Goal: Task Accomplishment & Management: Manage account settings

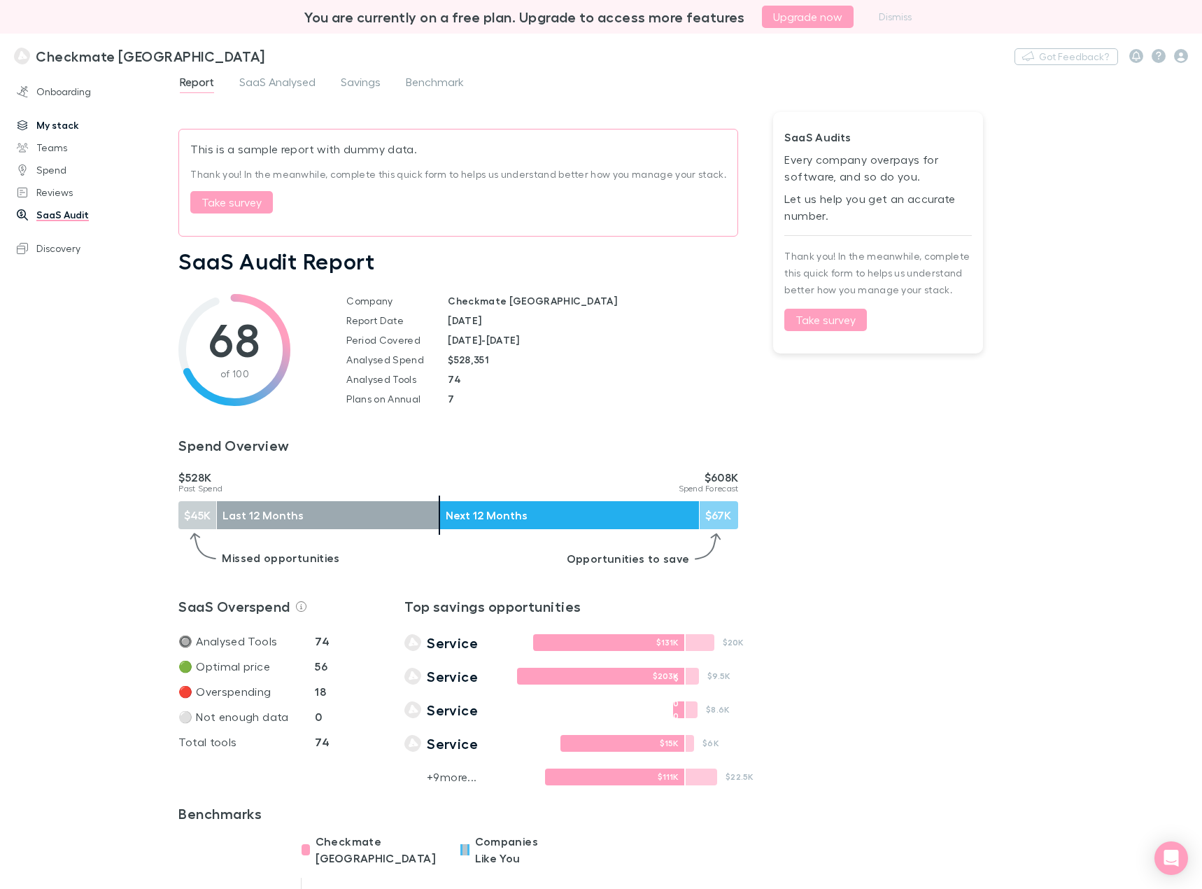
click at [57, 128] on link "My stack" at bounding box center [94, 125] width 183 height 22
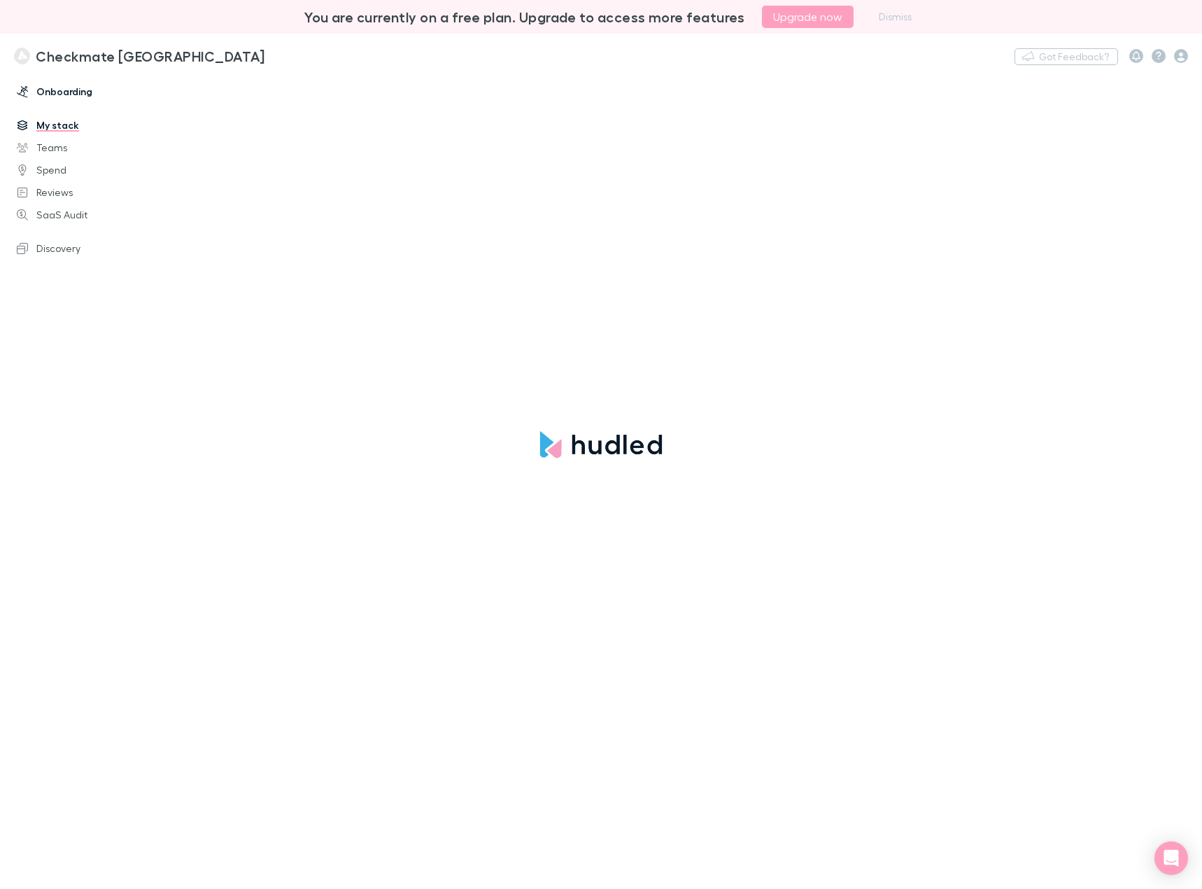
click at [60, 92] on link "Onboarding" at bounding box center [94, 91] width 183 height 22
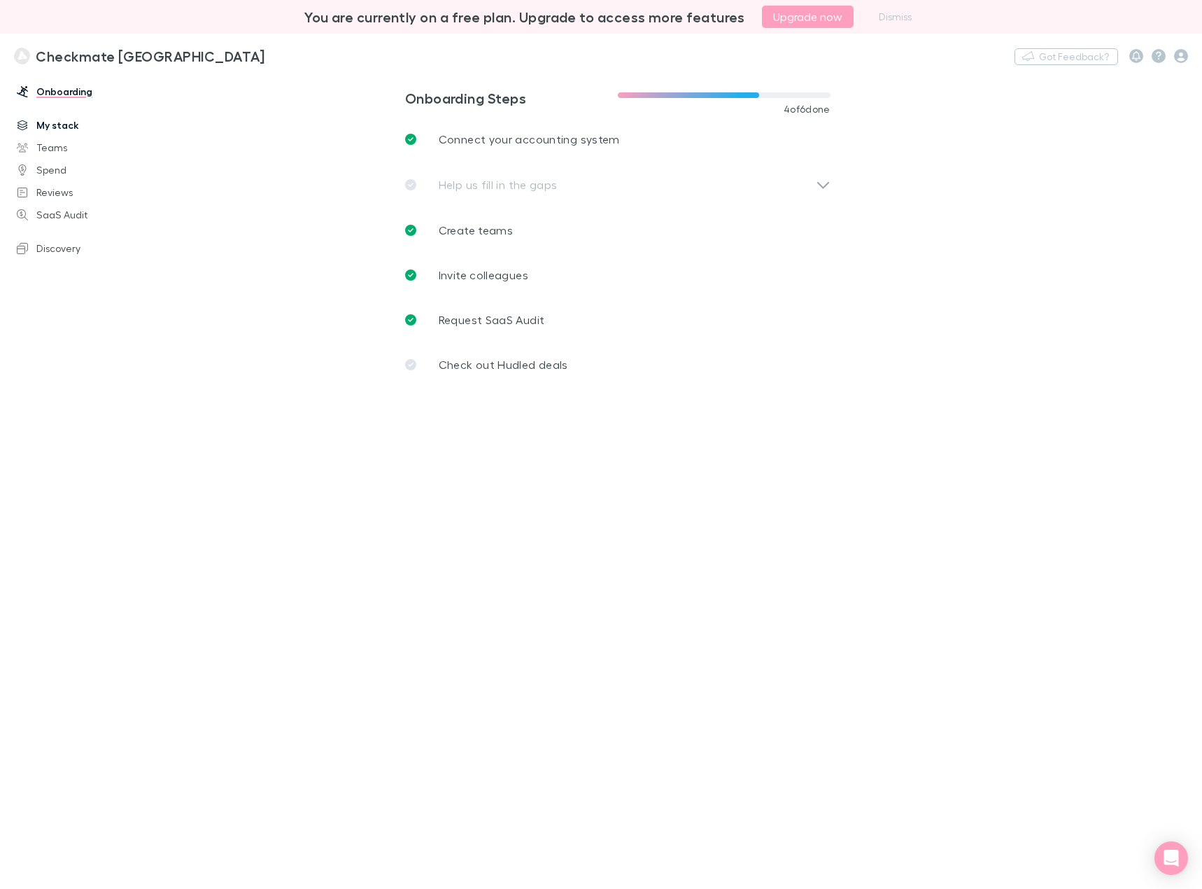
click at [64, 132] on link "My stack" at bounding box center [94, 125] width 183 height 22
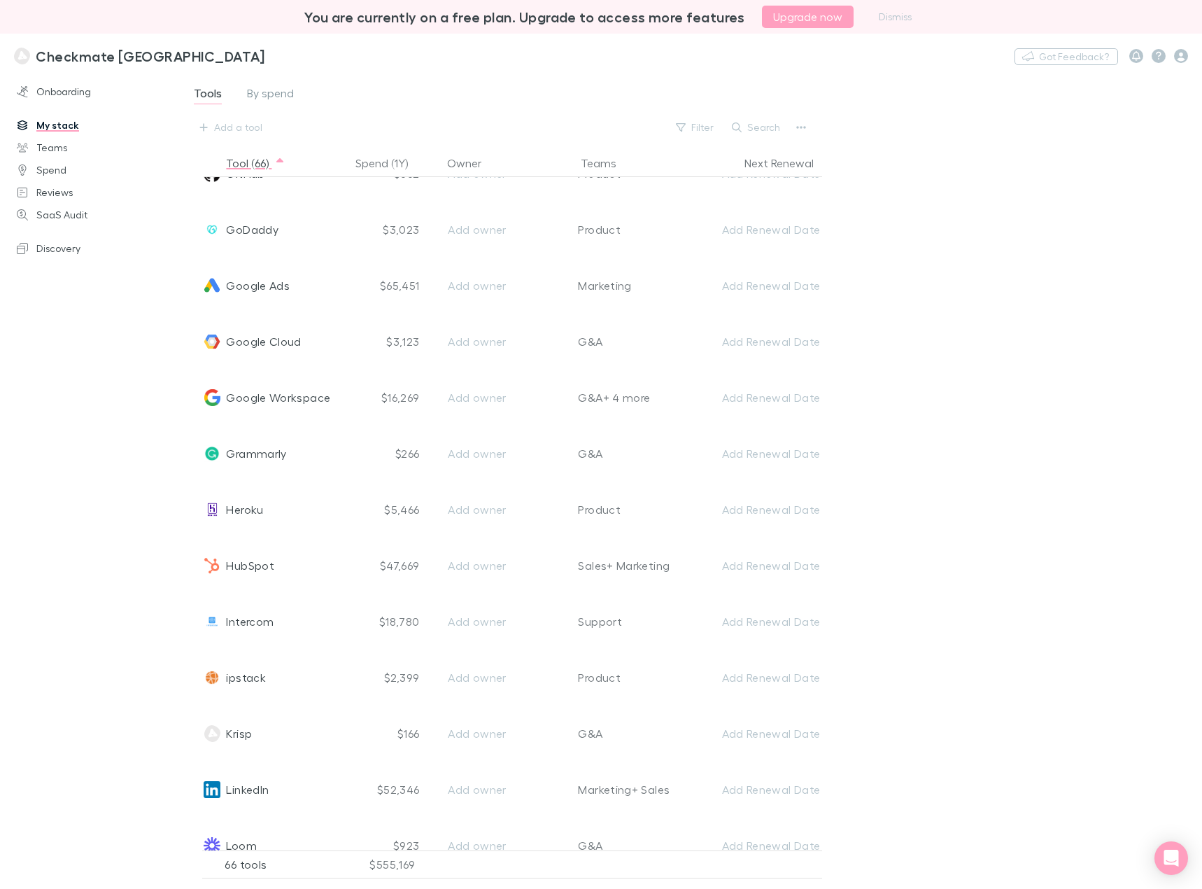
scroll to position [1610, 0]
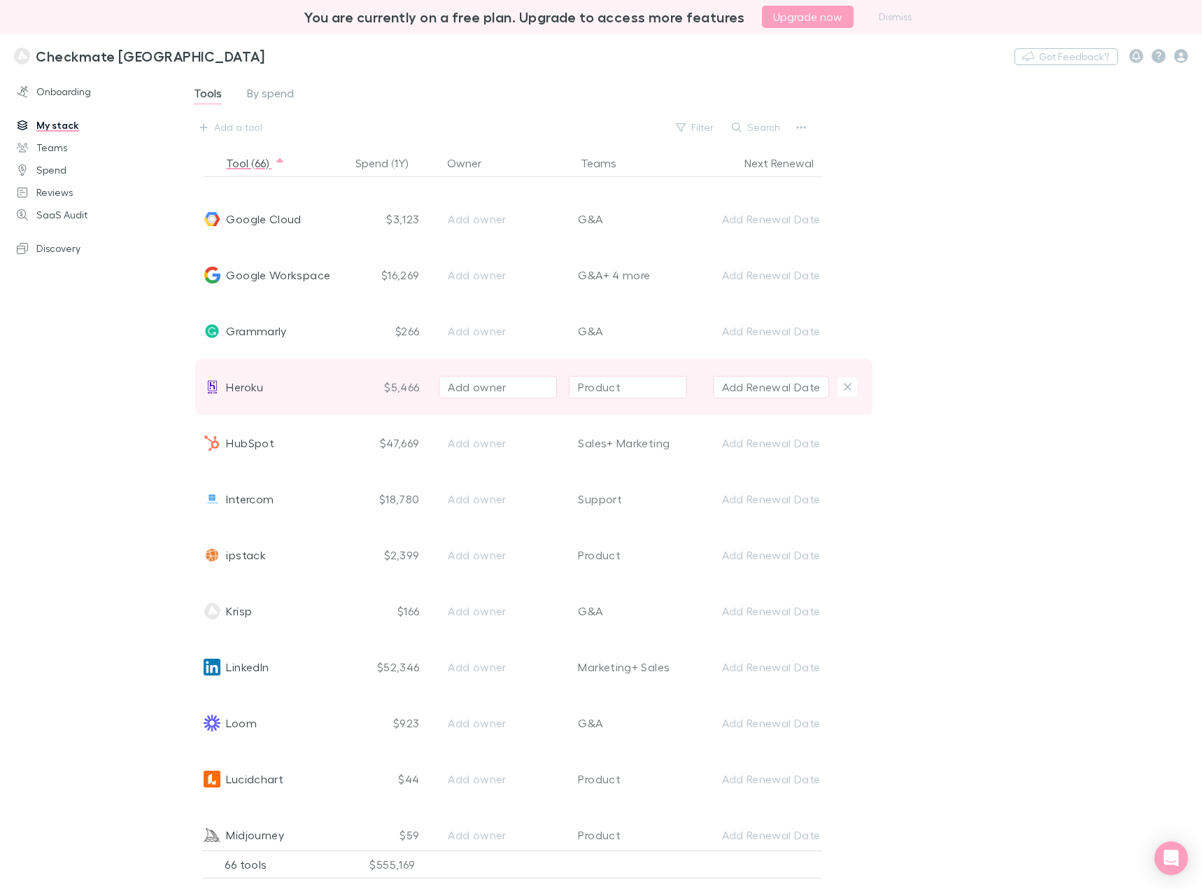
click at [248, 391] on span "Heroku" at bounding box center [244, 387] width 37 height 56
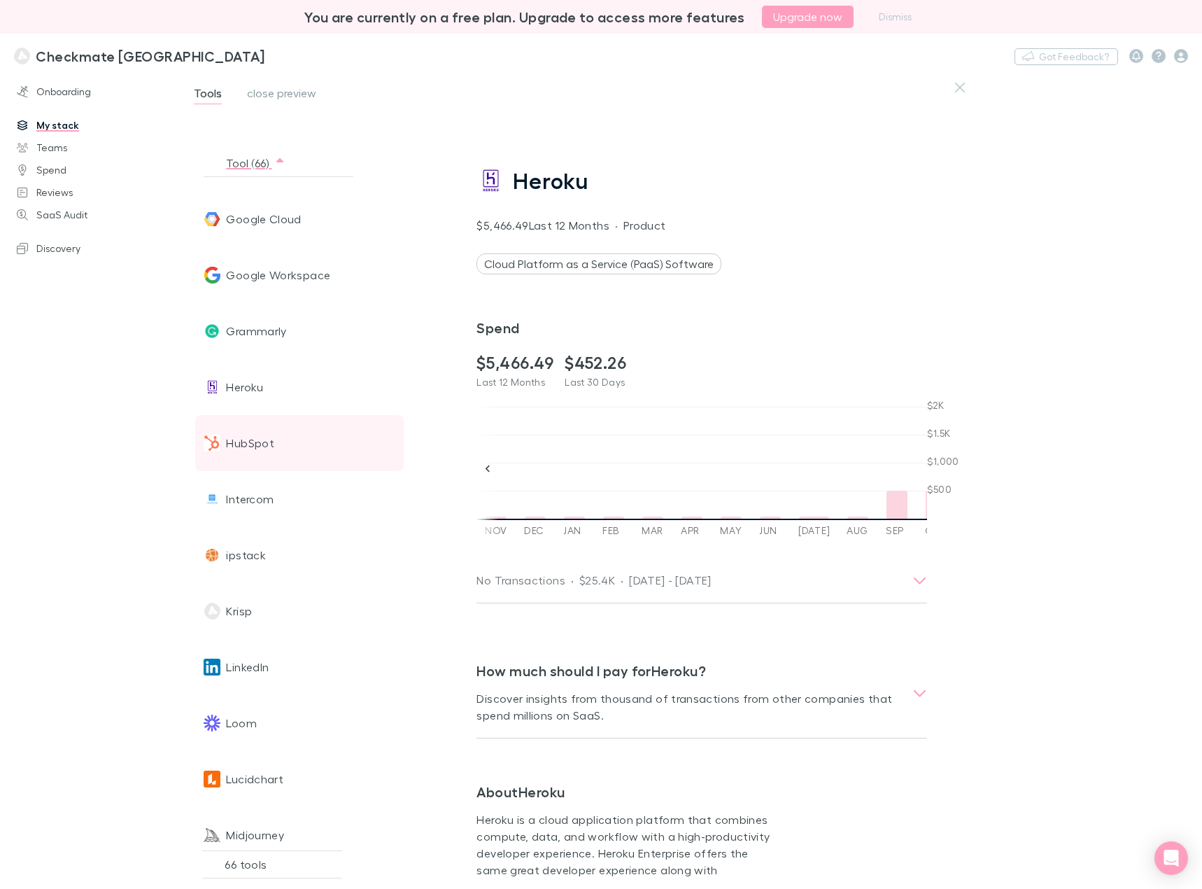
scroll to position [0, 1431]
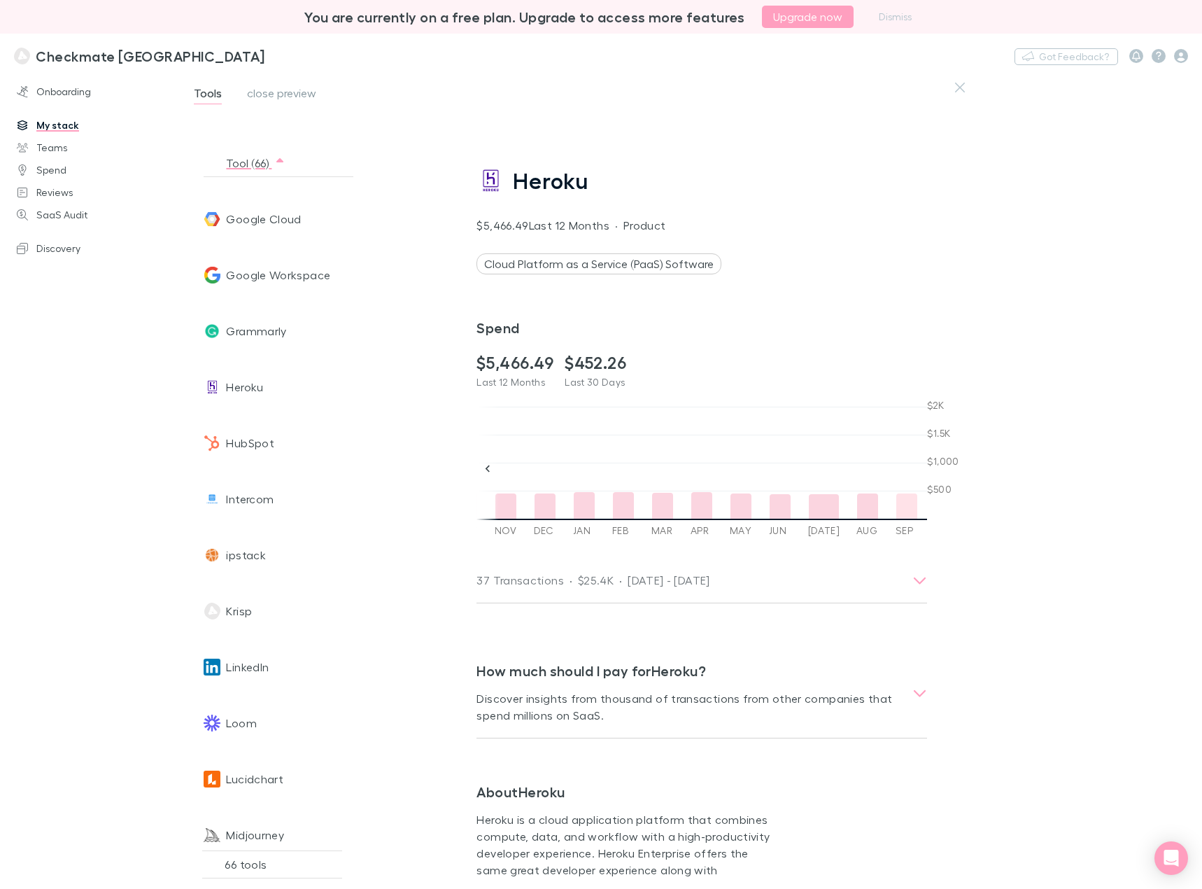
click at [897, 503] on div at bounding box center [907, 505] width 21 height 25
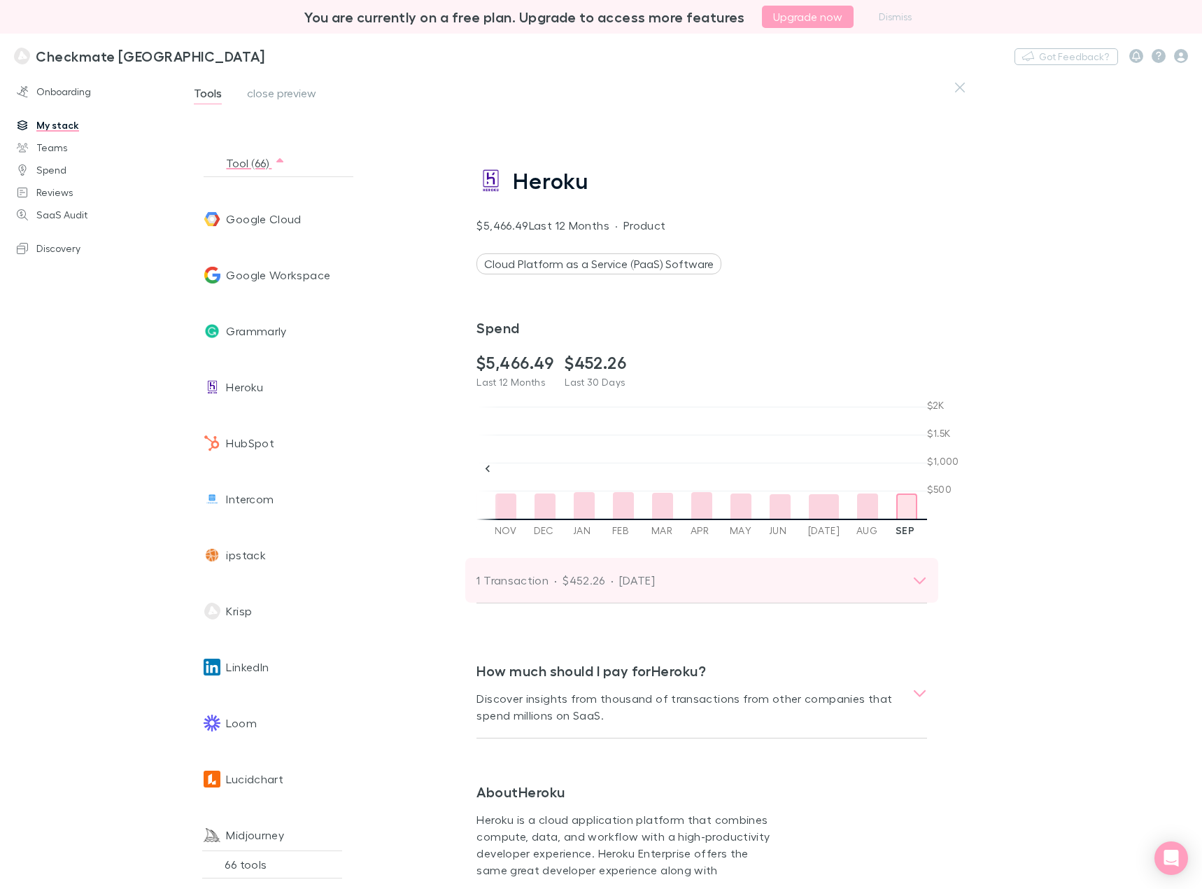
click at [854, 570] on div "1 Transaction · $452.26 · [DATE]" at bounding box center [689, 580] width 425 height 20
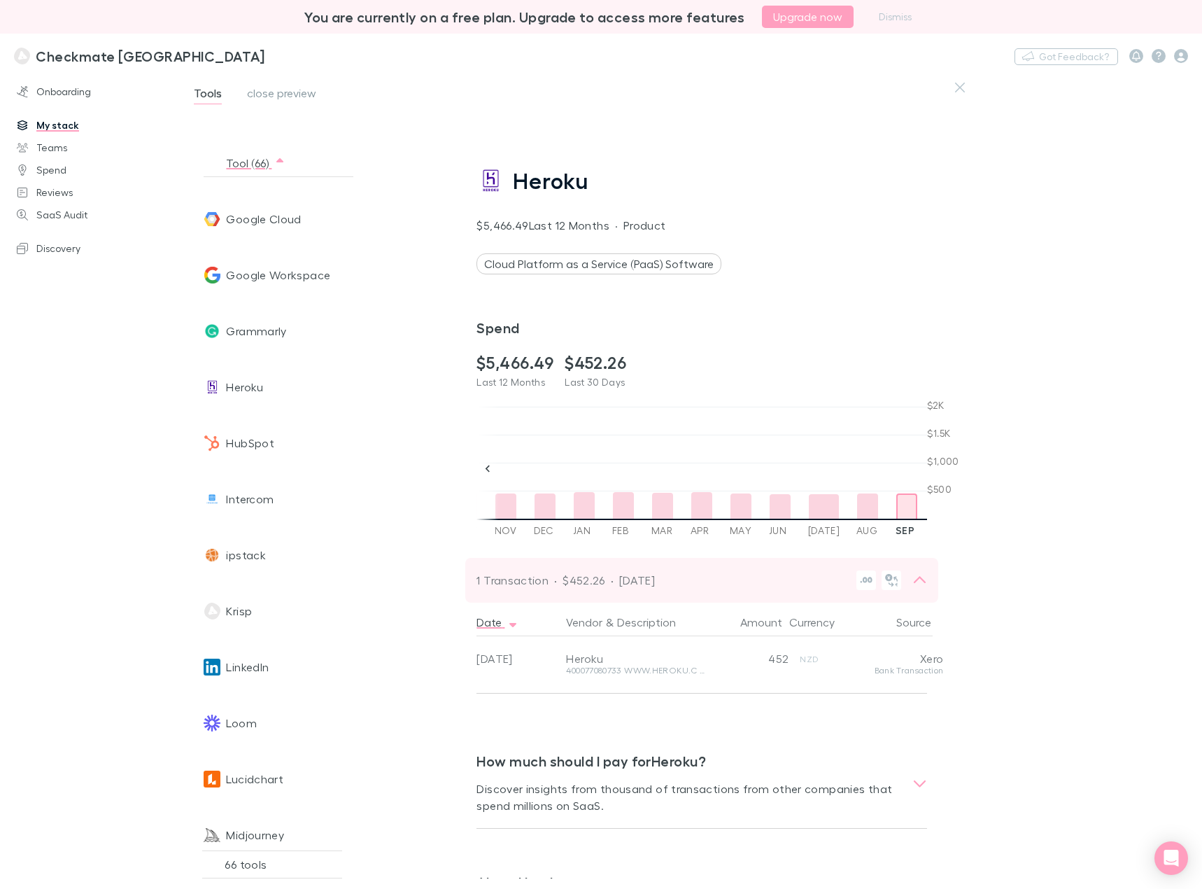
click at [779, 568] on div "1 Transaction · $452.26 · [DATE]" at bounding box center [701, 580] width 473 height 45
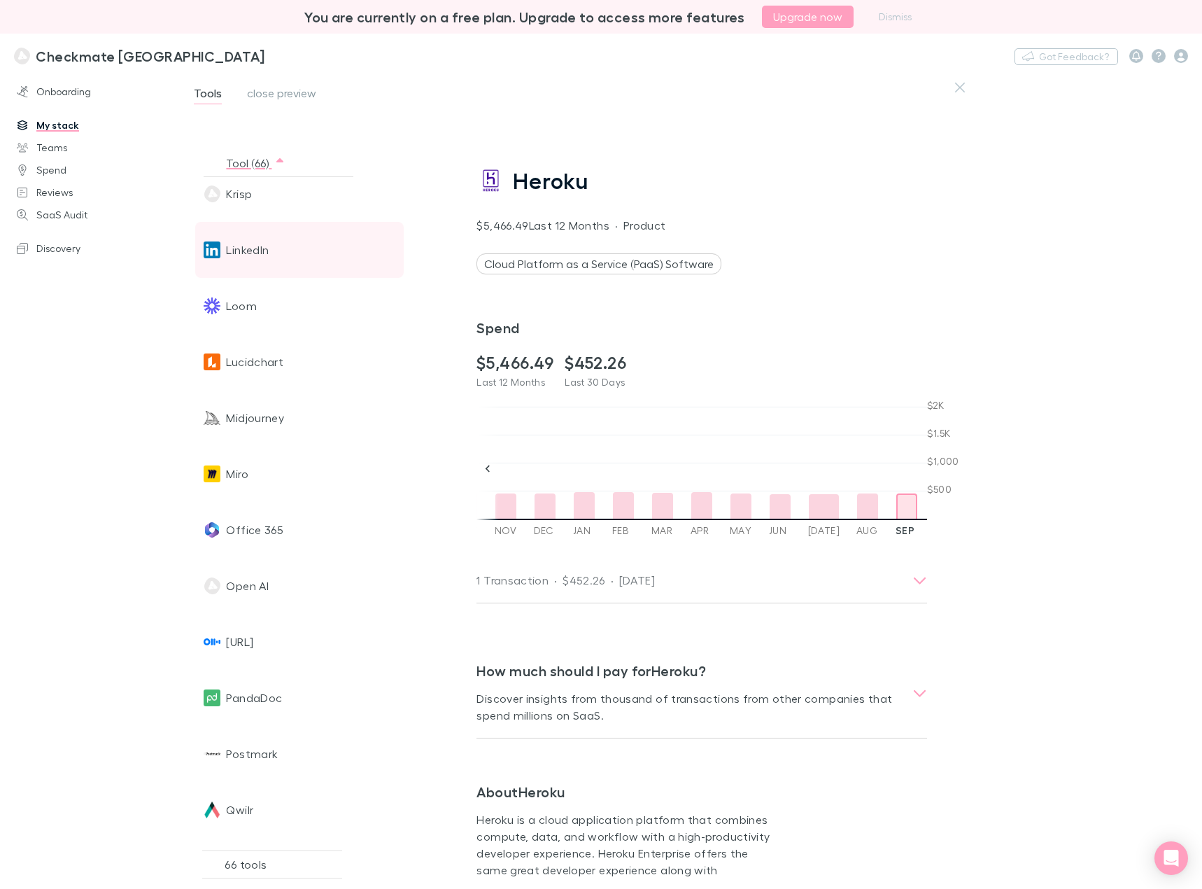
scroll to position [2030, 0]
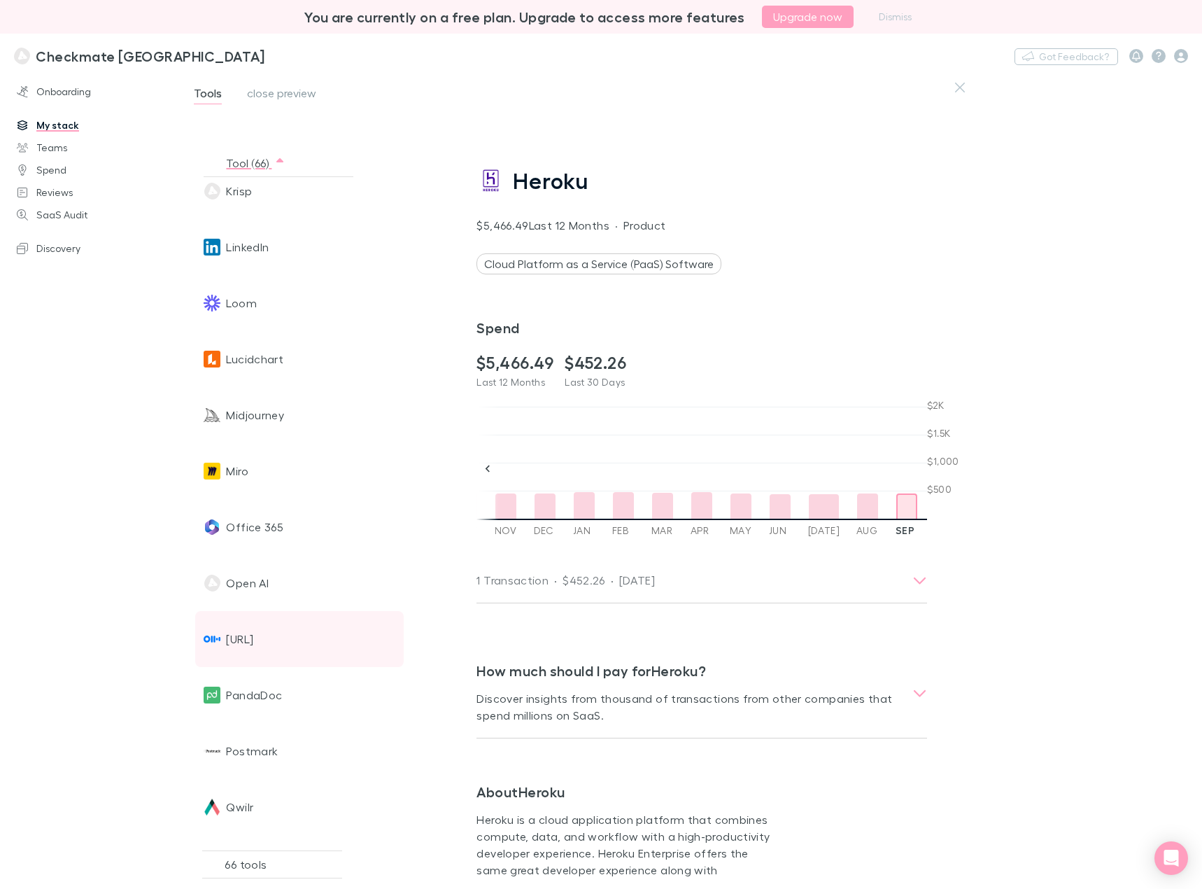
click at [312, 638] on div "[URL]" at bounding box center [274, 639] width 141 height 56
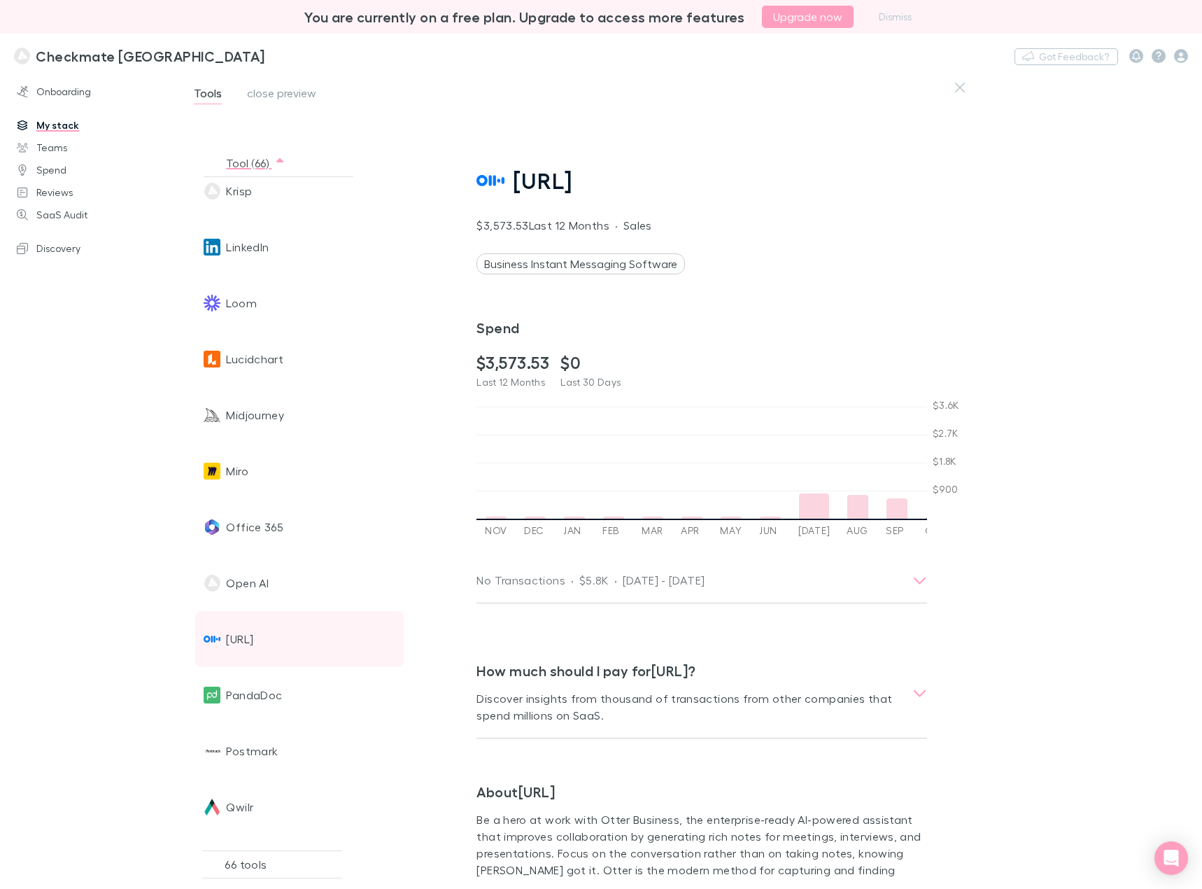
scroll to position [0, 490]
click at [793, 493] on div at bounding box center [805, 491] width 30 height 53
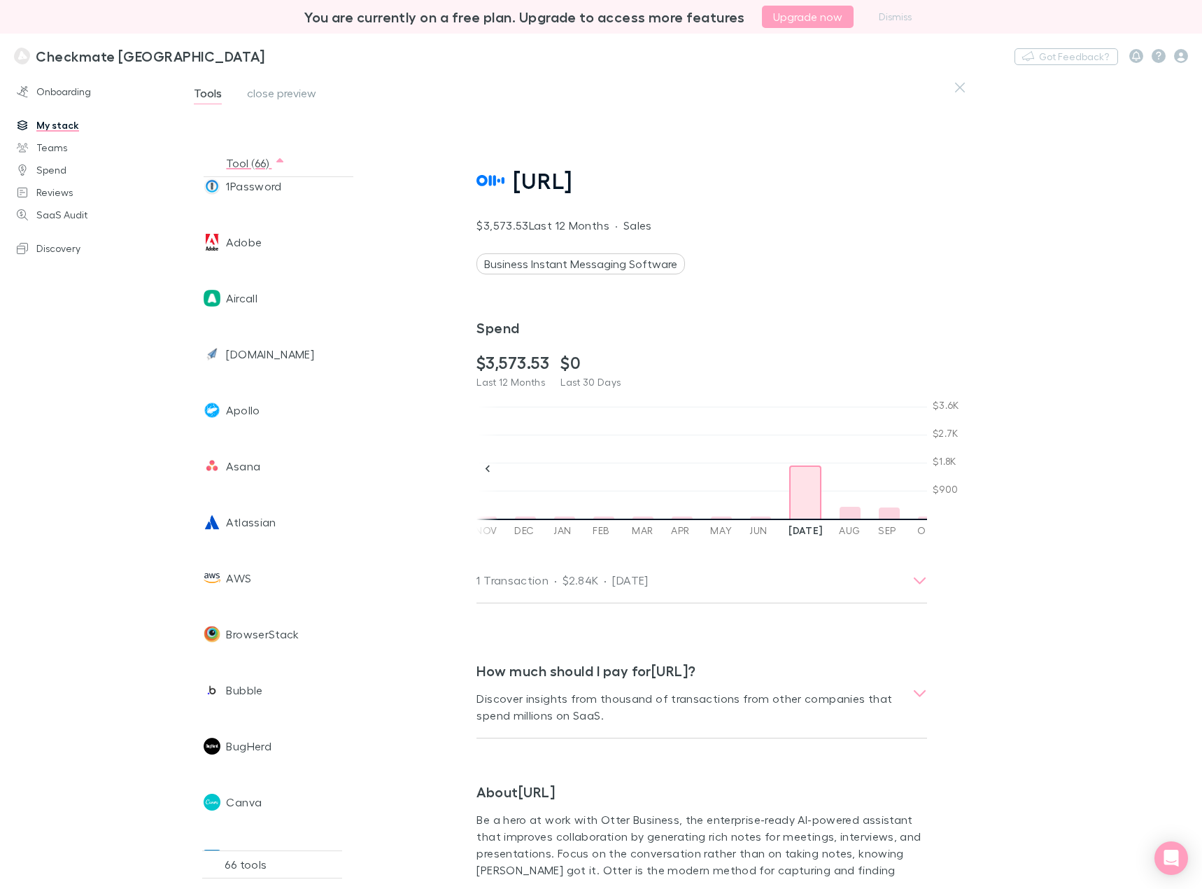
scroll to position [0, 0]
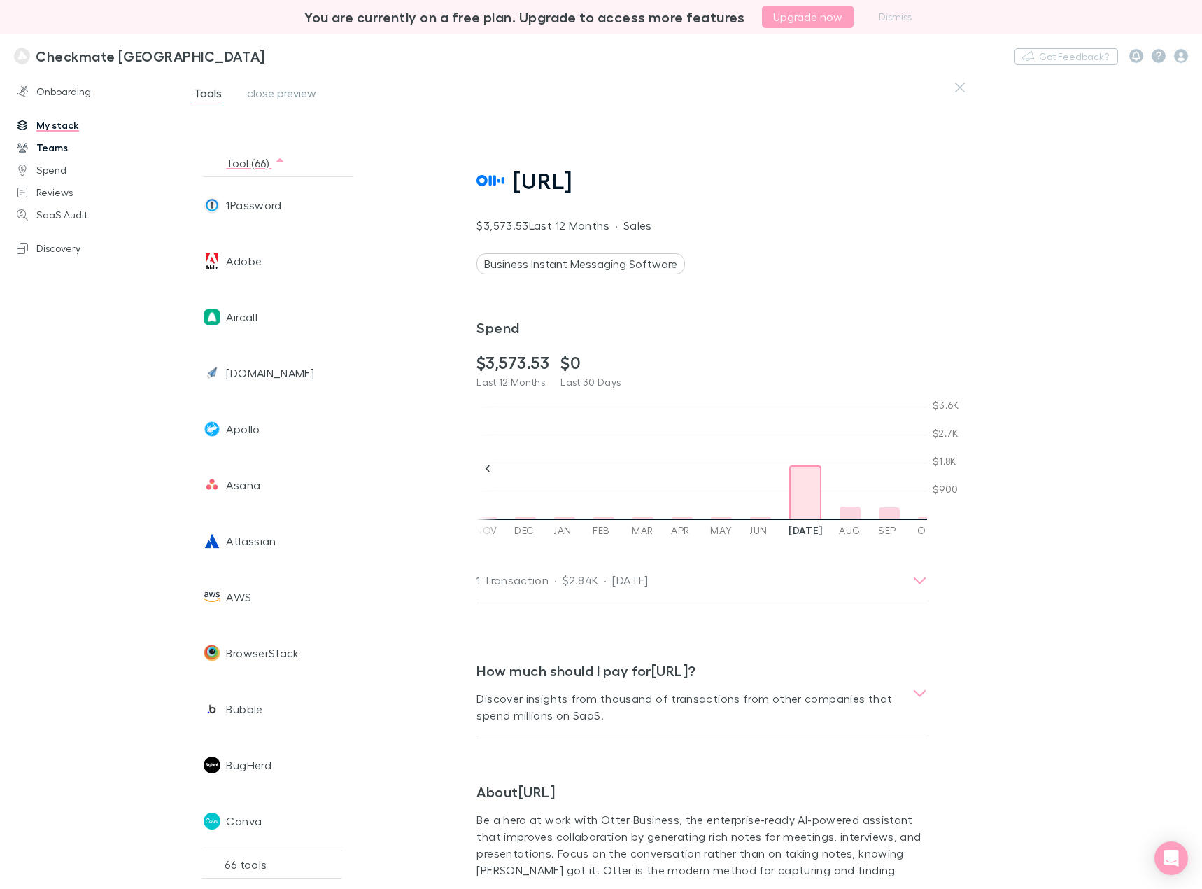
click at [54, 150] on link "Teams" at bounding box center [94, 147] width 183 height 22
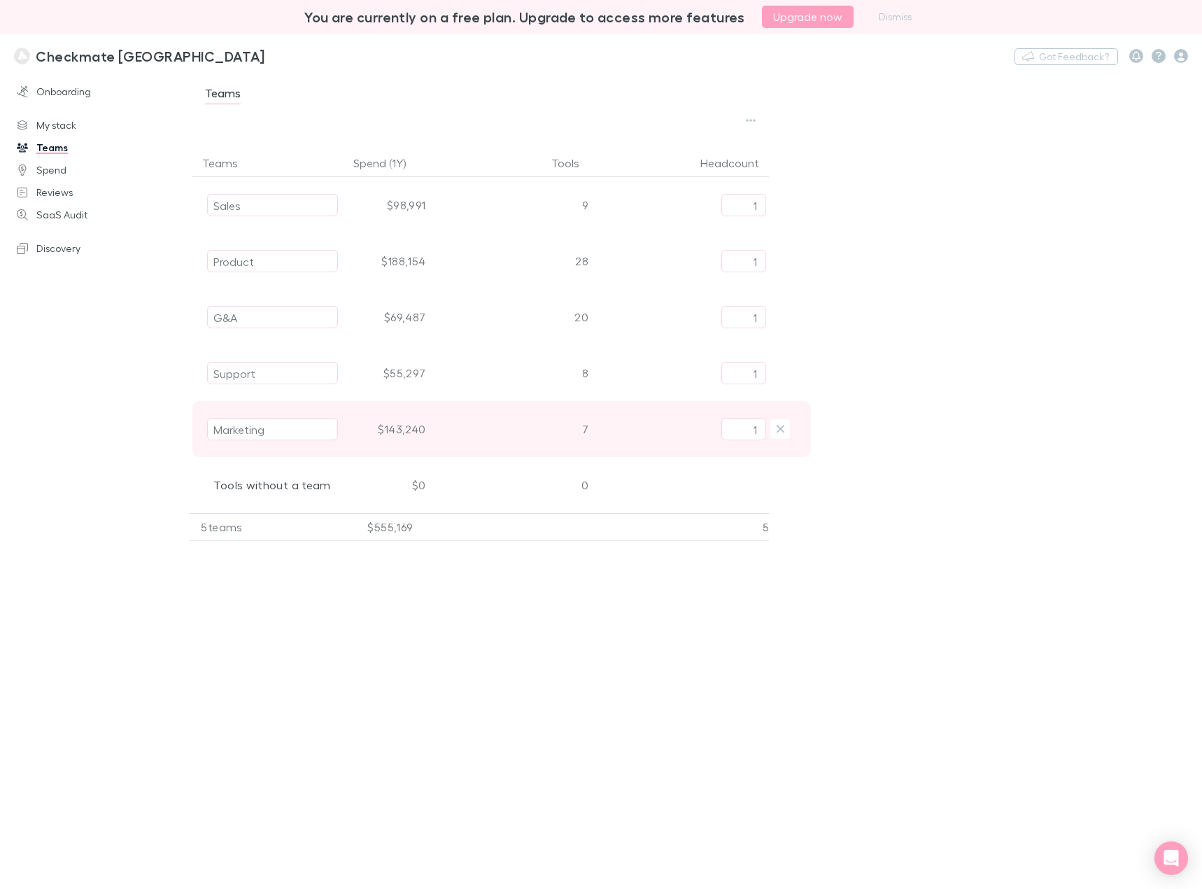
click at [402, 429] on div "$143,240" at bounding box center [387, 429] width 87 height 56
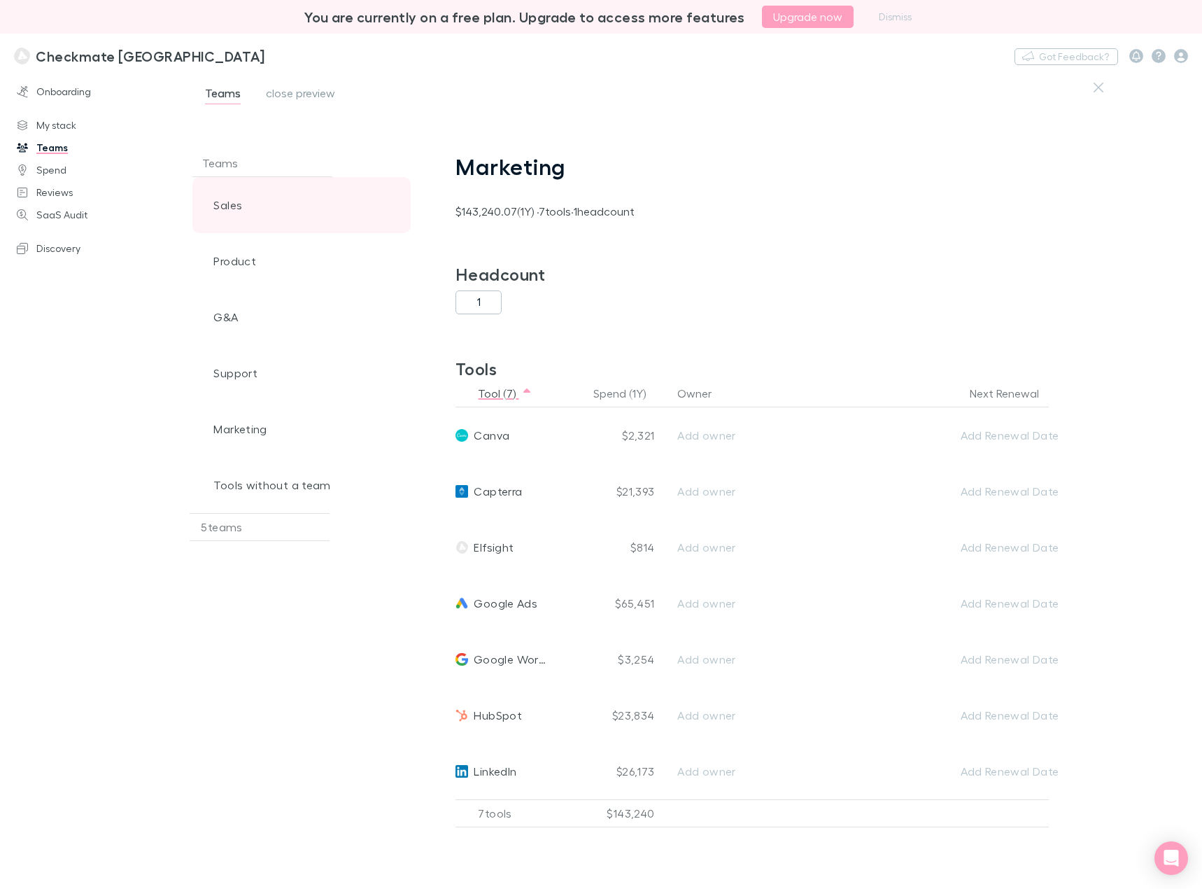
click at [267, 211] on div "Sales" at bounding box center [274, 205] width 140 height 56
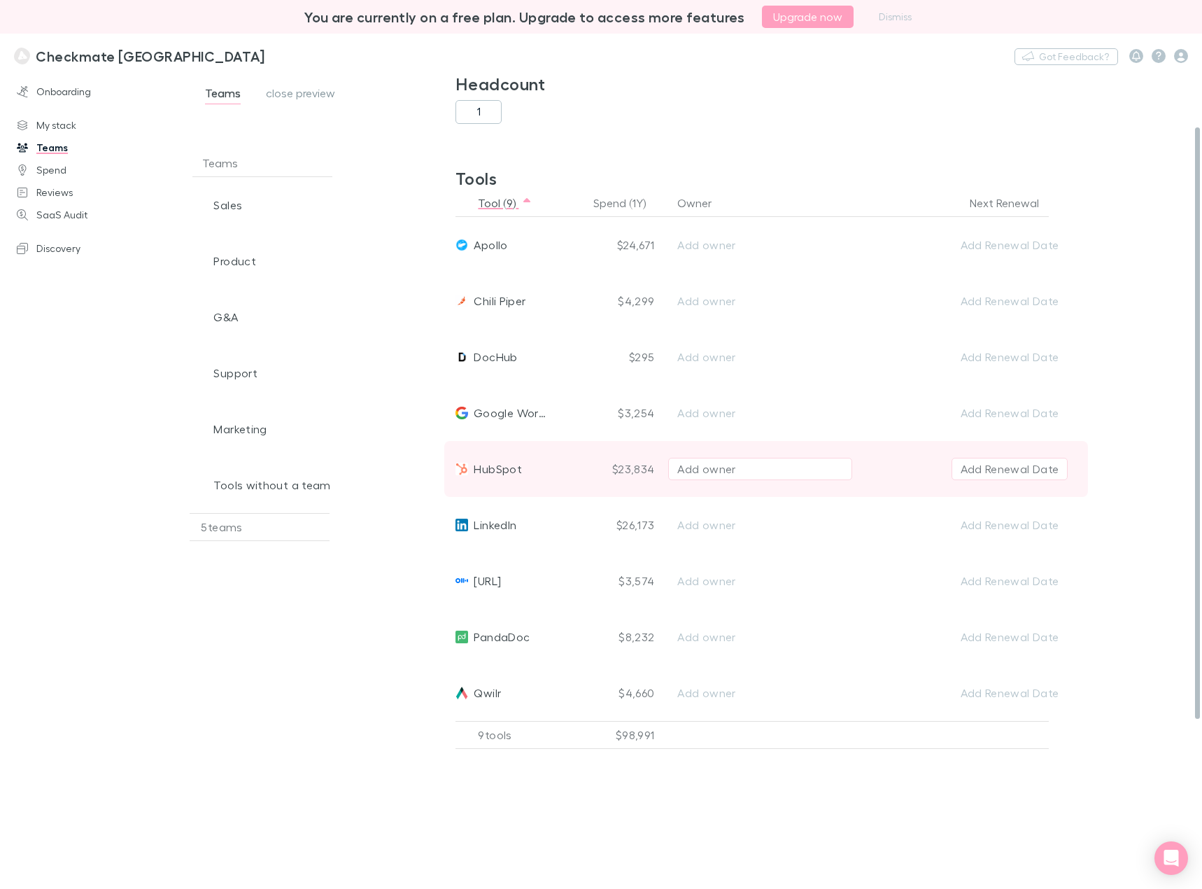
scroll to position [210, 0]
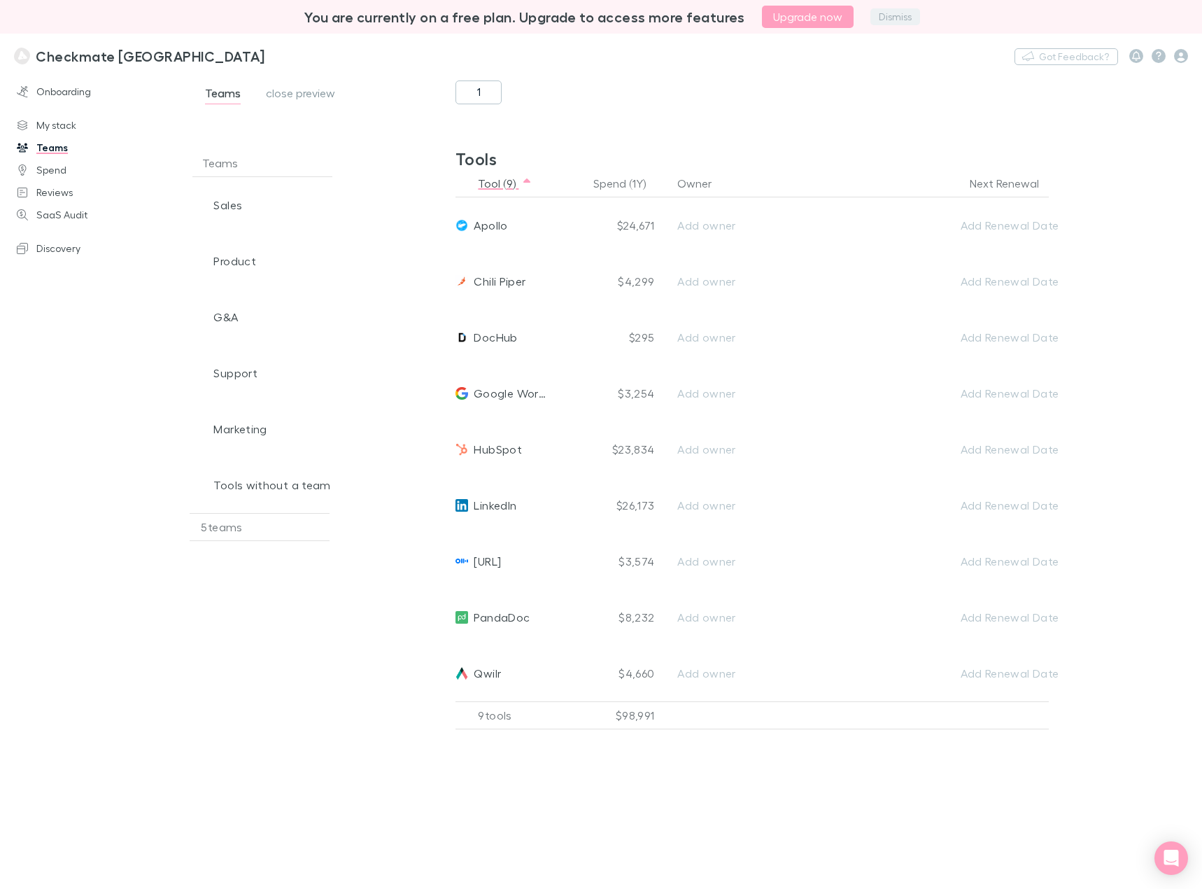
click at [889, 14] on button "Dismiss" at bounding box center [896, 16] width 50 height 17
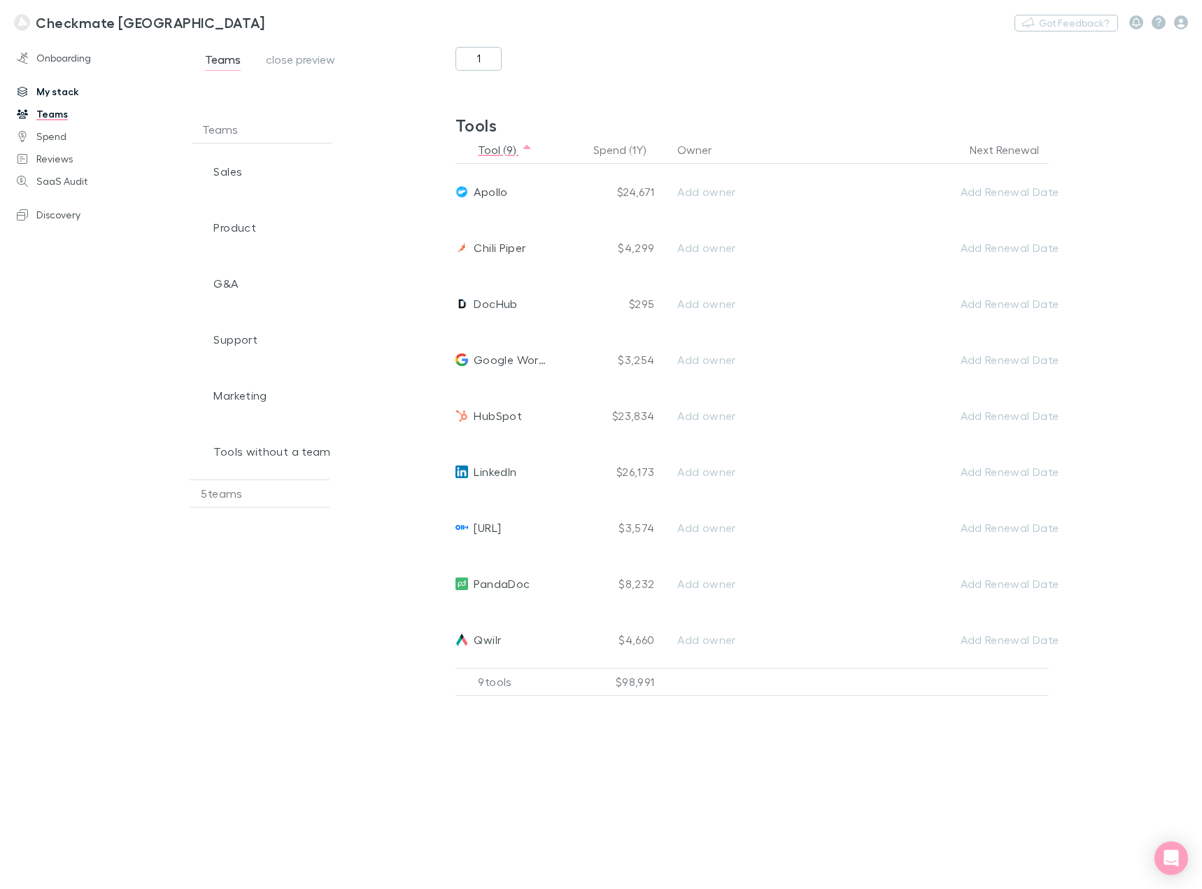
click at [55, 86] on link "My stack" at bounding box center [94, 91] width 183 height 22
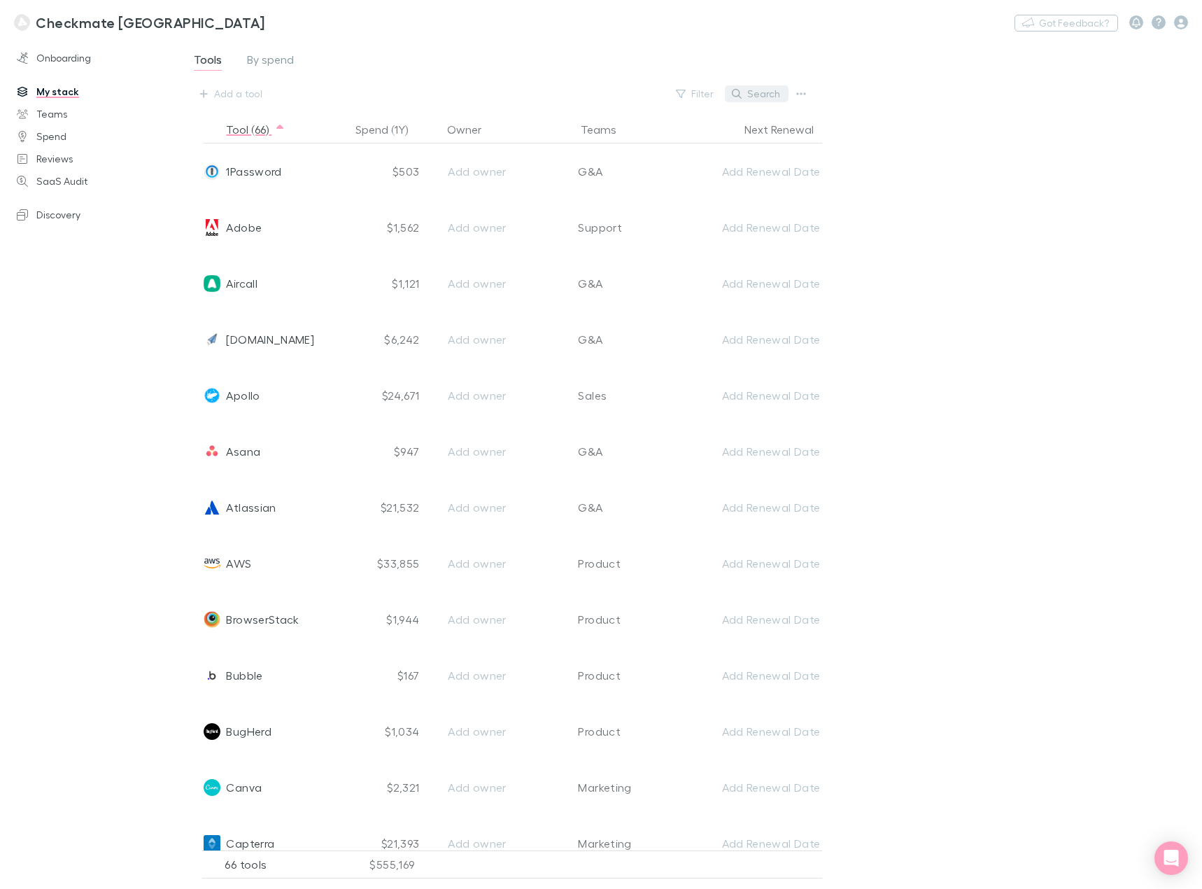
click at [764, 91] on button "Search" at bounding box center [757, 93] width 64 height 17
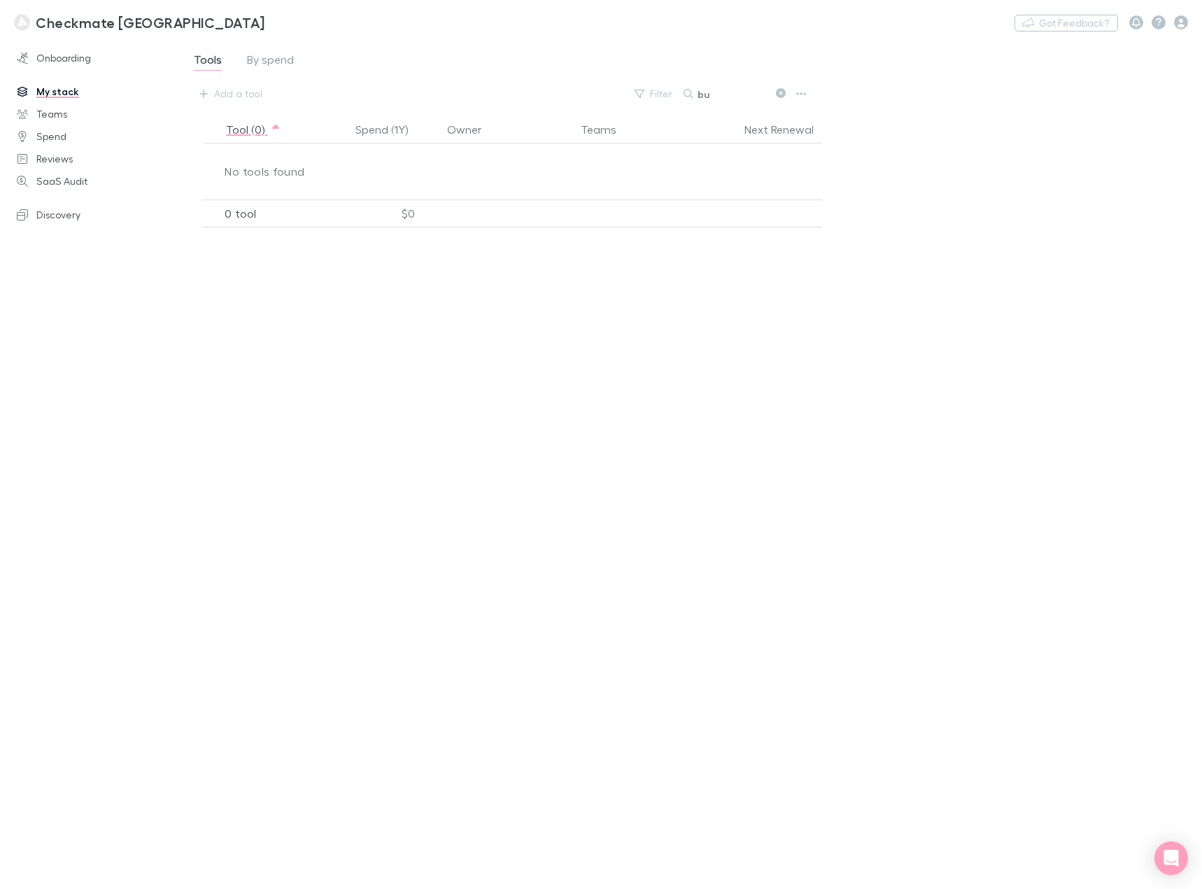
type input "b"
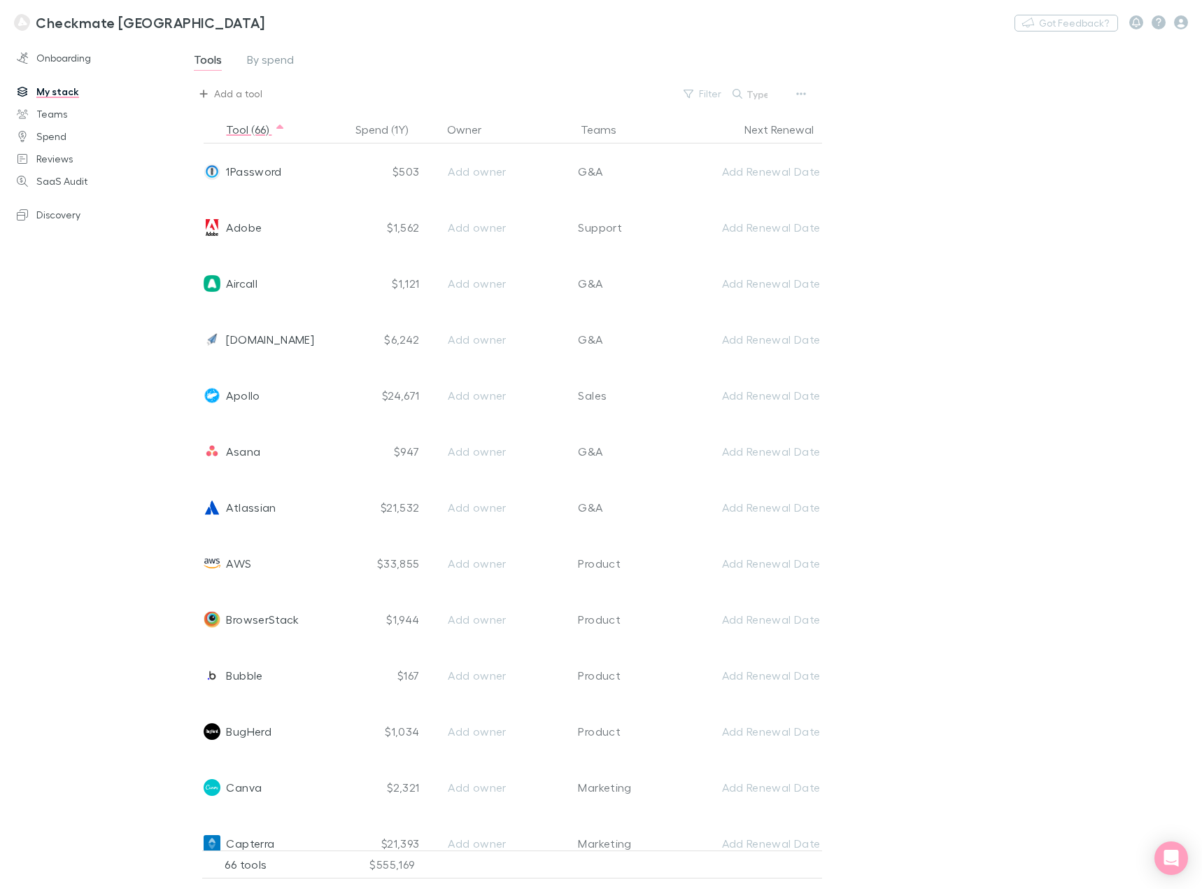
click at [227, 96] on div "Add a tool" at bounding box center [238, 93] width 48 height 17
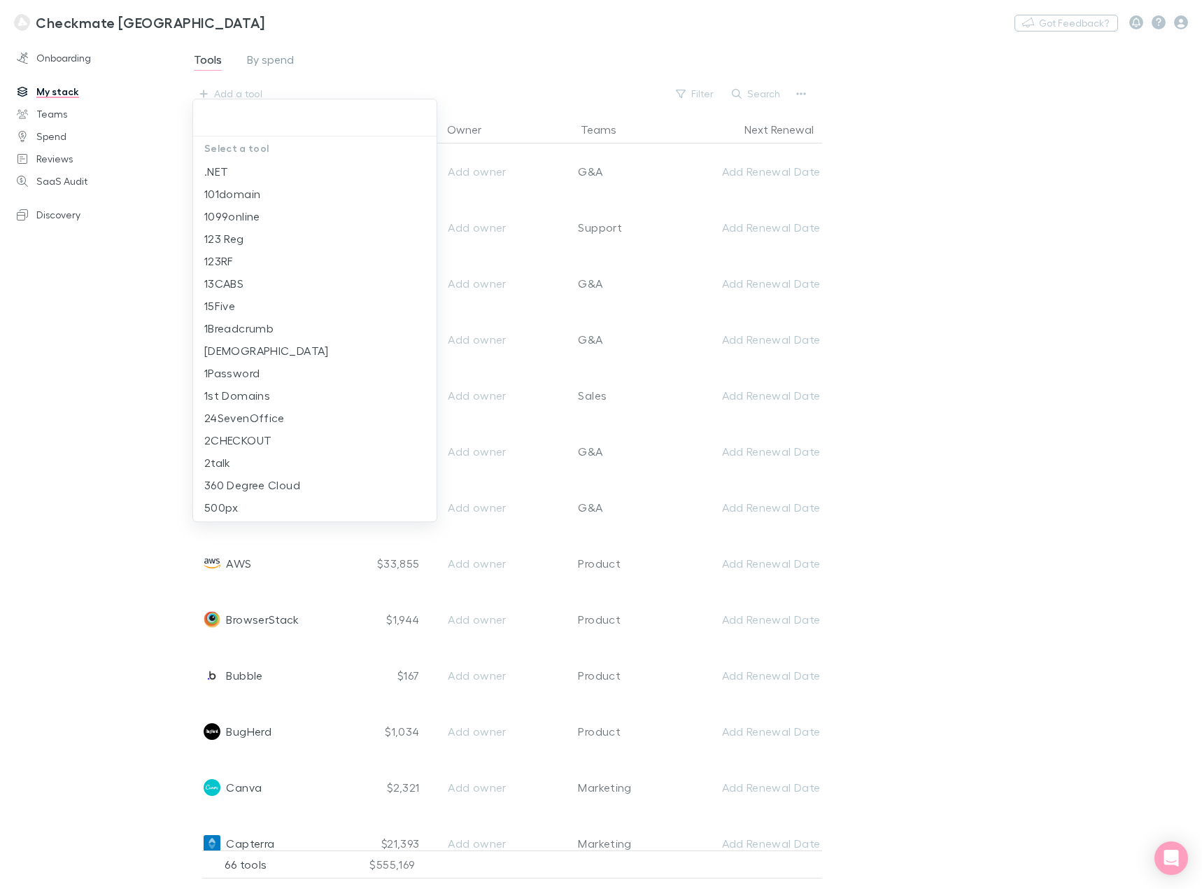
click at [245, 125] on input "text" at bounding box center [315, 118] width 232 height 26
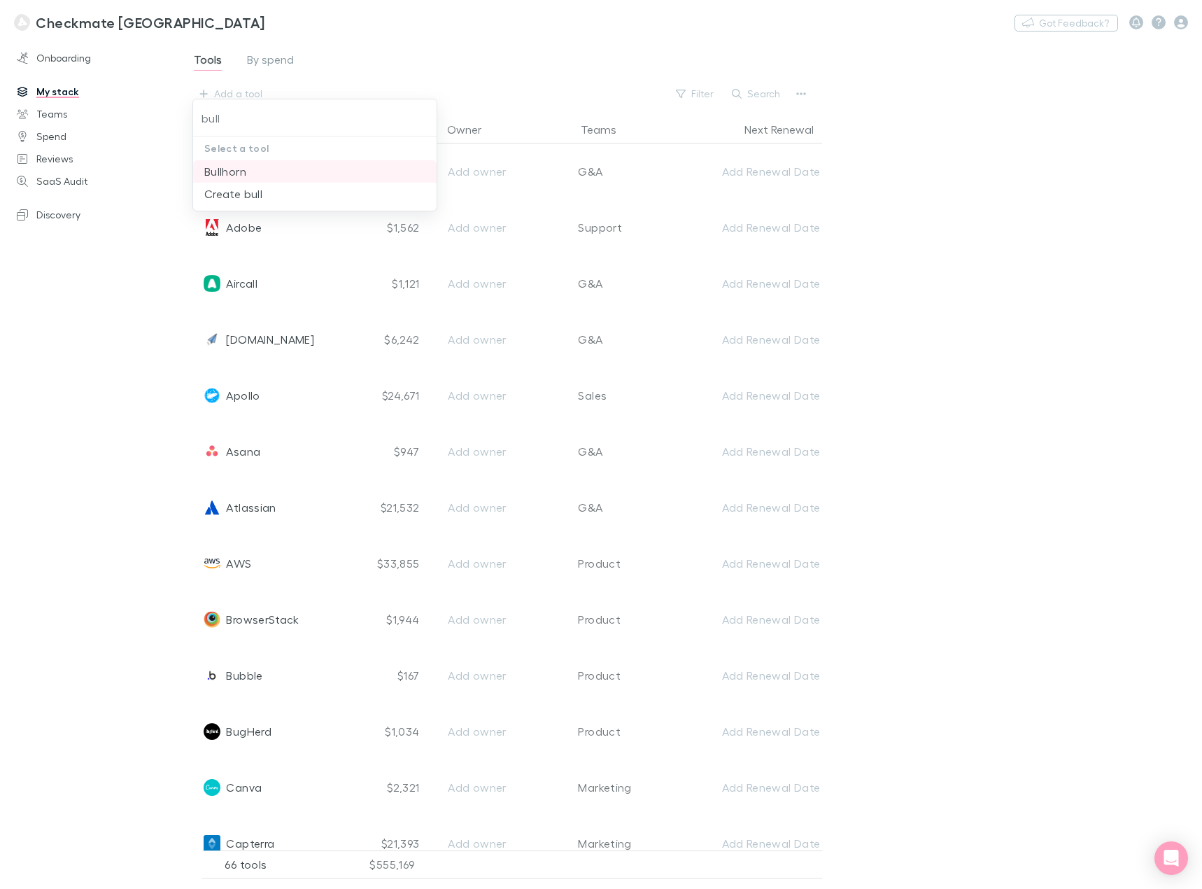
click at [244, 177] on li "Bullhorn" at bounding box center [315, 171] width 244 height 22
type input "Bullhorn"
click at [770, 94] on button "Search" at bounding box center [757, 93] width 64 height 17
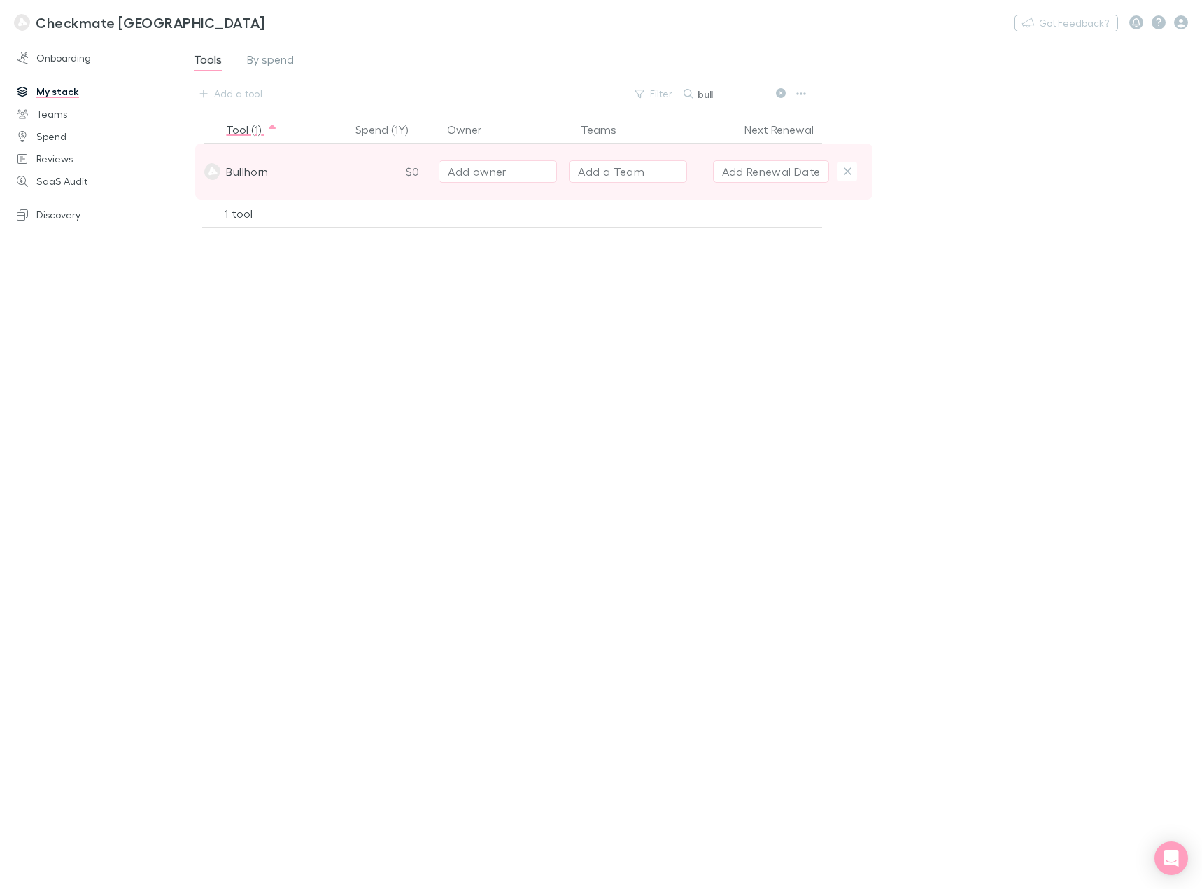
type input "bull"
click at [512, 170] on div "Add owner" at bounding box center [498, 171] width 100 height 17
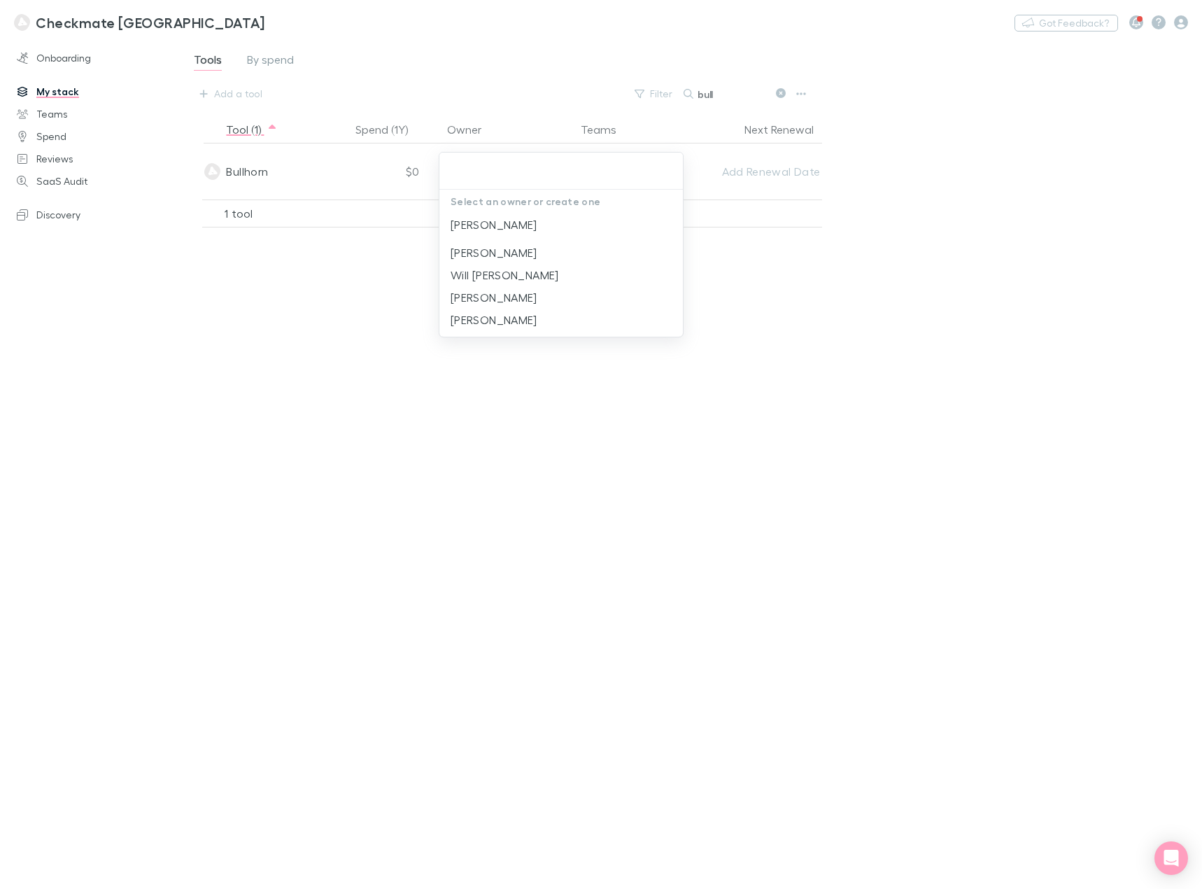
click at [404, 169] on div at bounding box center [601, 444] width 1202 height 889
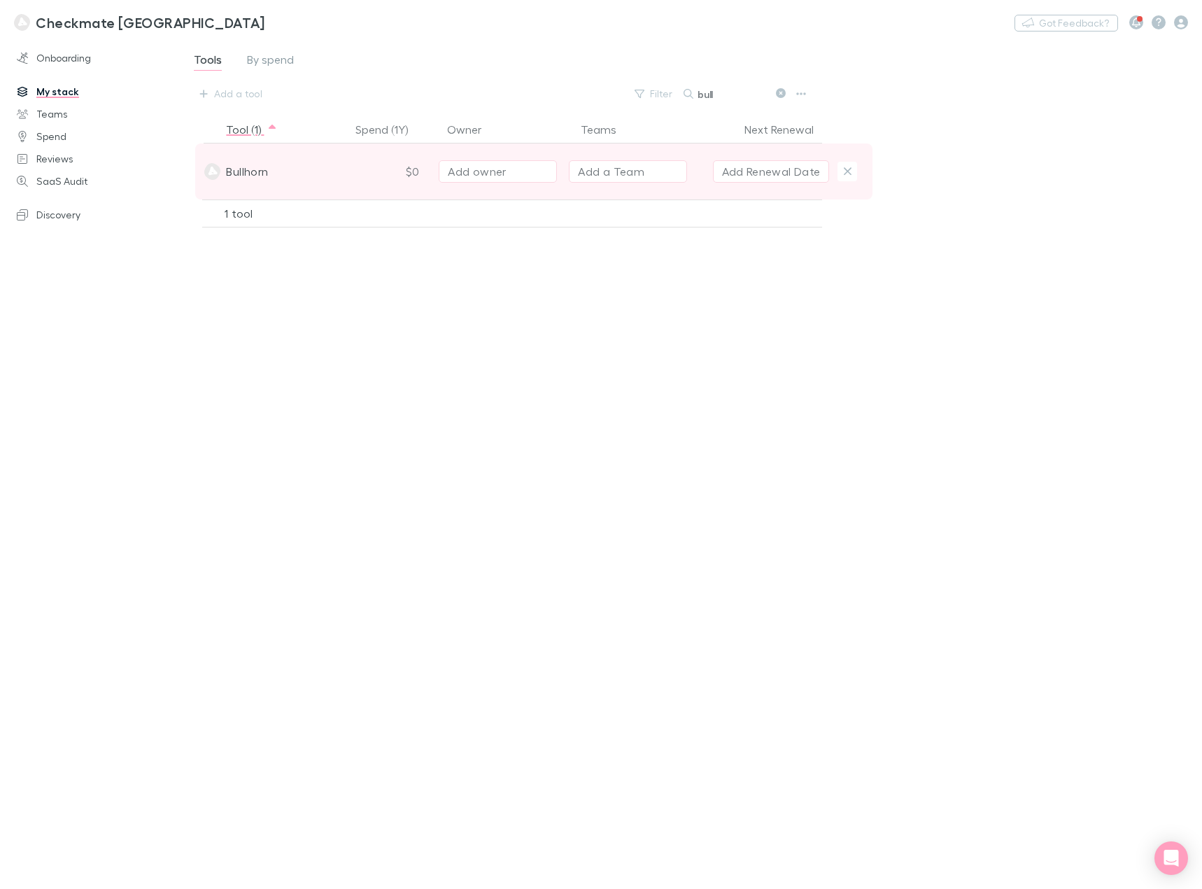
click at [595, 169] on div "Add a Team" at bounding box center [611, 171] width 66 height 17
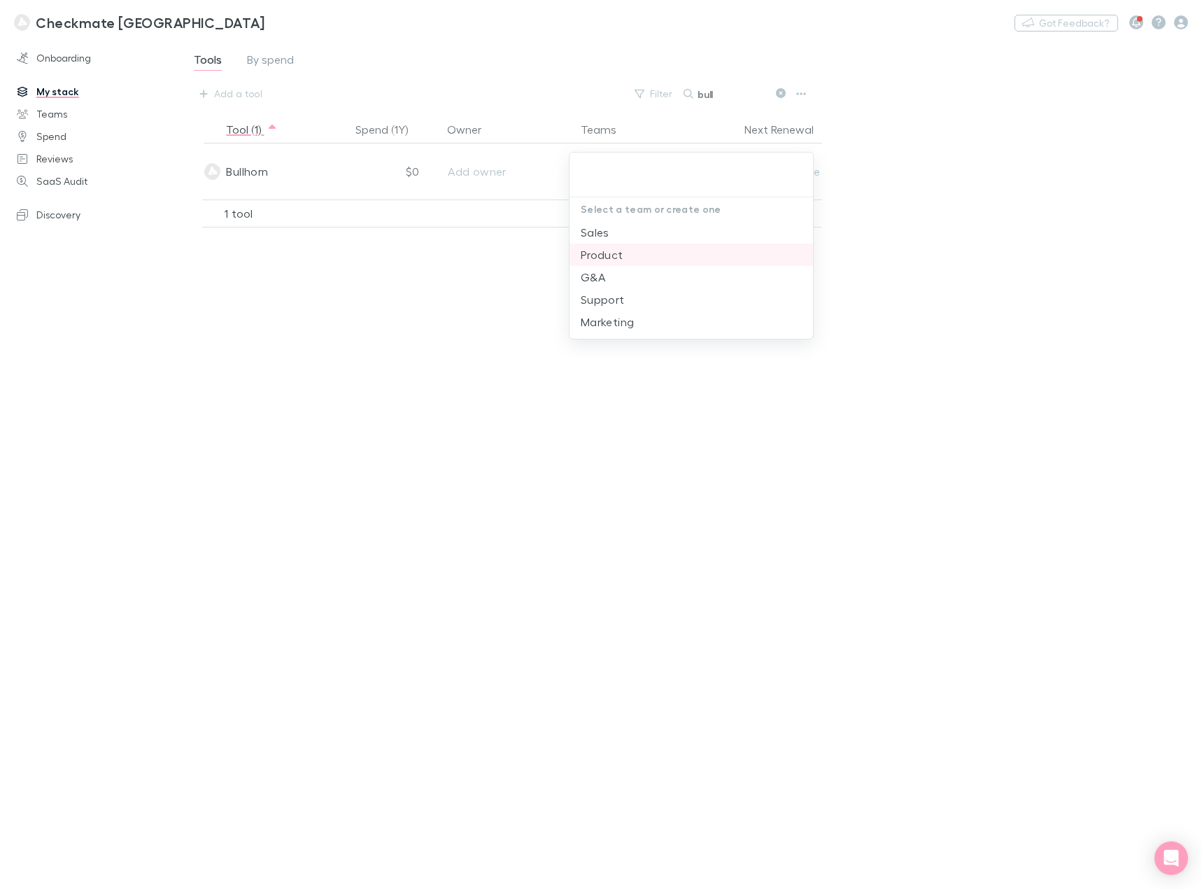
drag, startPoint x: 646, startPoint y: 234, endPoint x: 643, endPoint y: 250, distance: 16.3
click at [643, 250] on ul "Sales Product G&A Support Marketing" at bounding box center [692, 277] width 244 height 112
click at [643, 250] on li "Product" at bounding box center [692, 255] width 244 height 22
click at [913, 266] on div at bounding box center [601, 444] width 1202 height 889
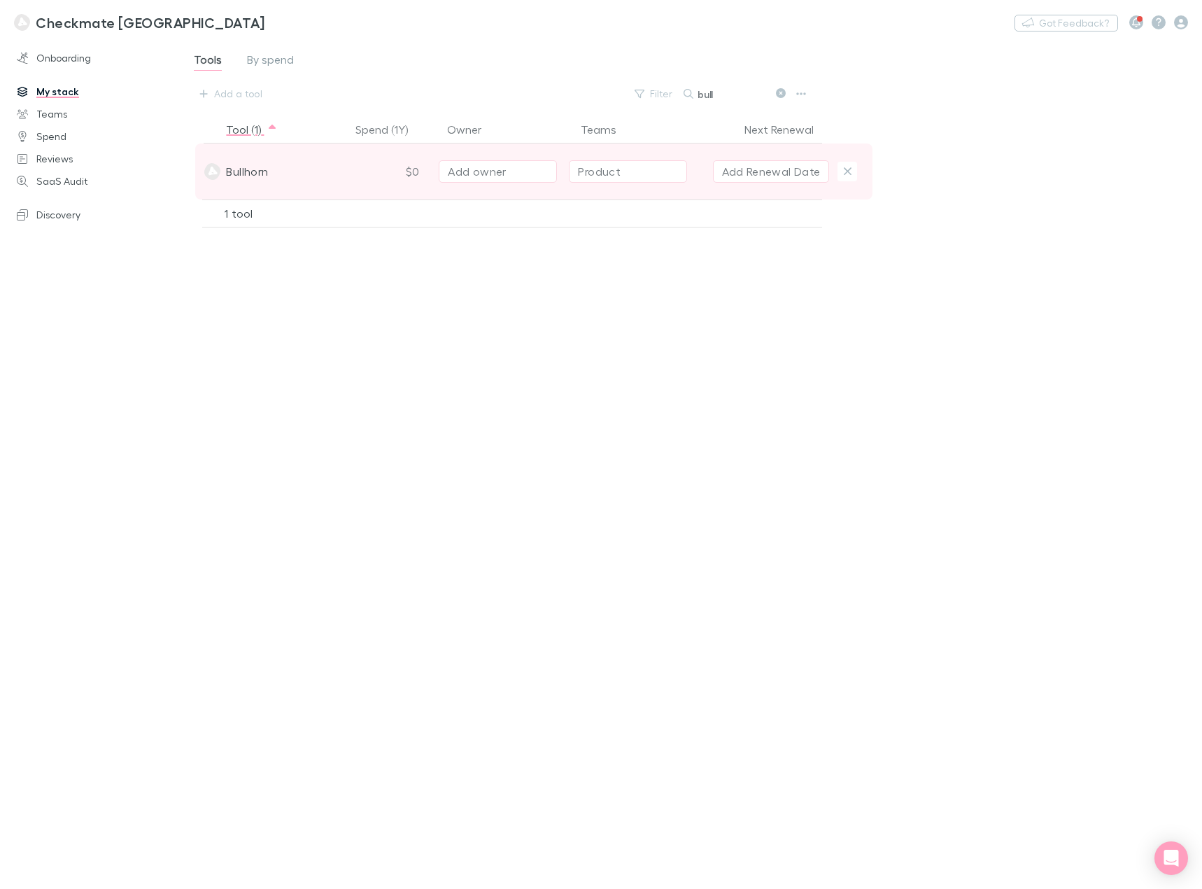
click at [414, 171] on div "$0" at bounding box center [389, 171] width 77 height 56
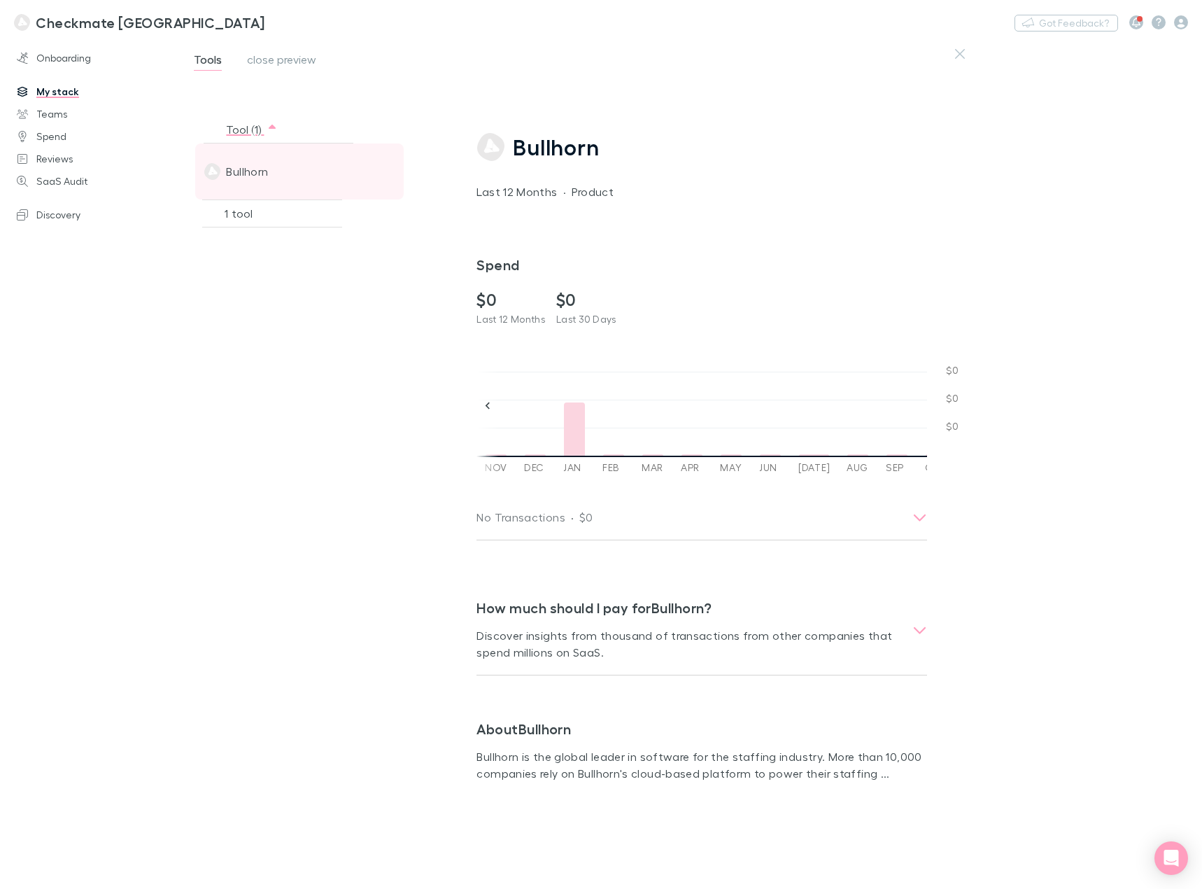
scroll to position [0, 490]
click at [570, 299] on h2 "$0" at bounding box center [586, 300] width 60 height 20
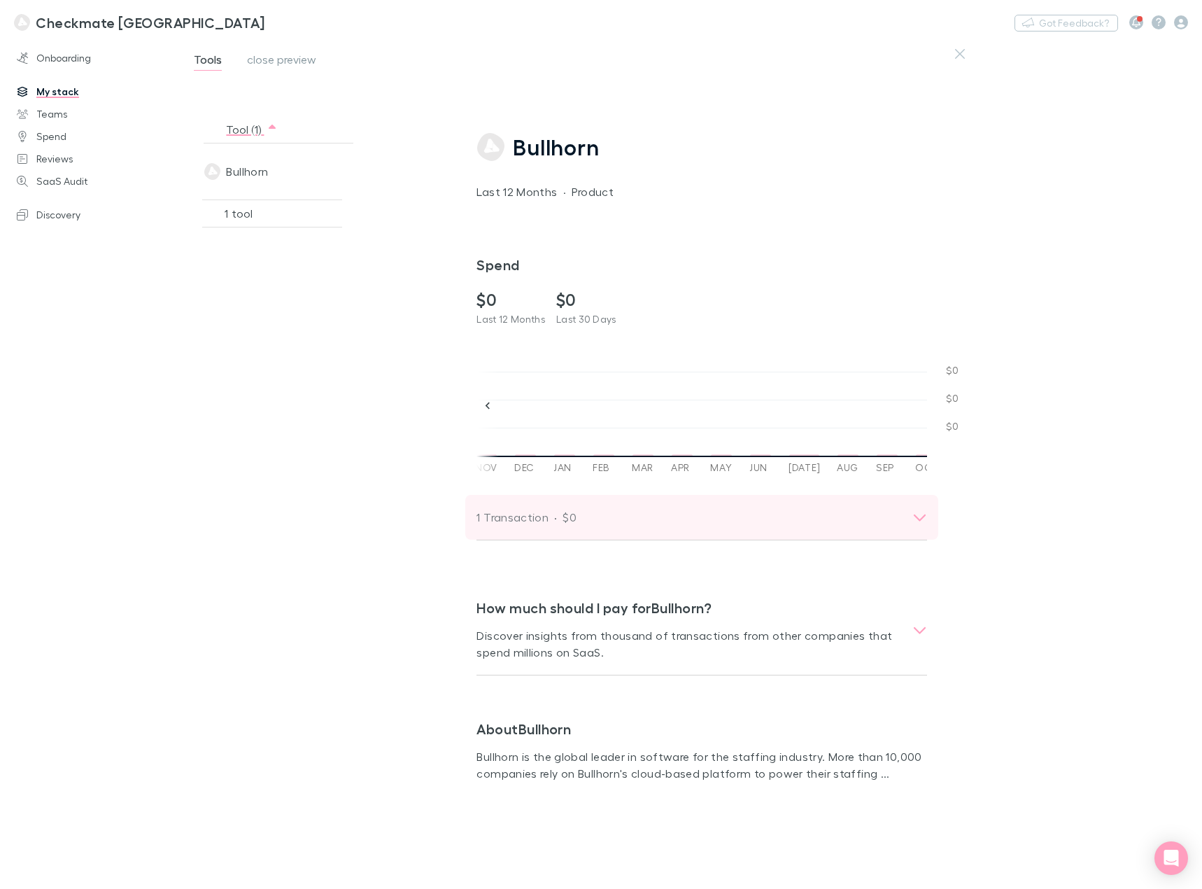
click at [849, 512] on div "1 Transaction · $0" at bounding box center [689, 517] width 425 height 20
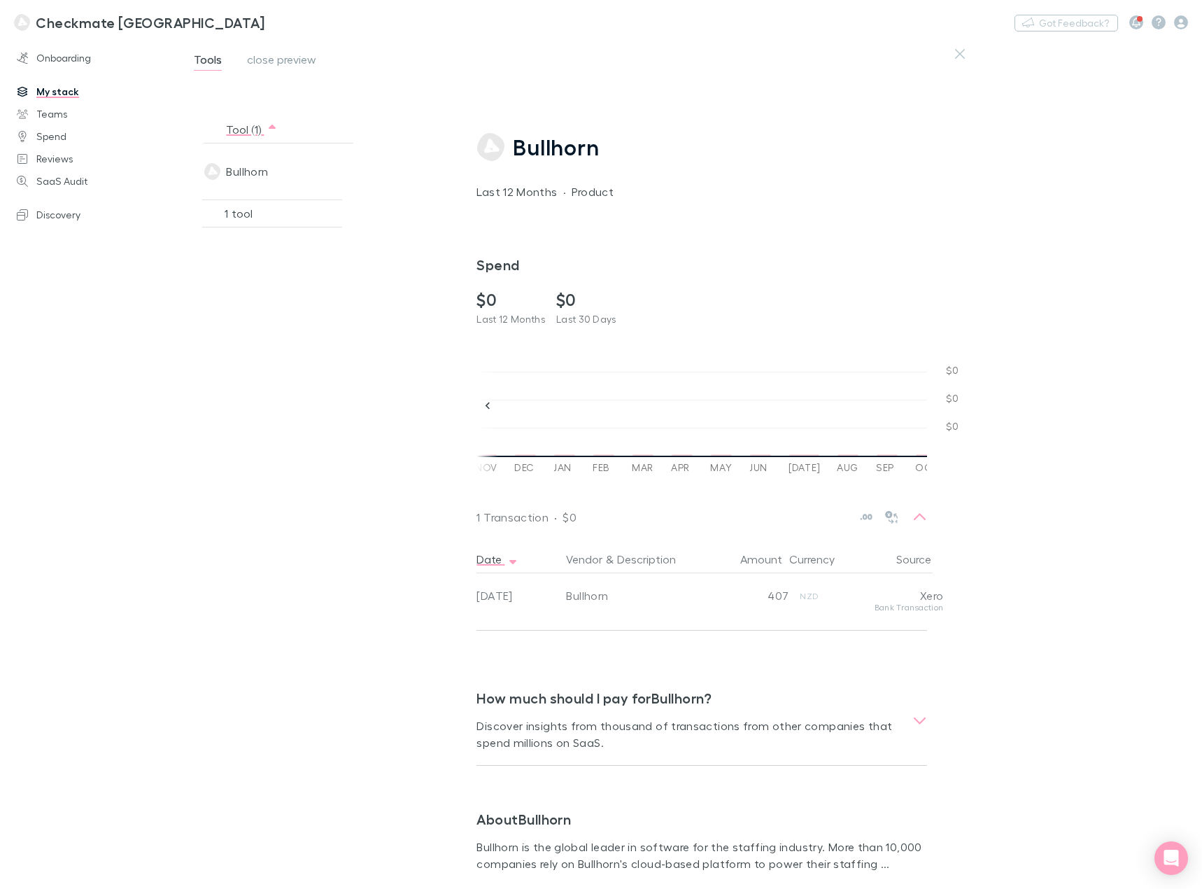
click at [1074, 430] on div "Bullhorn Last 12 Months · Product Spend $0 Last 12 Months $0 Last 30 Days Nov D…" at bounding box center [833, 464] width 759 height 850
click at [209, 62] on span "Tools" at bounding box center [208, 61] width 28 height 18
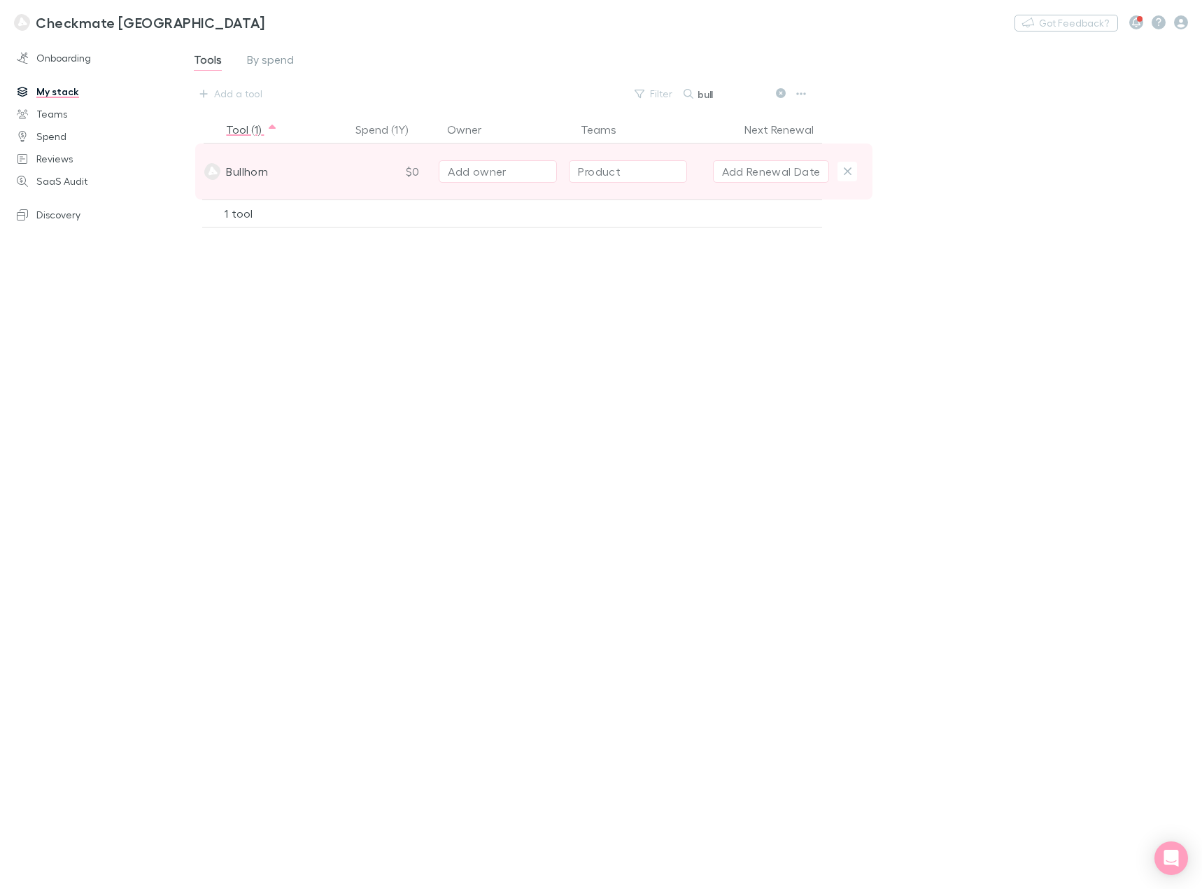
click at [411, 174] on div "$0" at bounding box center [389, 171] width 77 height 56
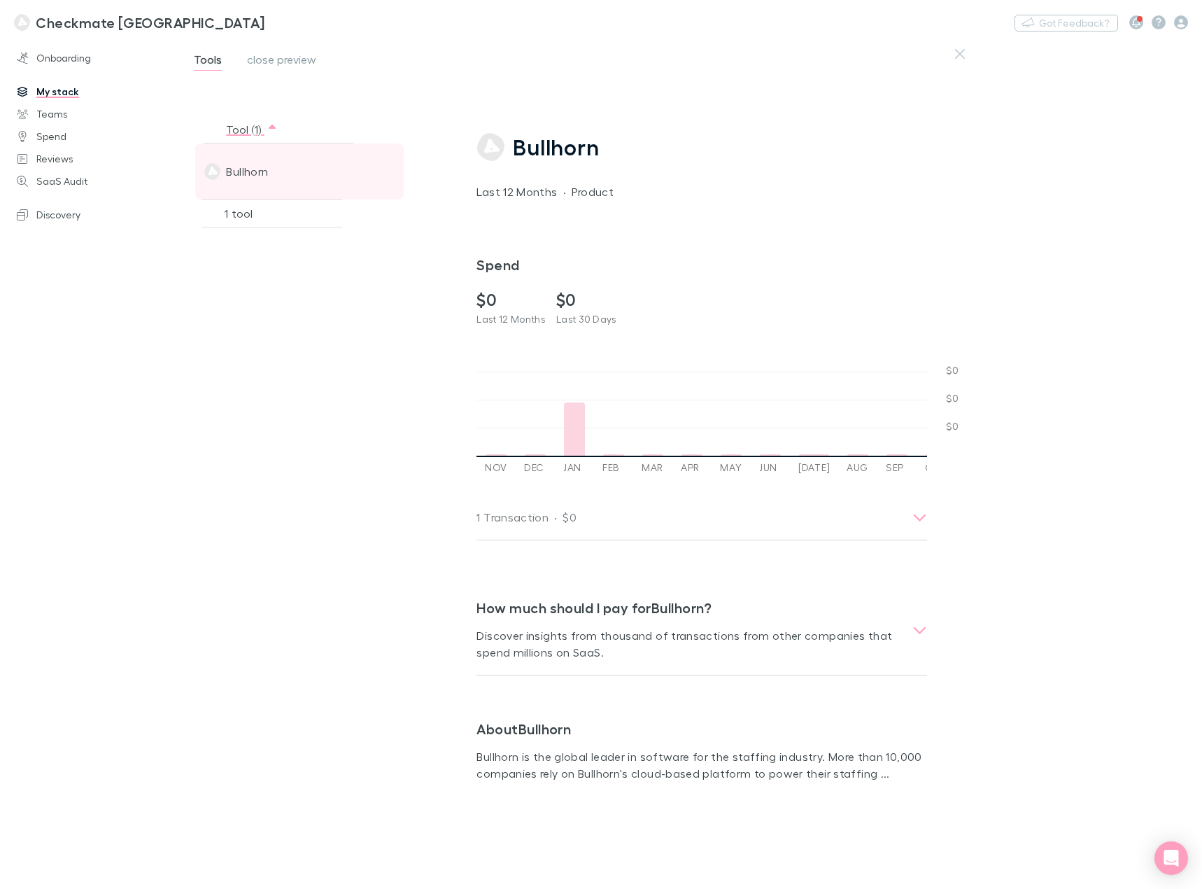
scroll to position [0, 490]
click at [62, 79] on div "Onboarding My stack Teams Spend Reviews SaaS Audit Discovery" at bounding box center [94, 460] width 189 height 833
click at [64, 89] on link "My stack" at bounding box center [94, 91] width 183 height 22
drag, startPoint x: 52, startPoint y: 87, endPoint x: 53, endPoint y: 78, distance: 8.4
click at [52, 87] on link "My stack" at bounding box center [94, 91] width 183 height 22
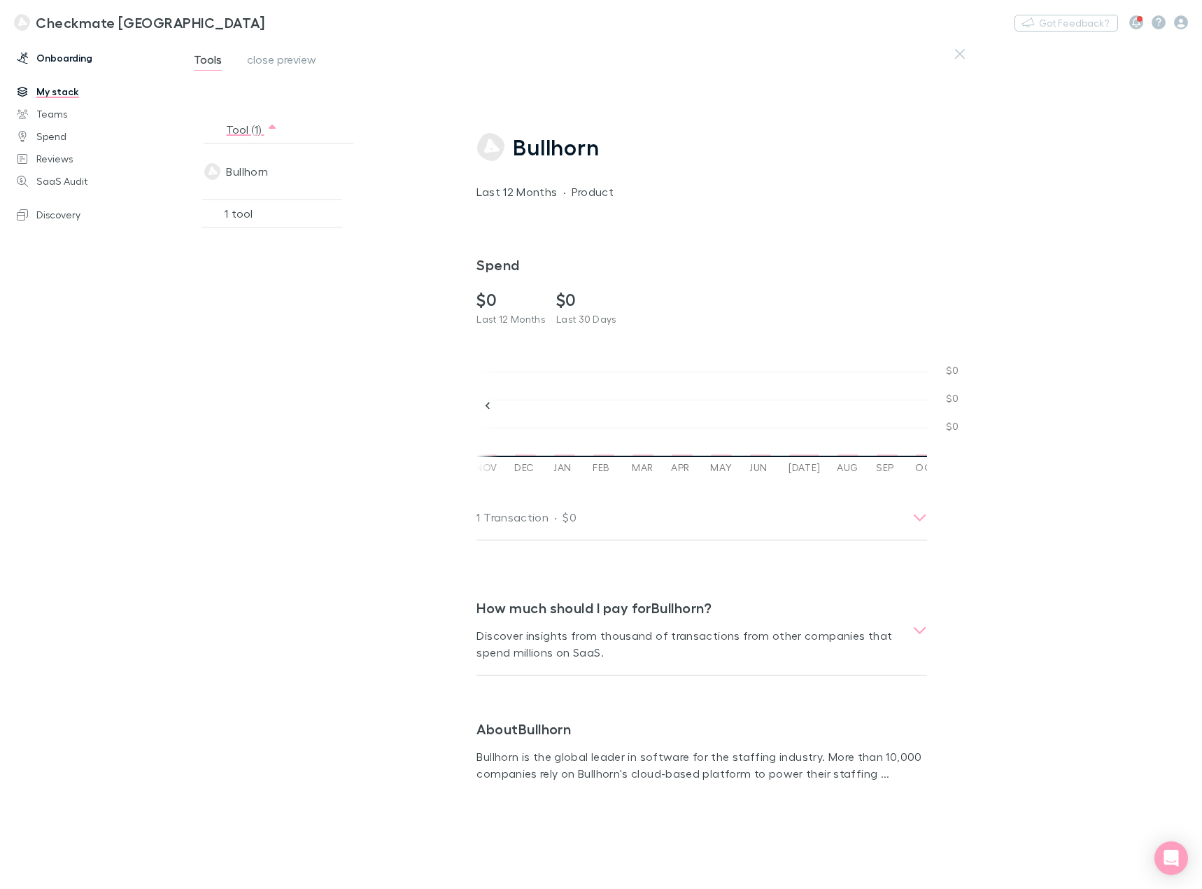
click at [64, 59] on link "Onboarding" at bounding box center [94, 58] width 183 height 22
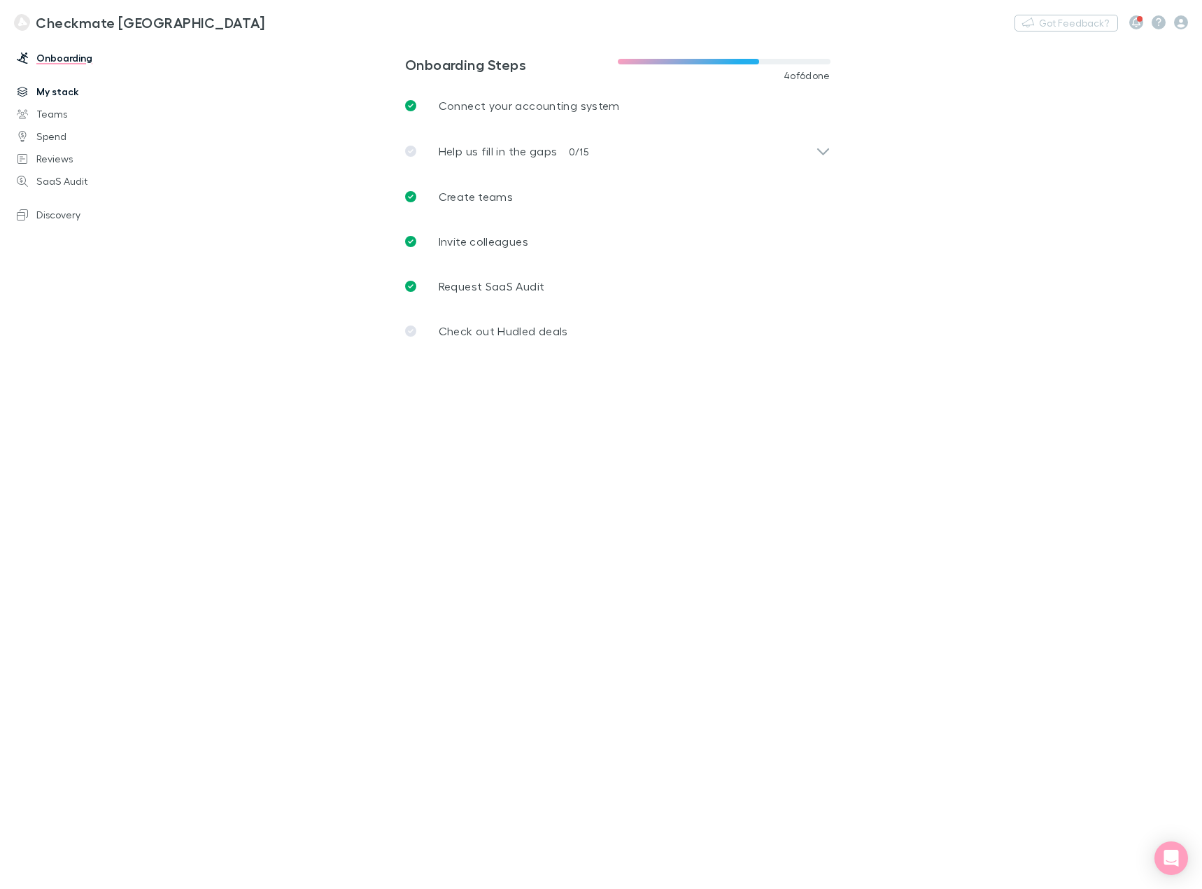
click at [59, 83] on link "My stack" at bounding box center [94, 91] width 183 height 22
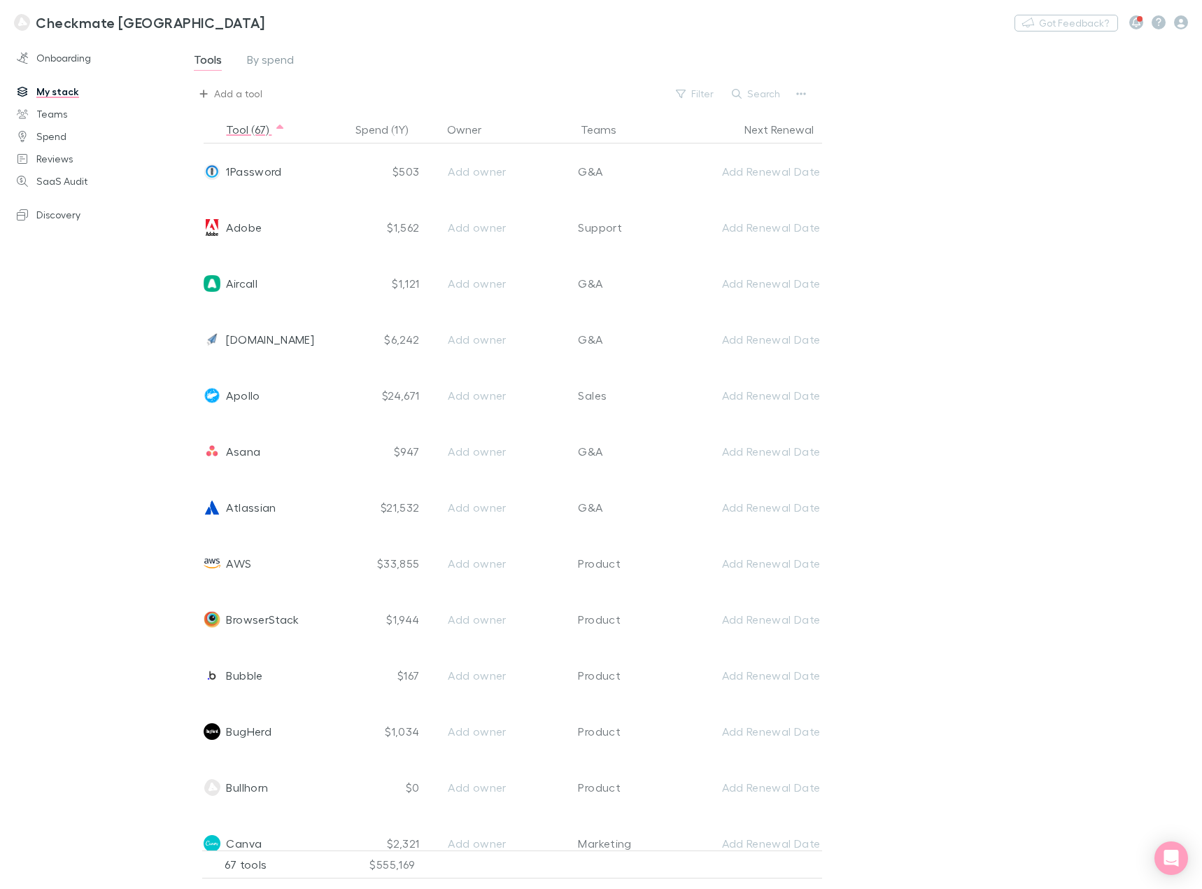
click at [245, 92] on div "Add a tool" at bounding box center [238, 93] width 48 height 17
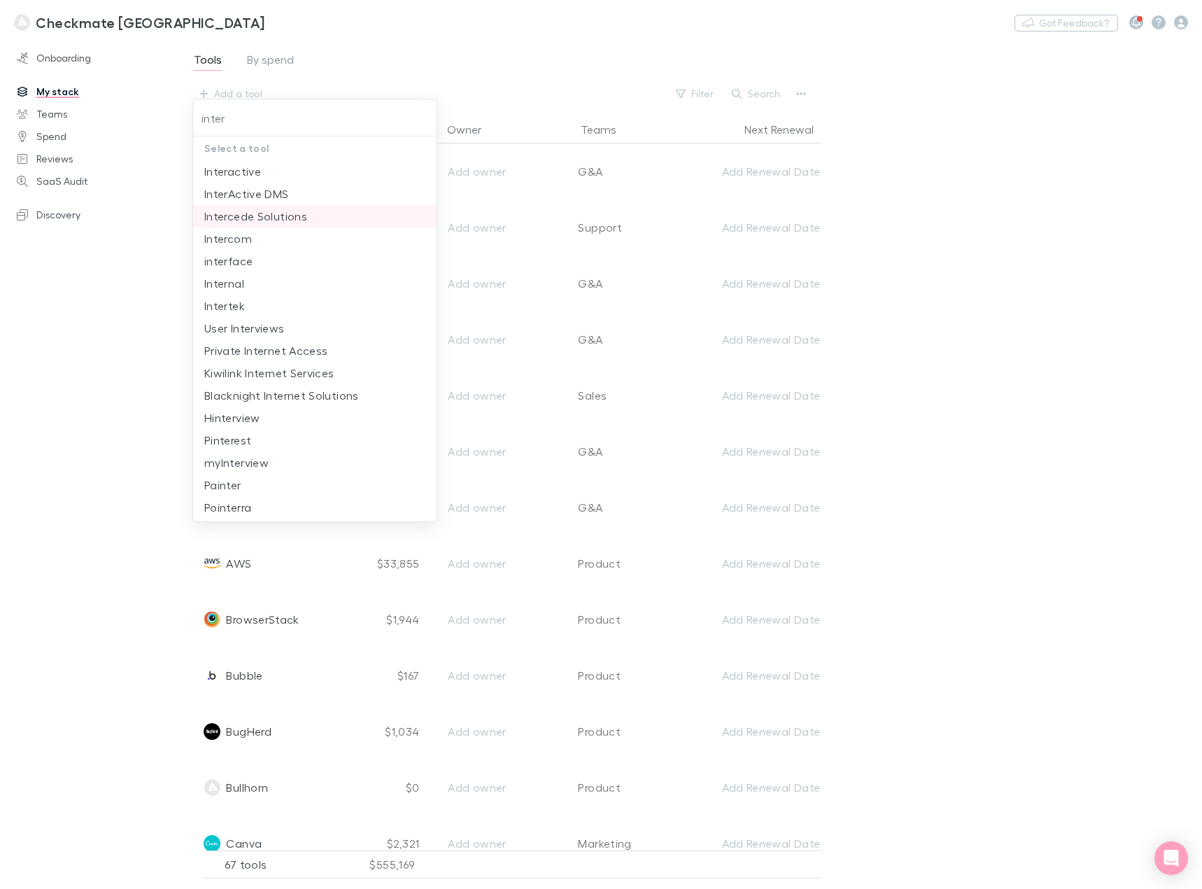
click at [318, 209] on li "Intercede Solutions" at bounding box center [315, 216] width 244 height 22
type input "Intercede Solutions"
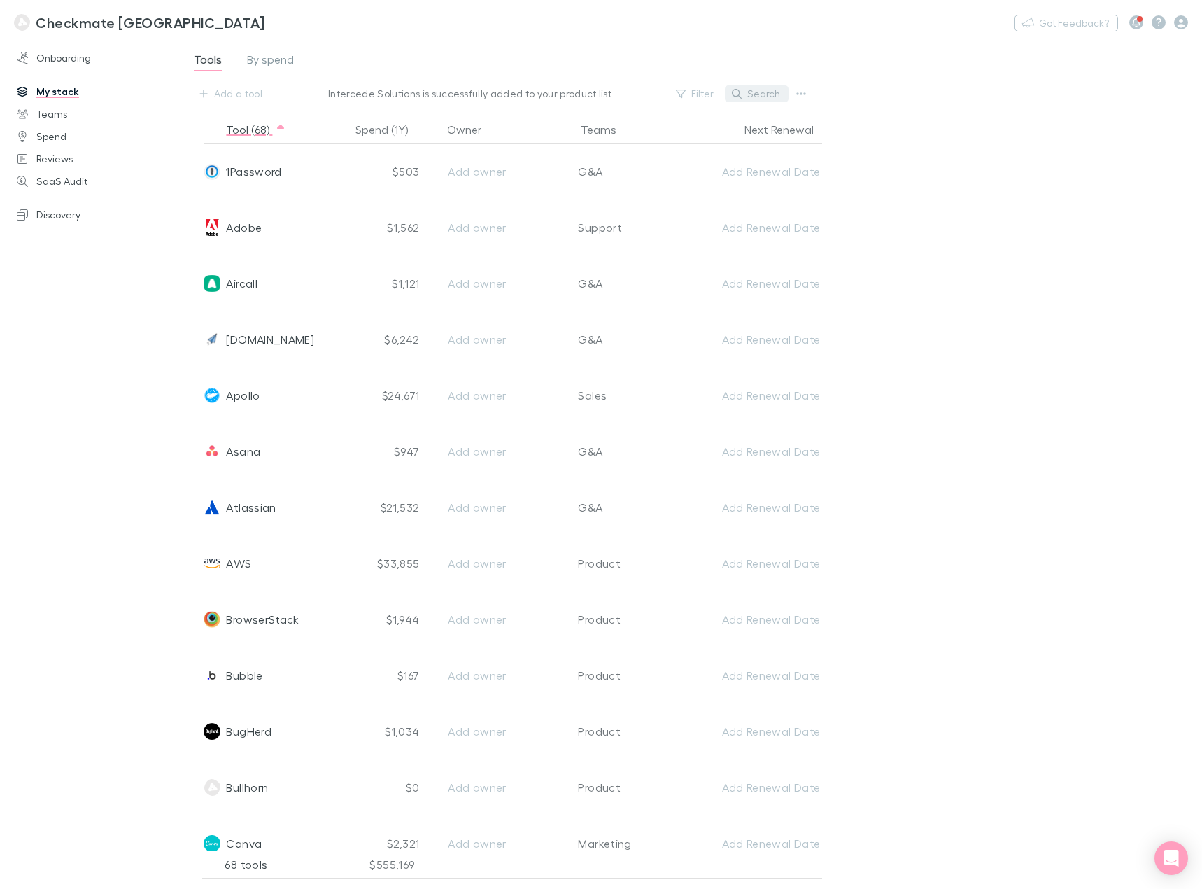
click at [777, 95] on button "Search" at bounding box center [757, 93] width 64 height 17
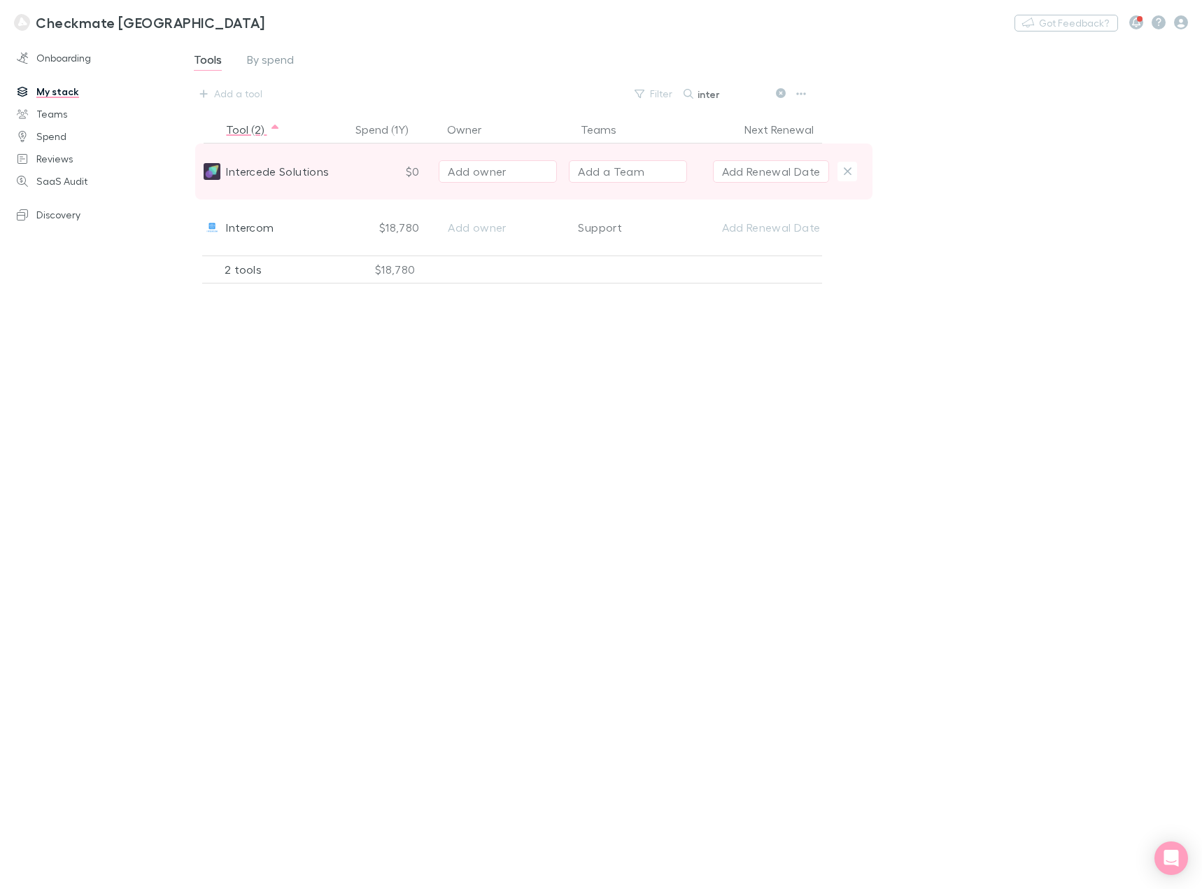
type input "inter"
click at [394, 172] on div "$0" at bounding box center [389, 171] width 77 height 56
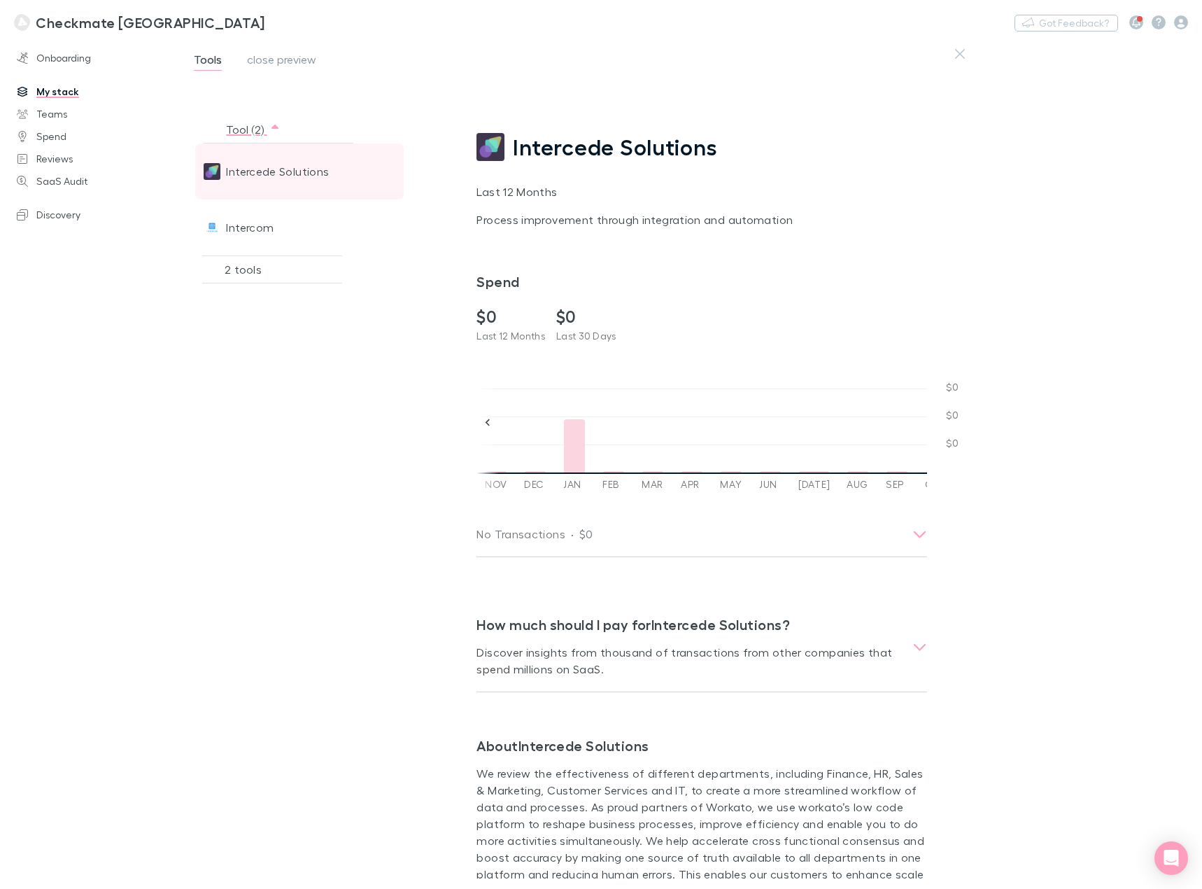
scroll to position [0, 490]
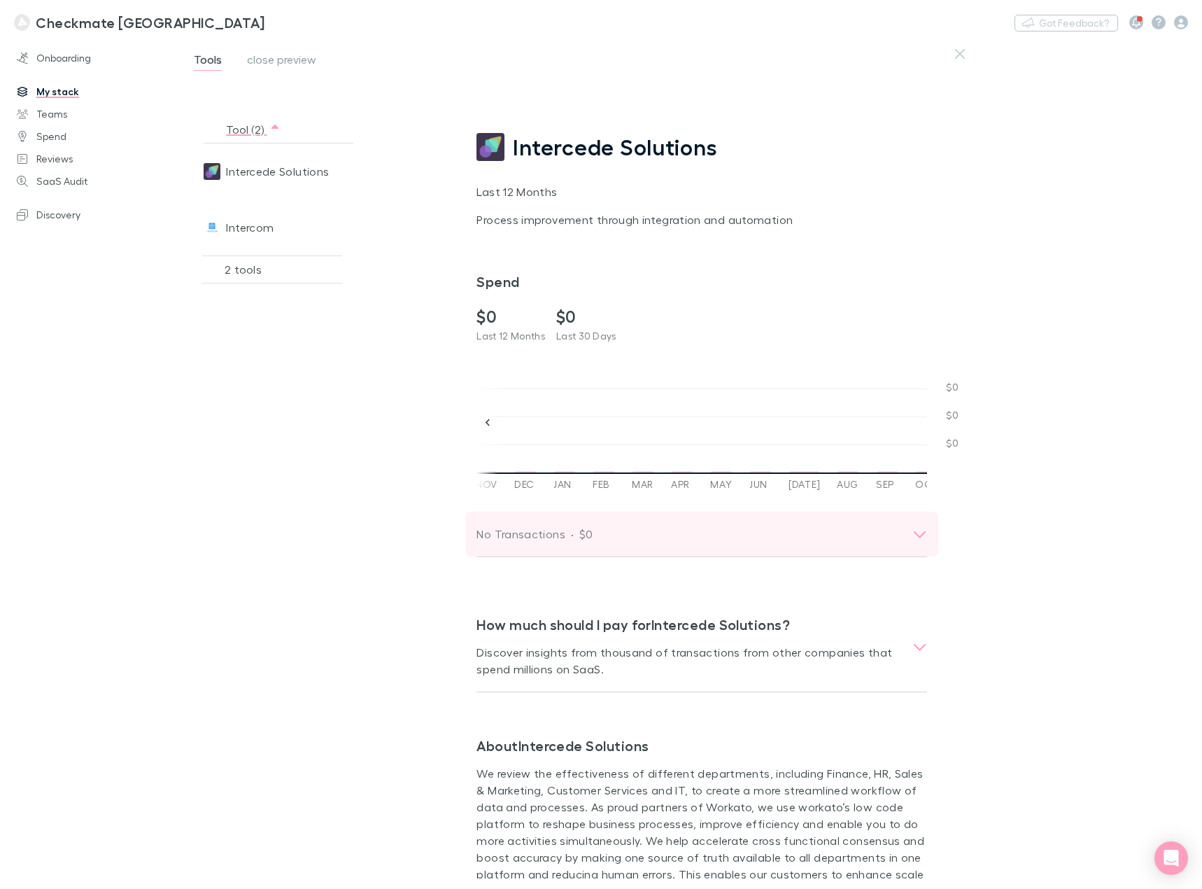
click at [759, 544] on div "No Transactions · $0" at bounding box center [701, 534] width 473 height 45
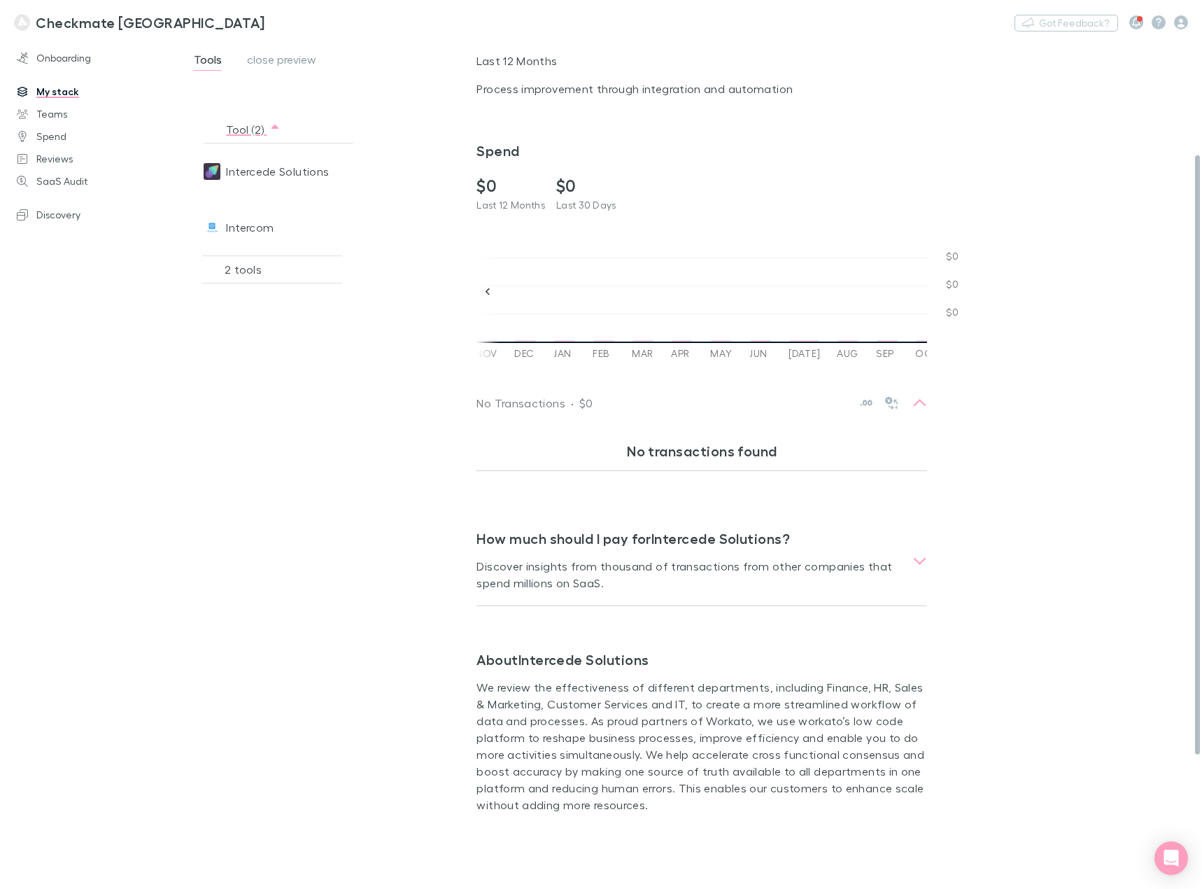
scroll to position [123, 0]
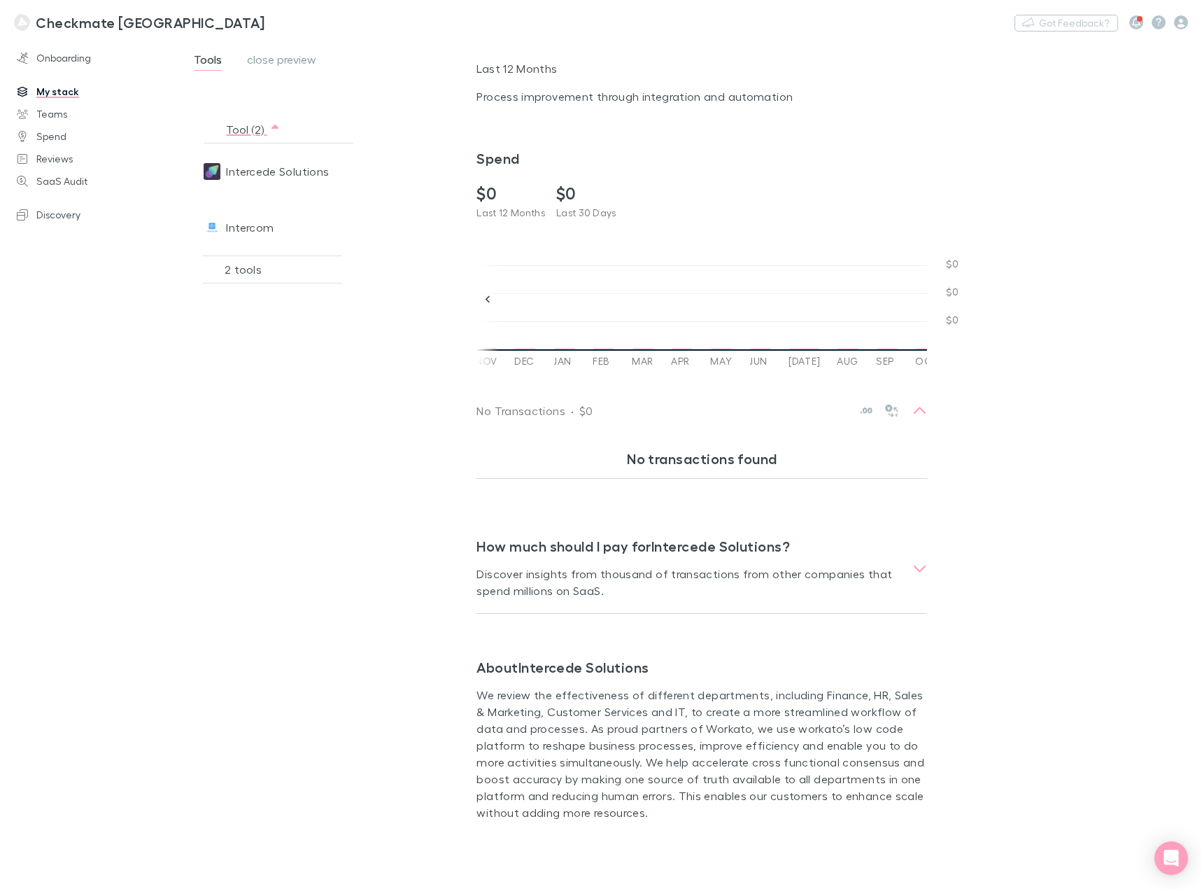
click at [276, 64] on span "close preview" at bounding box center [281, 61] width 69 height 18
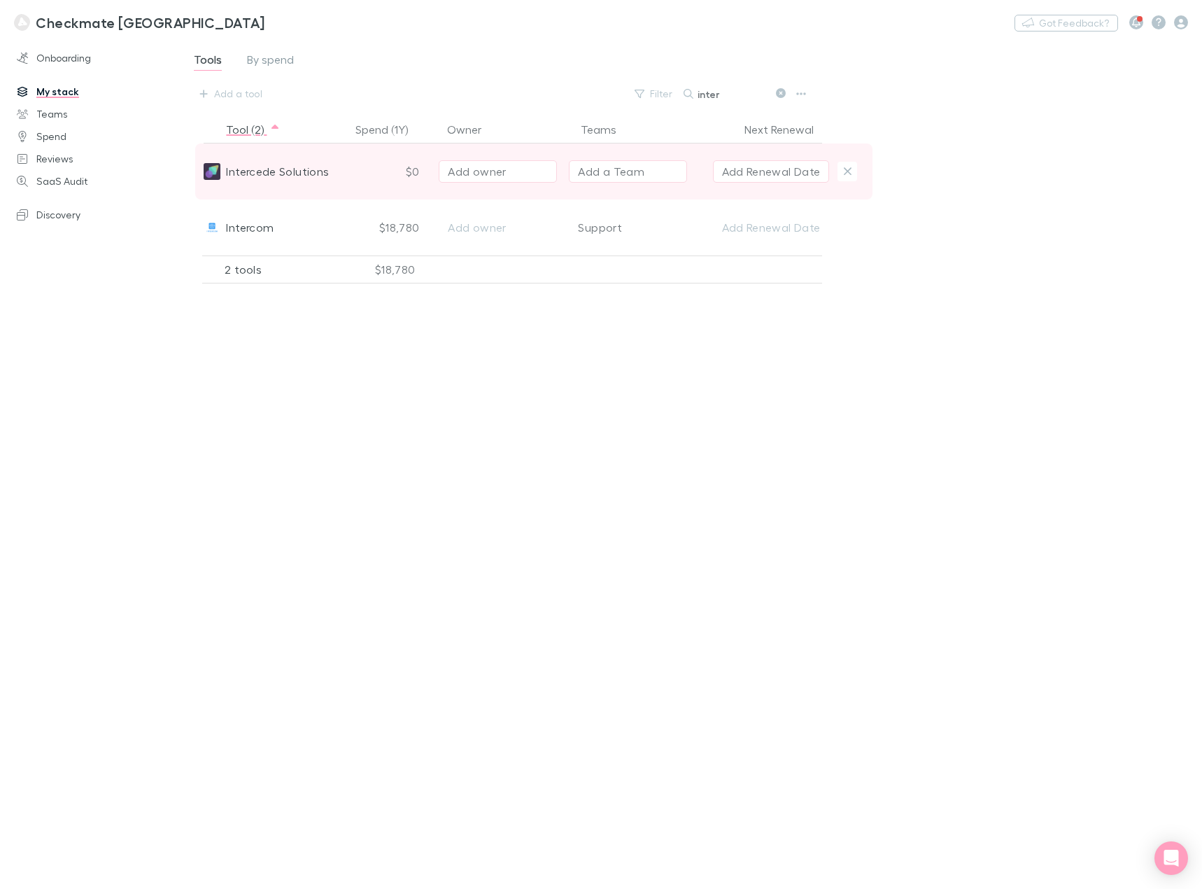
click at [414, 171] on div "$0" at bounding box center [389, 171] width 77 height 56
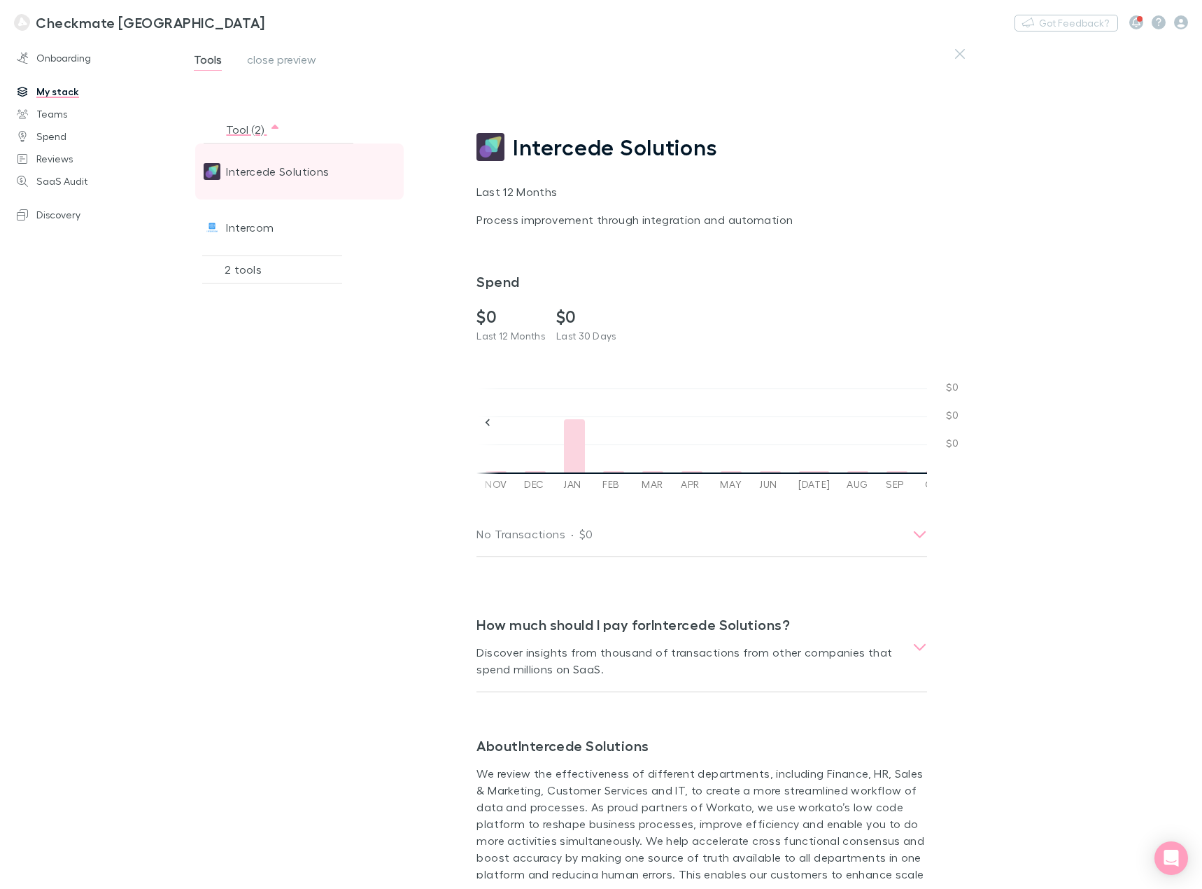
scroll to position [0, 490]
click at [270, 178] on span "Intercede Solutions" at bounding box center [277, 171] width 103 height 56
click at [56, 93] on link "My stack" at bounding box center [94, 91] width 183 height 22
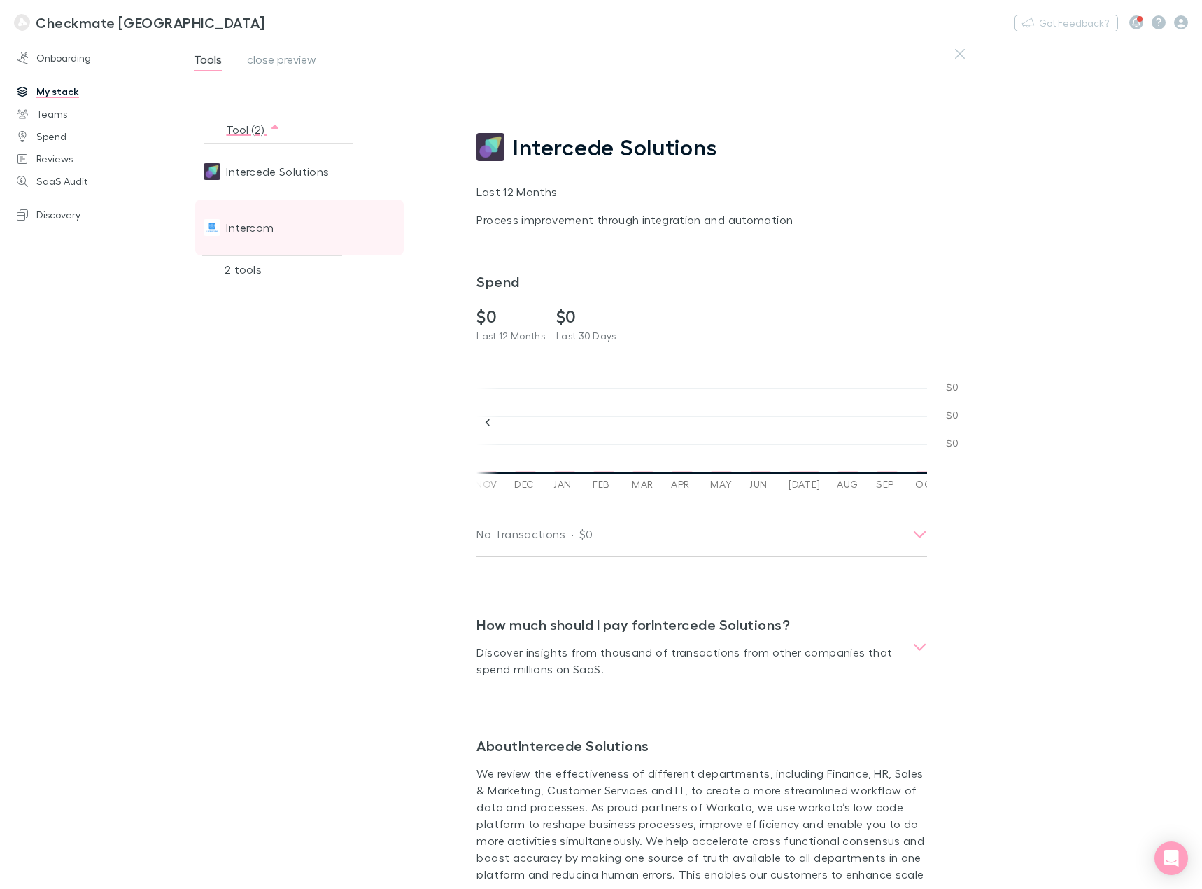
click at [284, 234] on div "Intercom" at bounding box center [274, 227] width 141 height 56
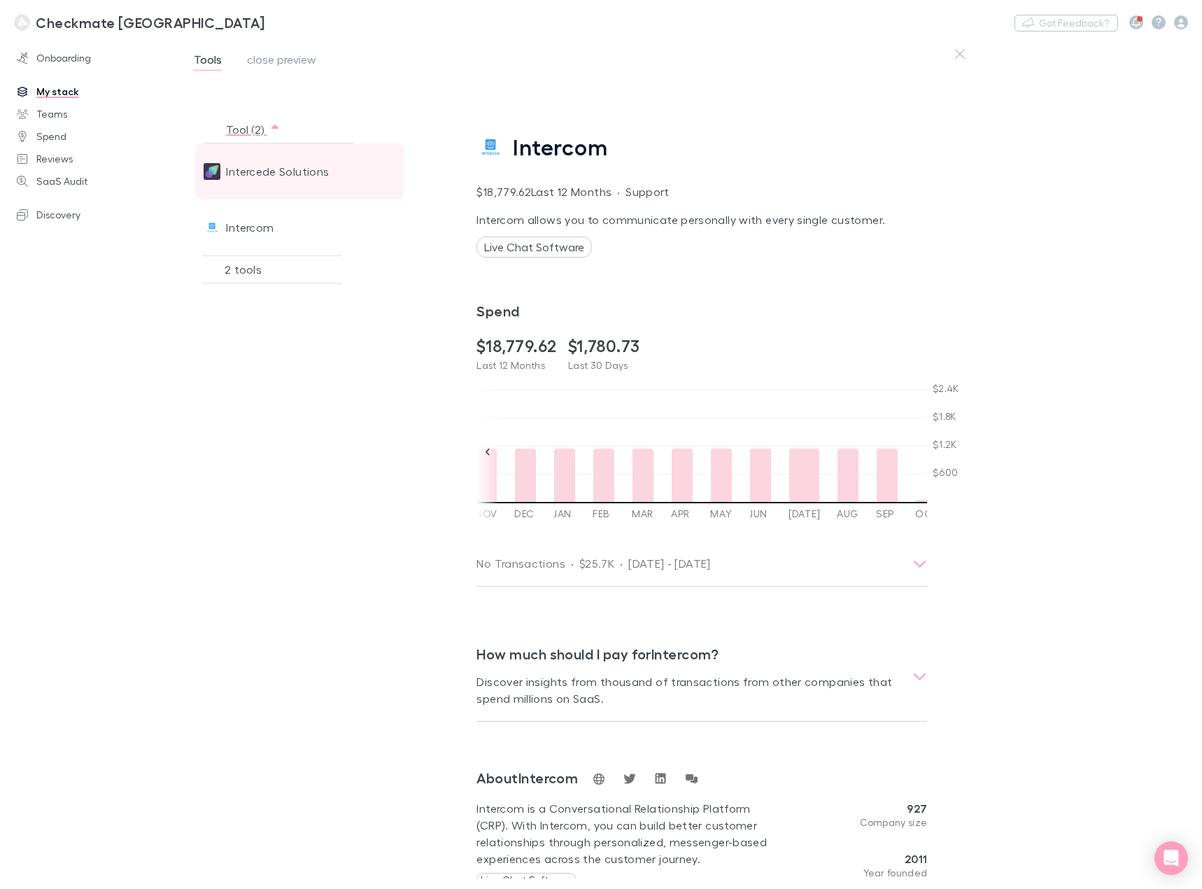
click at [279, 179] on span "Intercede Solutions" at bounding box center [277, 171] width 103 height 56
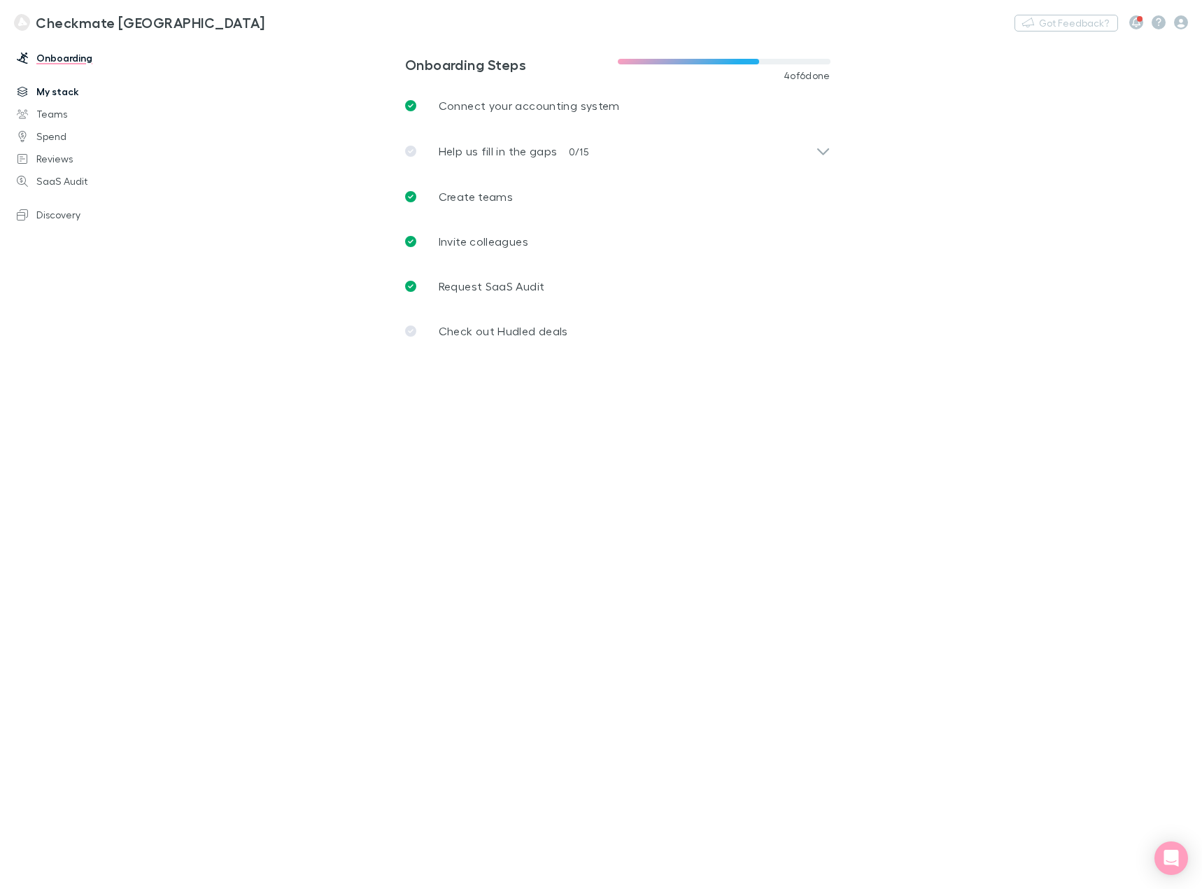
click at [74, 87] on link "My stack" at bounding box center [94, 91] width 183 height 22
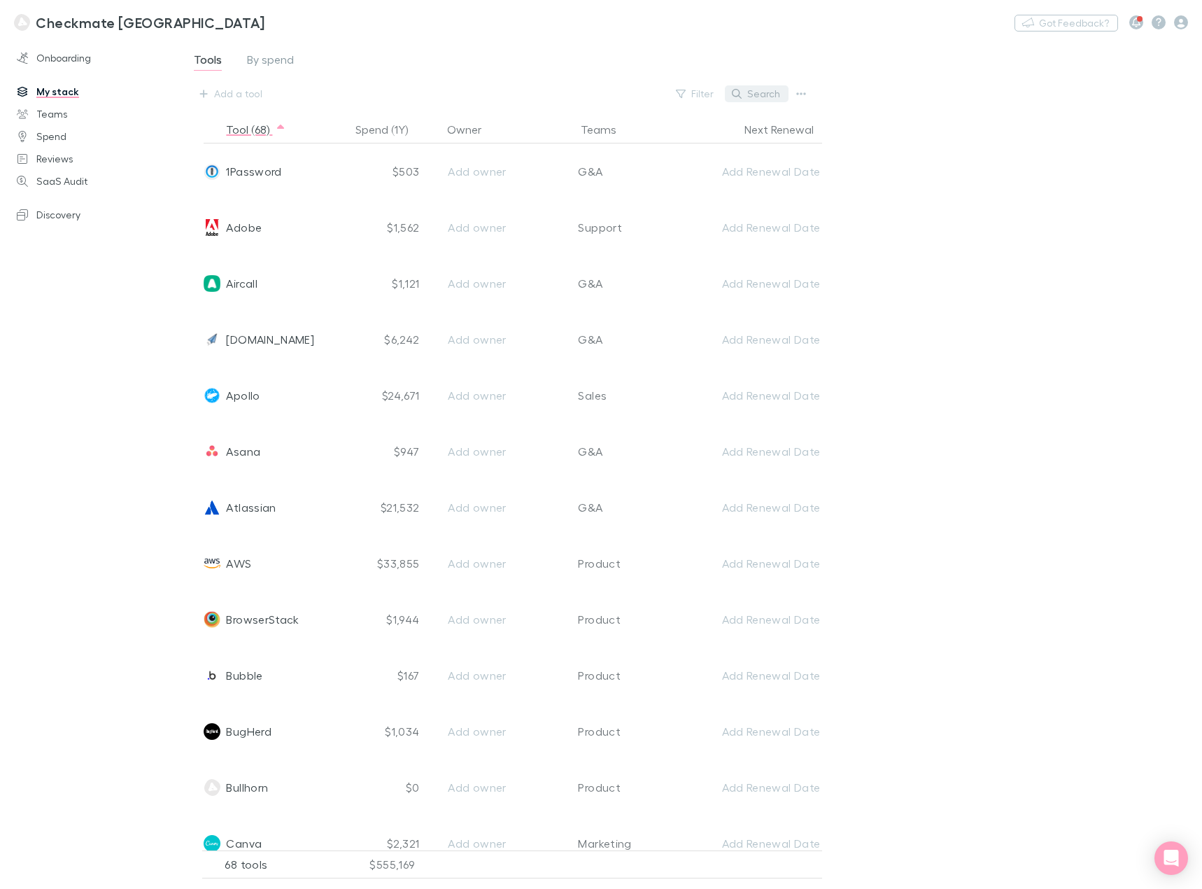
click at [771, 94] on button "Search" at bounding box center [757, 93] width 64 height 17
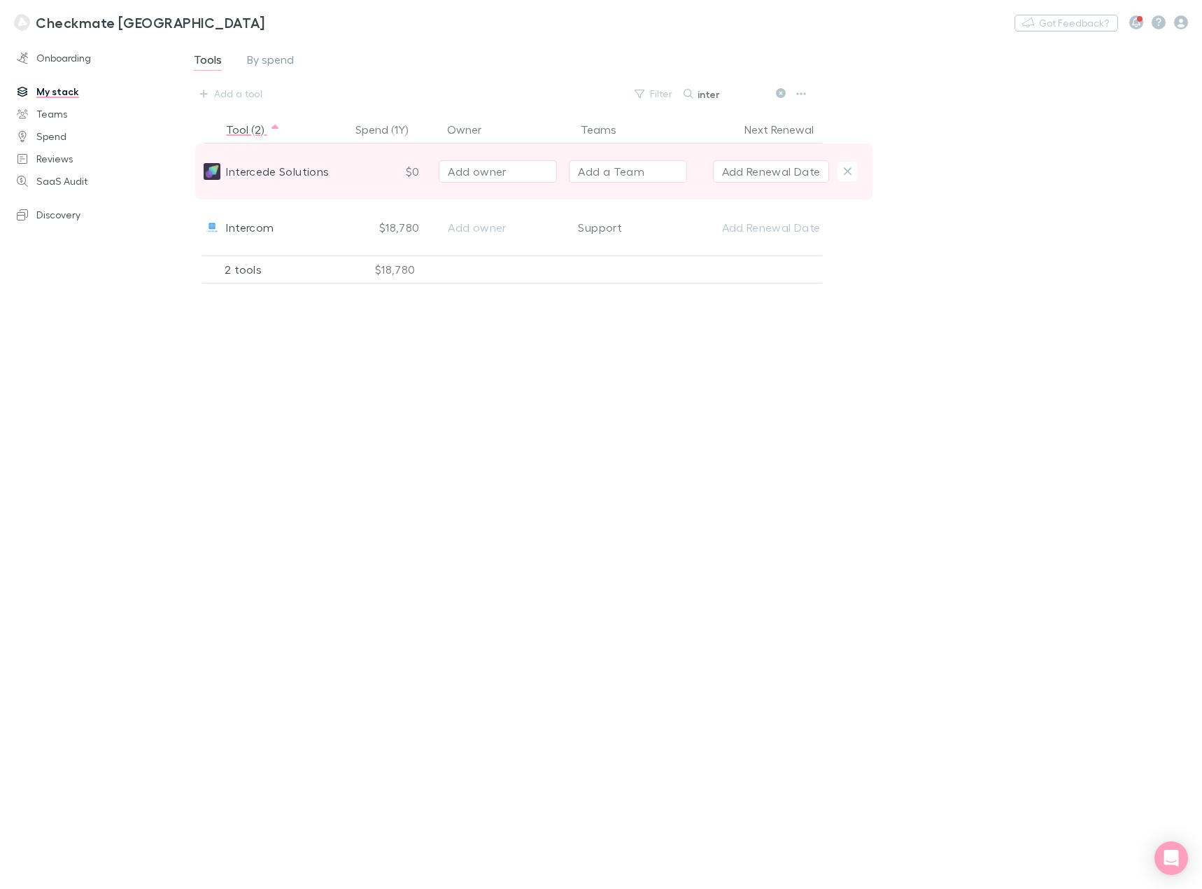
type input "inter"
click at [405, 173] on div "$0" at bounding box center [389, 171] width 77 height 56
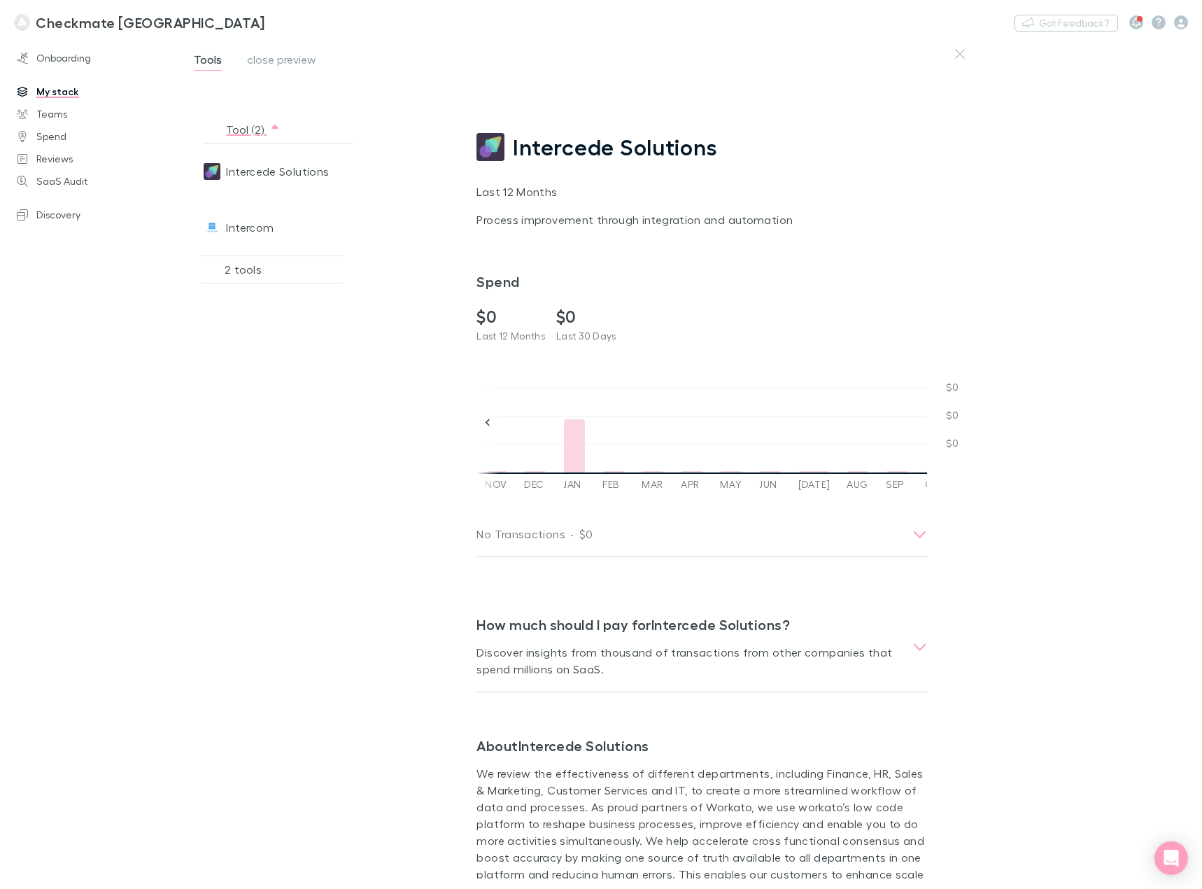
scroll to position [0, 490]
click at [967, 55] on button "button" at bounding box center [960, 54] width 24 height 24
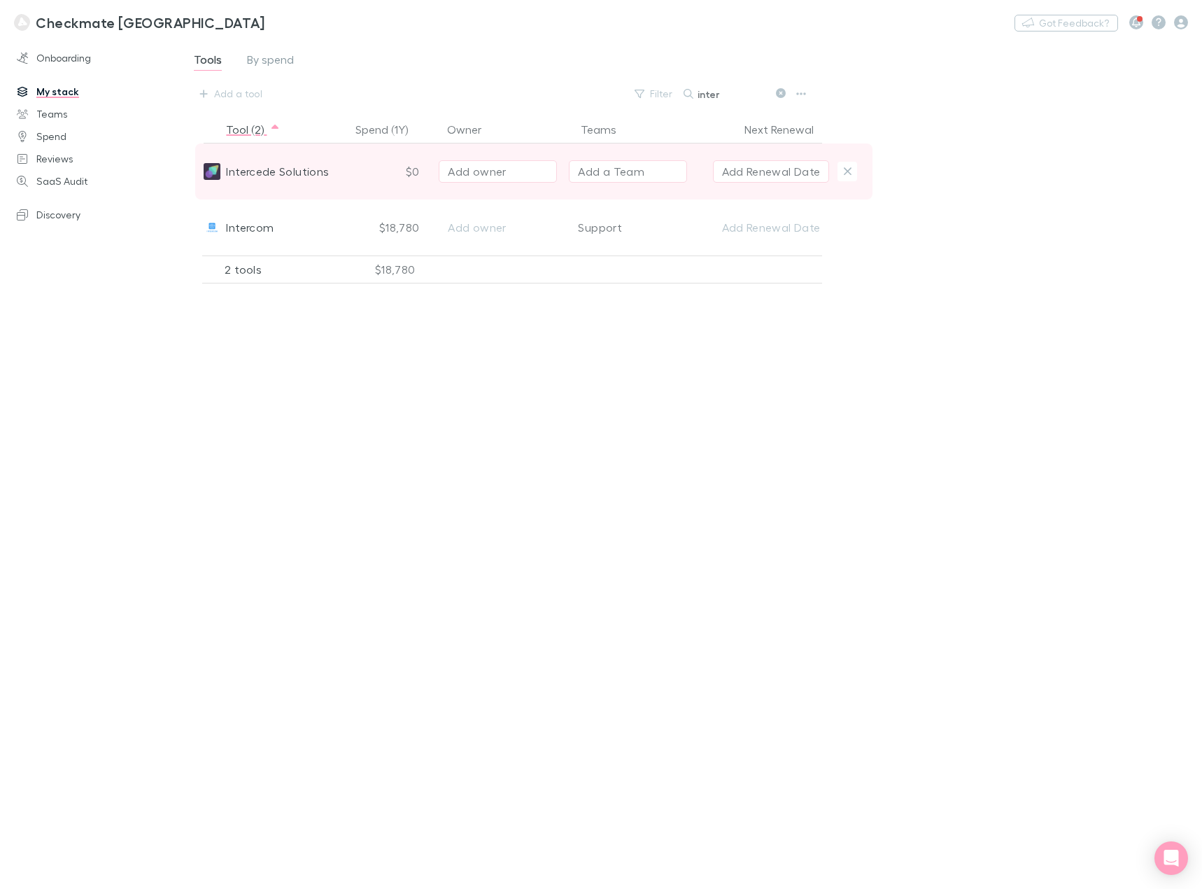
click at [514, 168] on div "Add owner" at bounding box center [498, 171] width 100 height 17
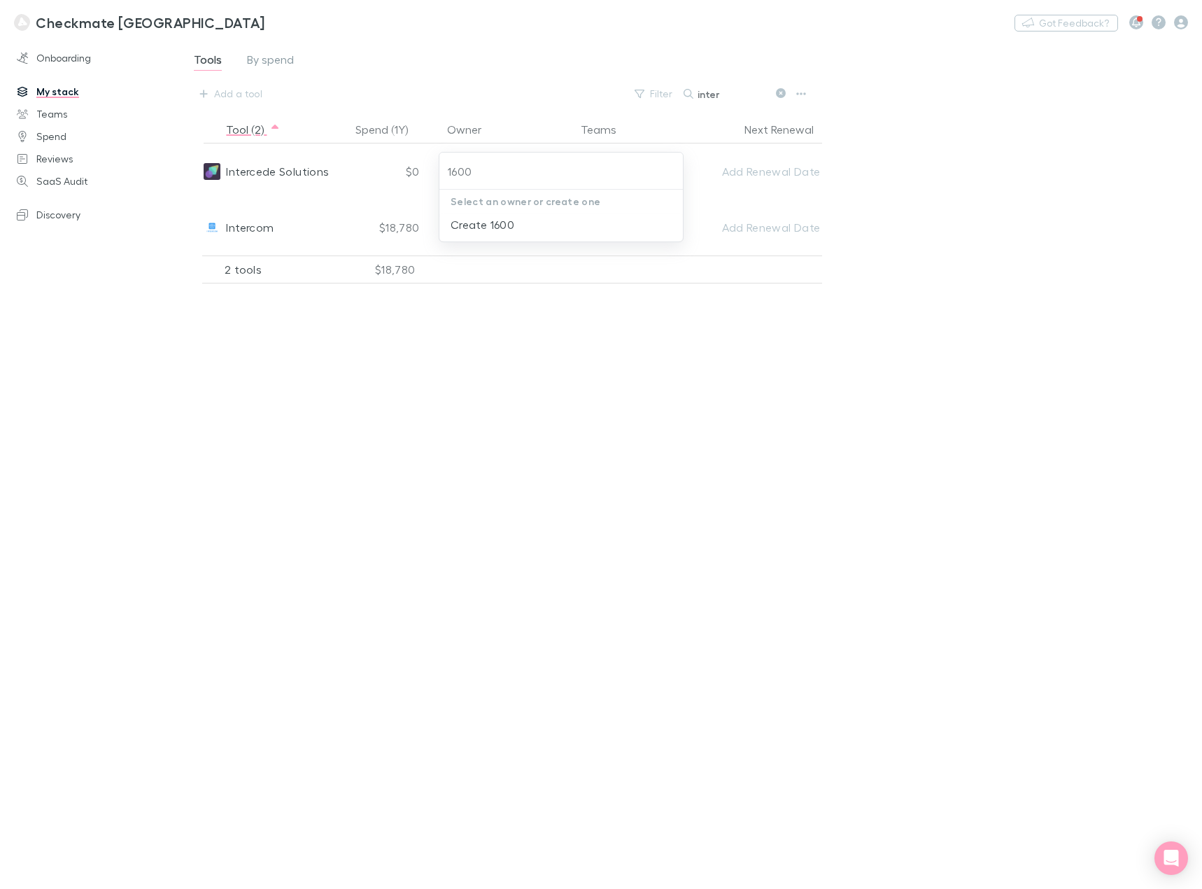
type input "1600"
click at [974, 231] on div at bounding box center [601, 444] width 1202 height 889
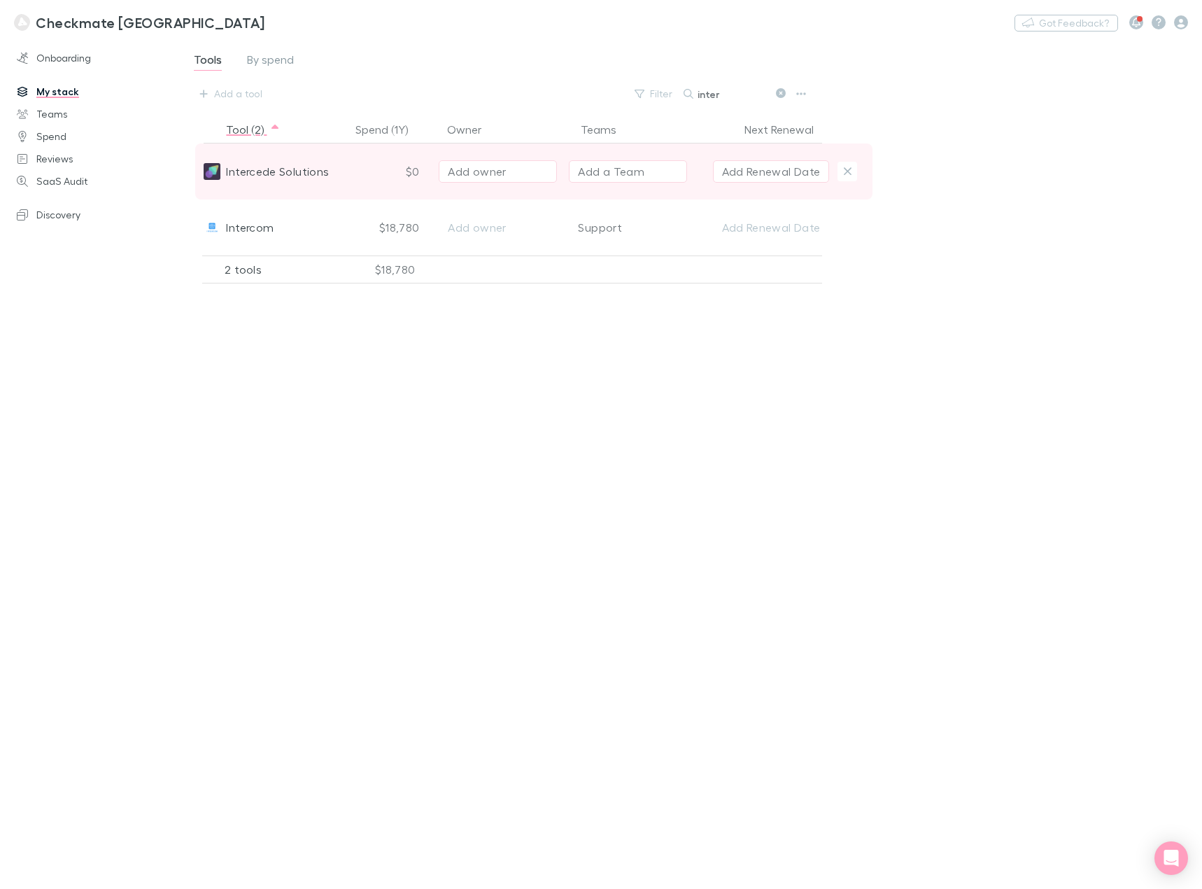
click at [603, 172] on div "Add a Team" at bounding box center [611, 171] width 66 height 17
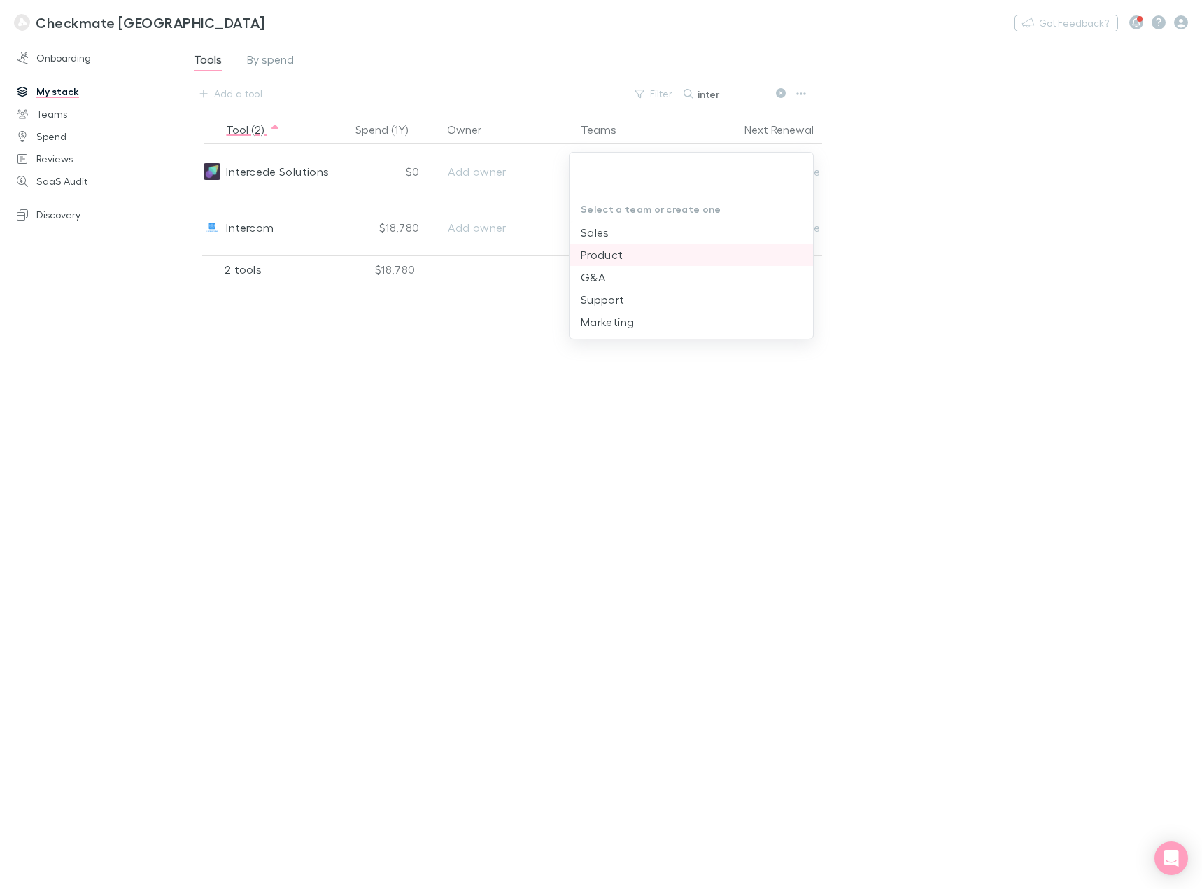
click at [654, 264] on li "Product" at bounding box center [692, 255] width 244 height 22
click at [951, 253] on div at bounding box center [601, 444] width 1202 height 889
click at [236, 90] on div "Add a tool" at bounding box center [238, 93] width 48 height 17
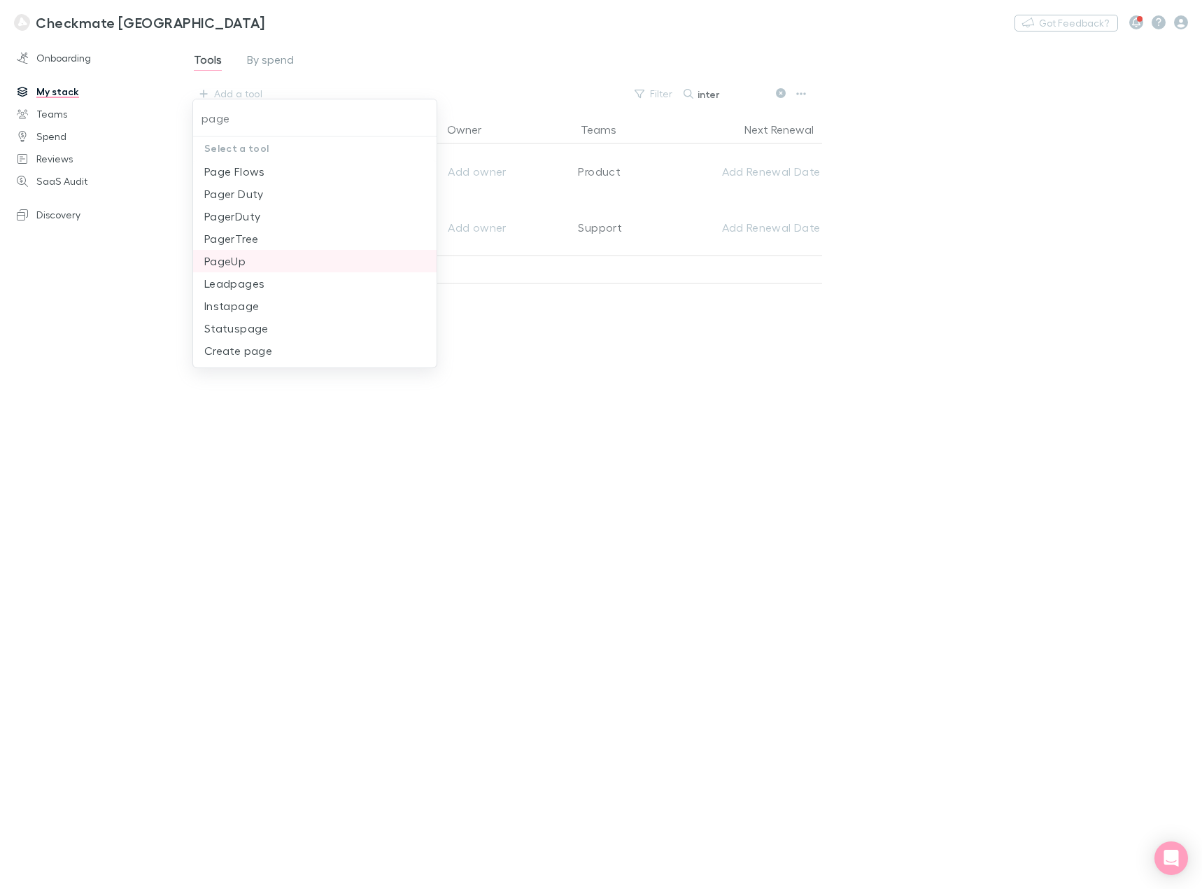
click at [276, 260] on li "PageUp" at bounding box center [315, 261] width 244 height 22
type input "PageUp"
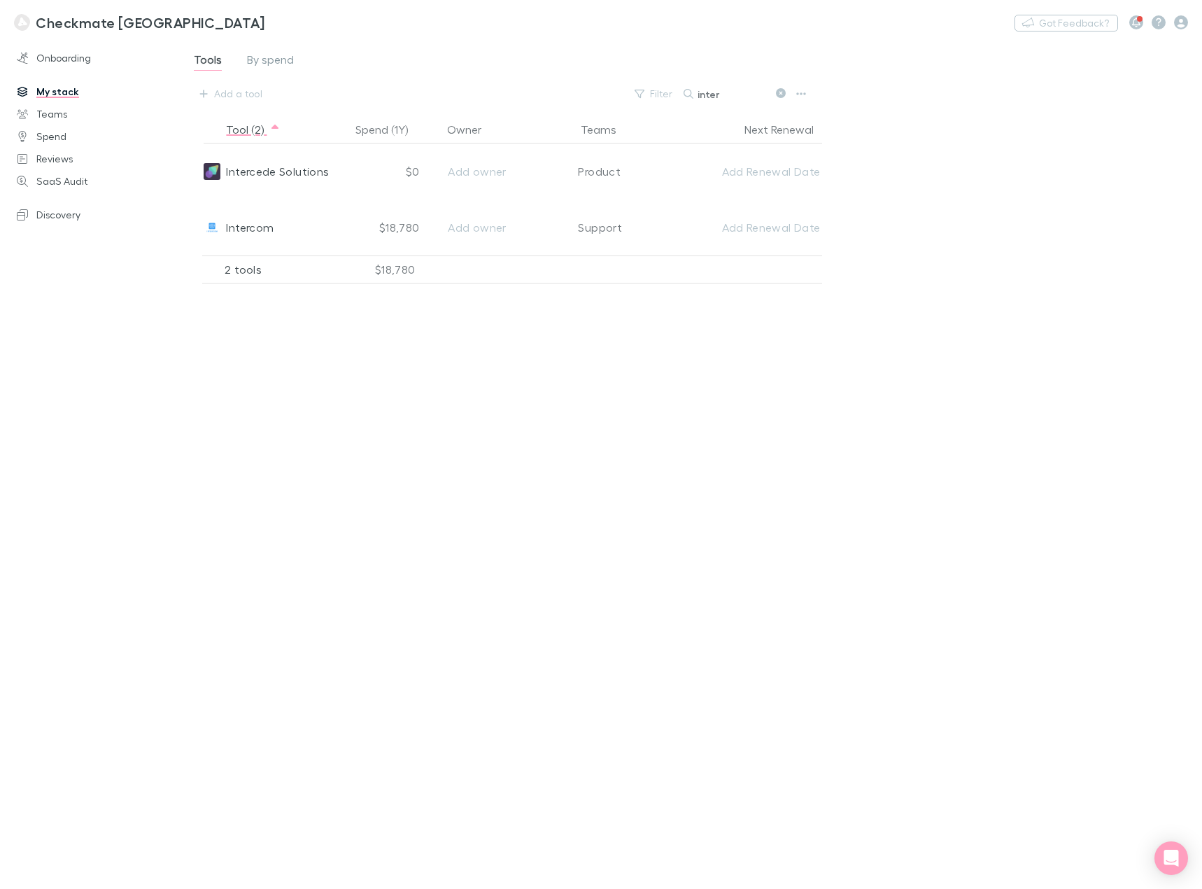
click at [55, 92] on link "My stack" at bounding box center [94, 91] width 183 height 22
drag, startPoint x: 740, startPoint y: 98, endPoint x: 678, endPoint y: 96, distance: 61.6
click at [678, 96] on div "Filter Search inter" at bounding box center [719, 94] width 183 height 20
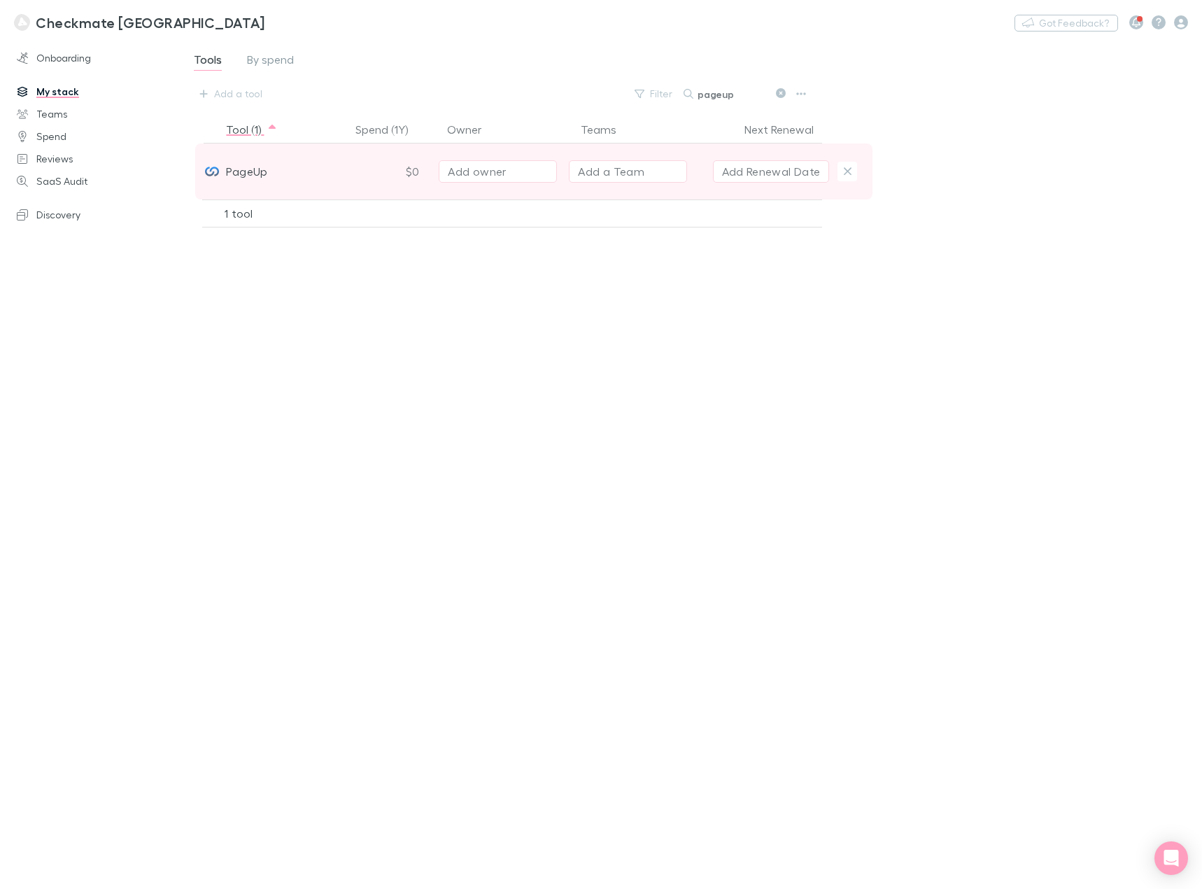
type input "pageup"
click at [616, 175] on div "Add a Team" at bounding box center [611, 171] width 66 height 17
click at [586, 179] on div "Add a Team" at bounding box center [611, 171] width 66 height 17
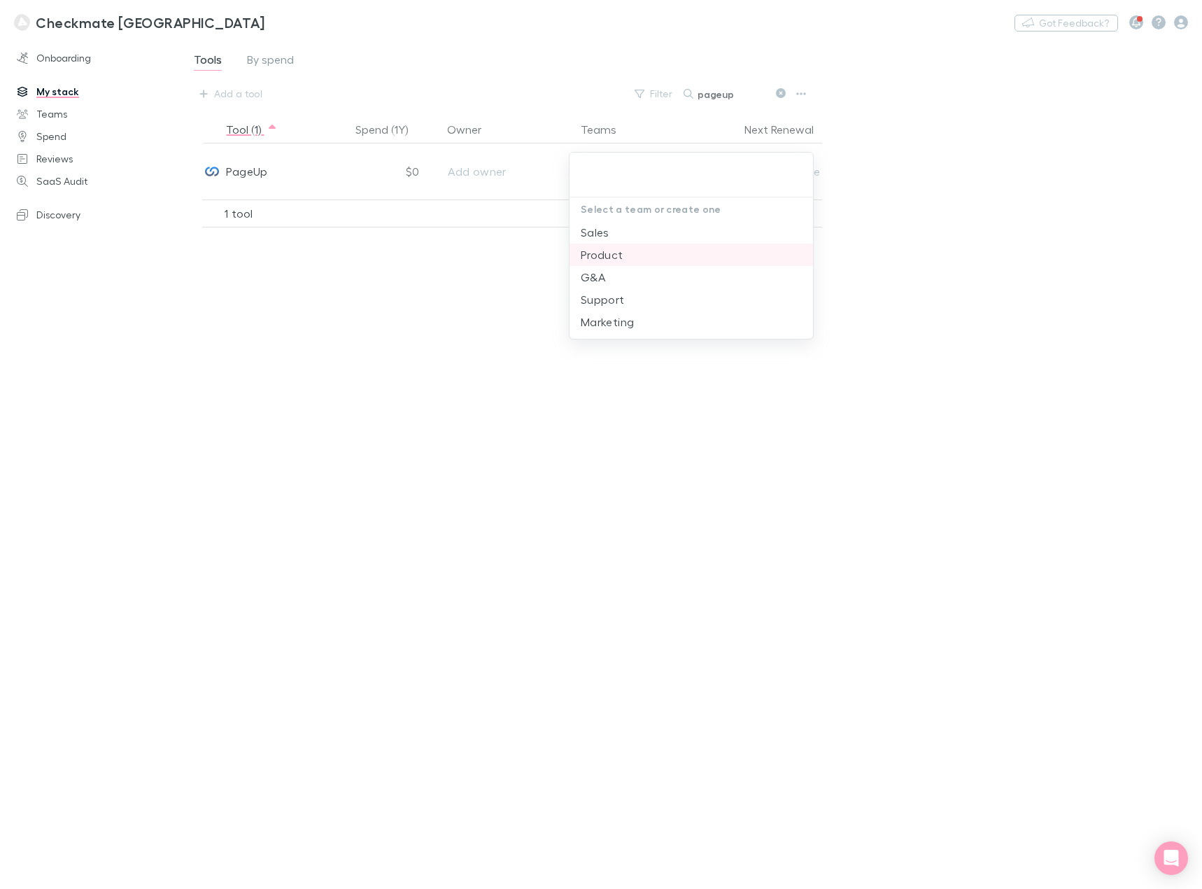
click at [650, 252] on li "Product" at bounding box center [692, 255] width 244 height 22
click at [1044, 271] on div at bounding box center [601, 444] width 1202 height 889
click at [241, 94] on div "Add a tool" at bounding box center [238, 93] width 48 height 17
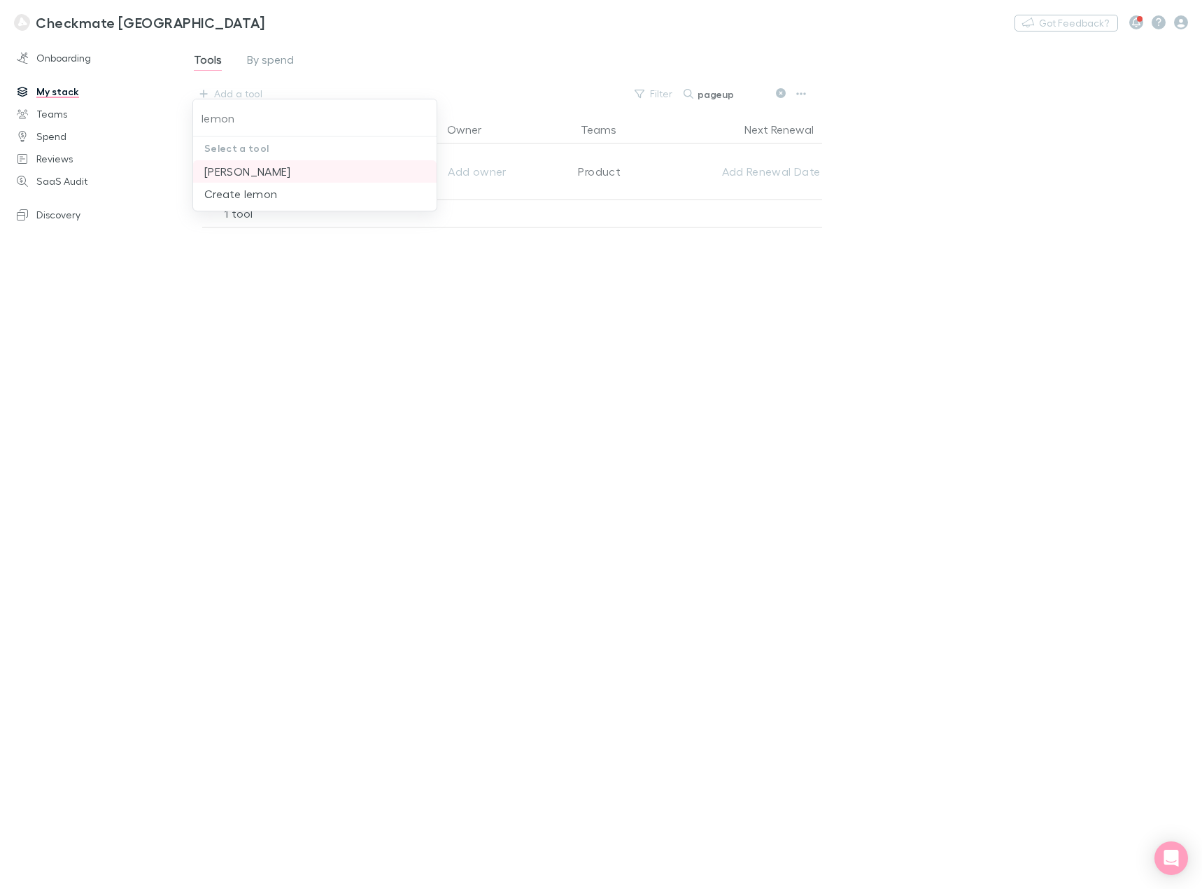
click at [284, 171] on li "[PERSON_NAME]" at bounding box center [315, 171] width 244 height 22
type input "[PERSON_NAME]"
click at [716, 97] on input "pageup" at bounding box center [733, 94] width 70 height 20
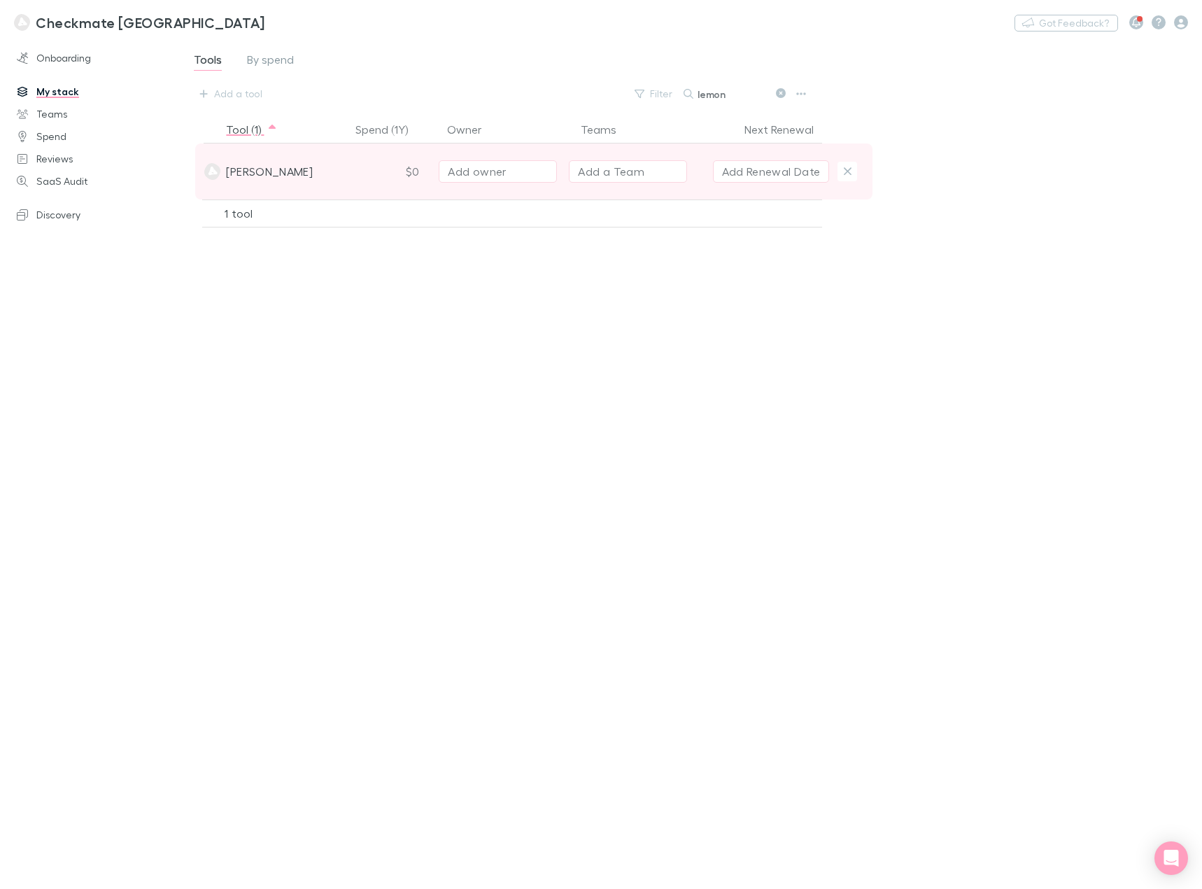
click at [610, 177] on div "Add a Team" at bounding box center [611, 171] width 66 height 17
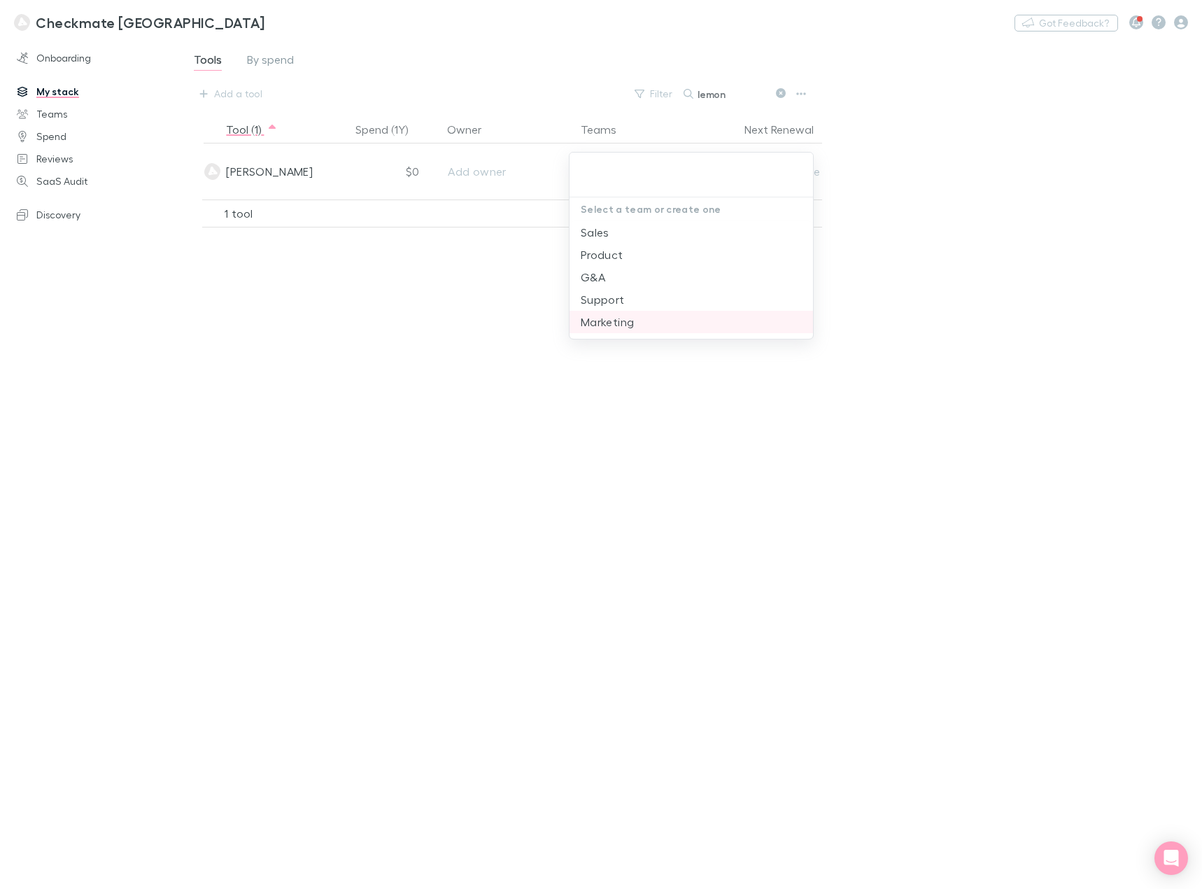
click at [633, 316] on li "Marketing" at bounding box center [692, 322] width 244 height 22
click at [1060, 245] on div at bounding box center [601, 444] width 1202 height 889
click at [256, 92] on div "Add a tool" at bounding box center [238, 93] width 48 height 17
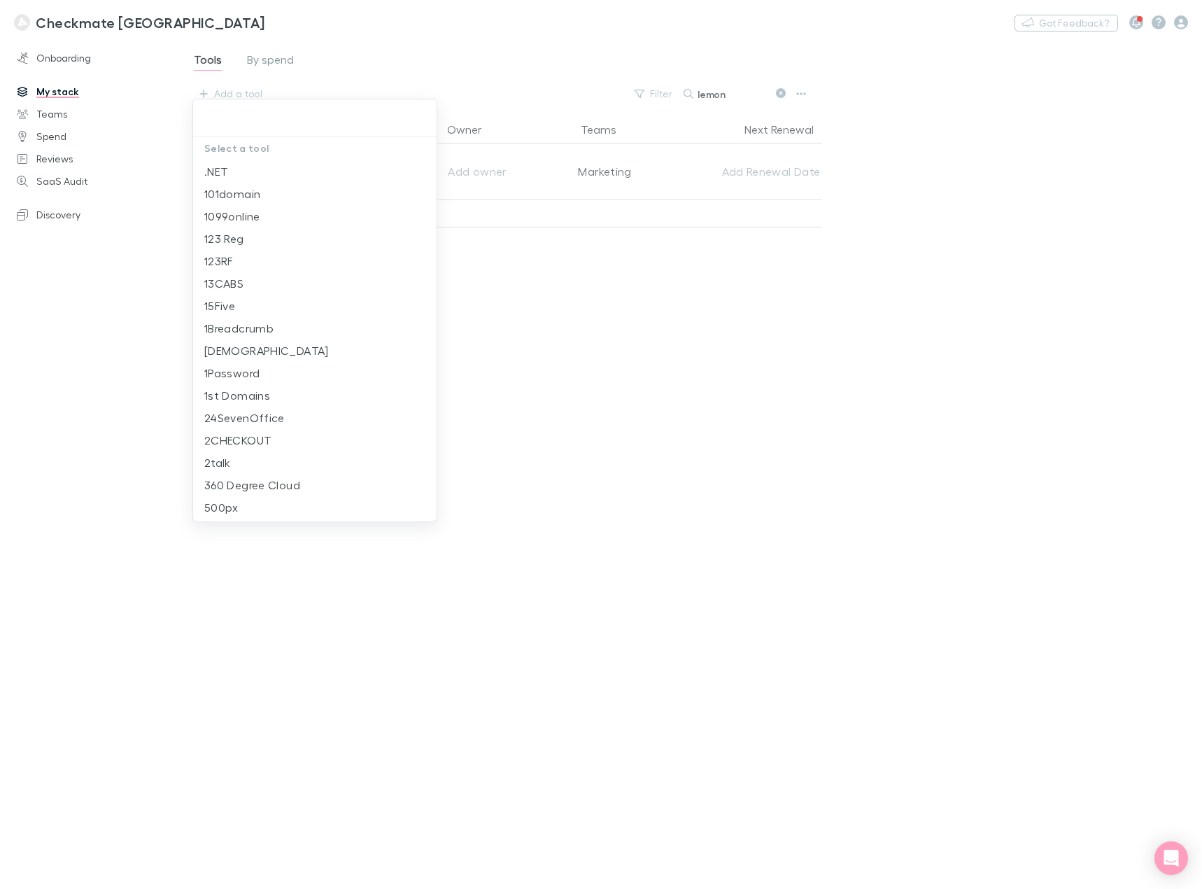
click at [718, 95] on div at bounding box center [601, 444] width 1202 height 889
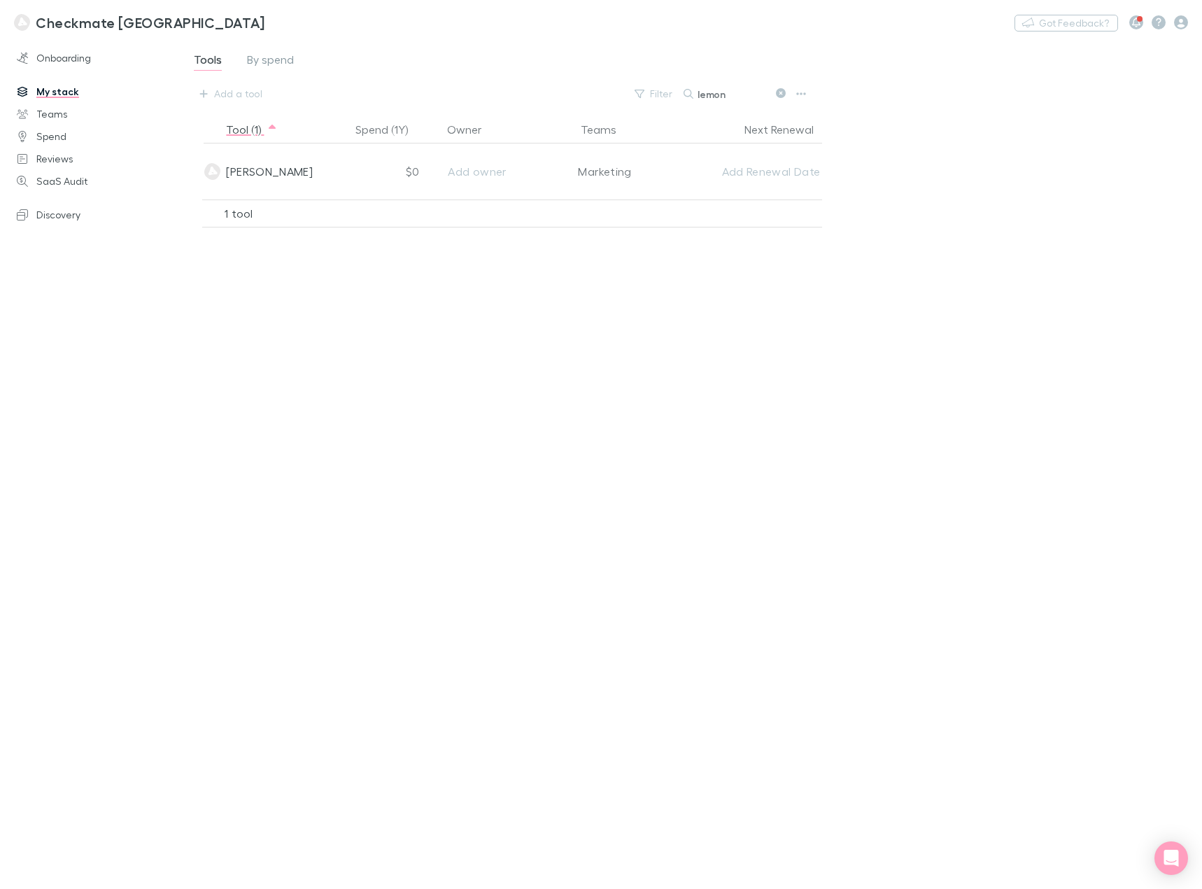
click at [718, 95] on div "Select a tool .NET 101domain 1099online 123 Reg 123RF 13CABS 15Five 1Breadcrumb…" at bounding box center [601, 444] width 1202 height 889
click at [718, 95] on input "lemon" at bounding box center [733, 94] width 70 height 20
drag, startPoint x: 713, startPoint y: 90, endPoint x: 741, endPoint y: 94, distance: 28.2
click at [713, 90] on input "lemon" at bounding box center [733, 94] width 70 height 20
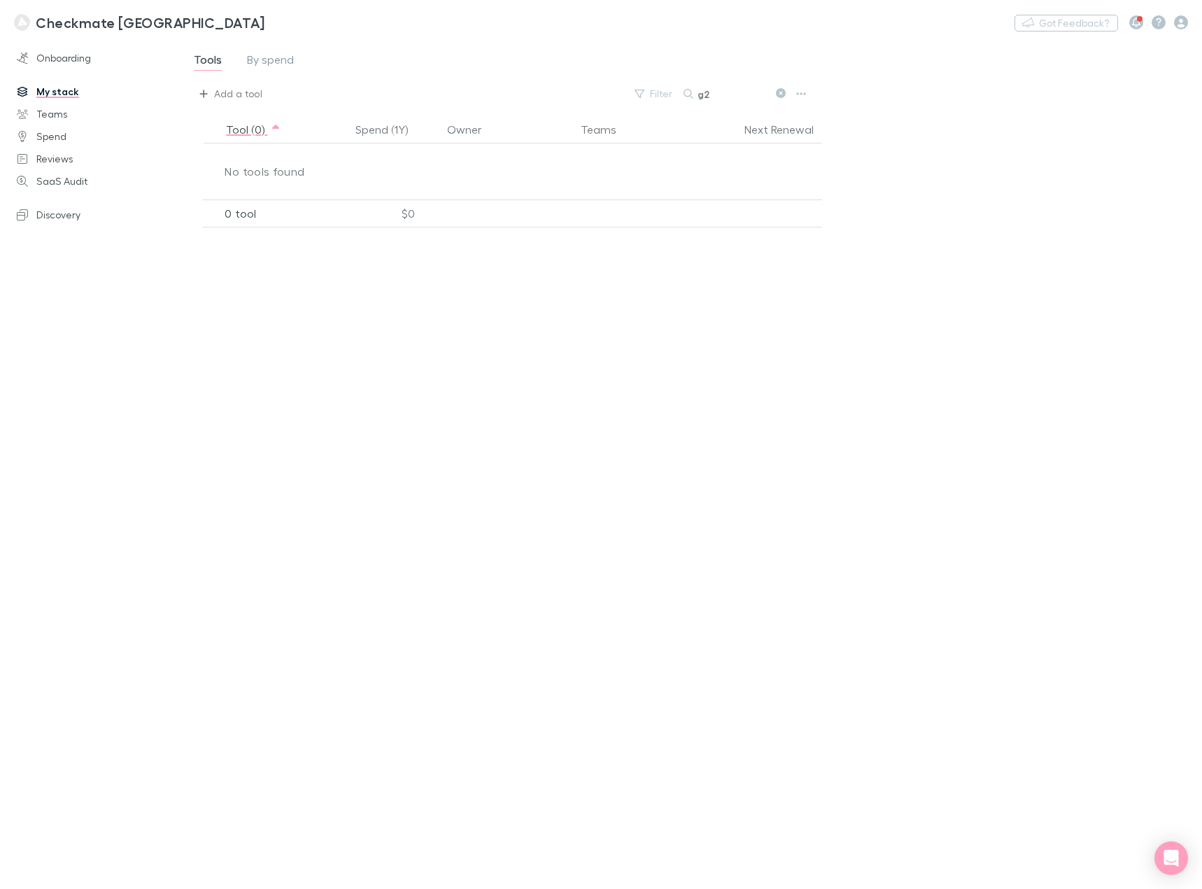
type input "g2"
click at [244, 96] on div "Add a tool" at bounding box center [238, 93] width 48 height 17
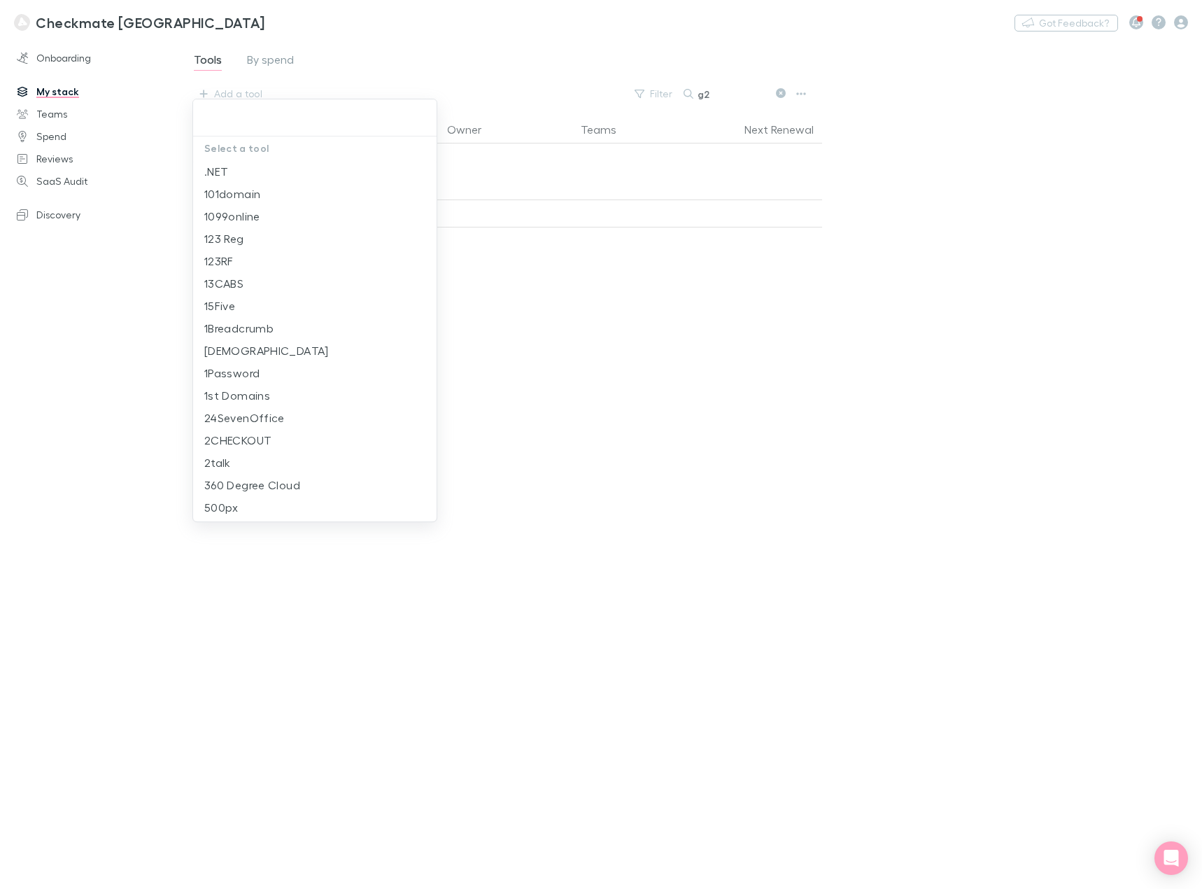
click at [232, 121] on input "text" at bounding box center [315, 118] width 232 height 26
drag, startPoint x: 189, startPoint y: 122, endPoint x: 200, endPoint y: 120, distance: 11.5
click at [189, 122] on div at bounding box center [601, 444] width 1202 height 889
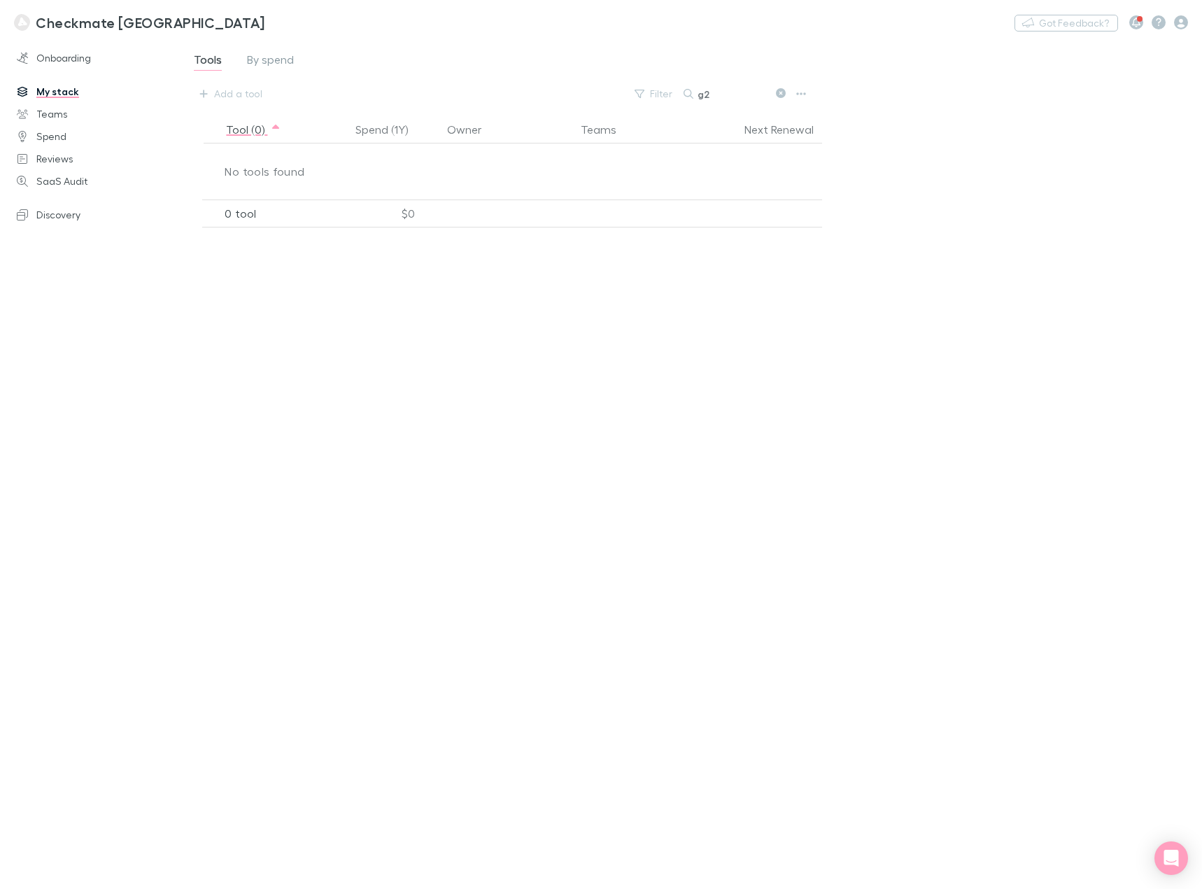
click at [212, 120] on div at bounding box center [284, 109] width 183 height 21
click at [233, 96] on div "Add a tool" at bounding box center [238, 93] width 48 height 17
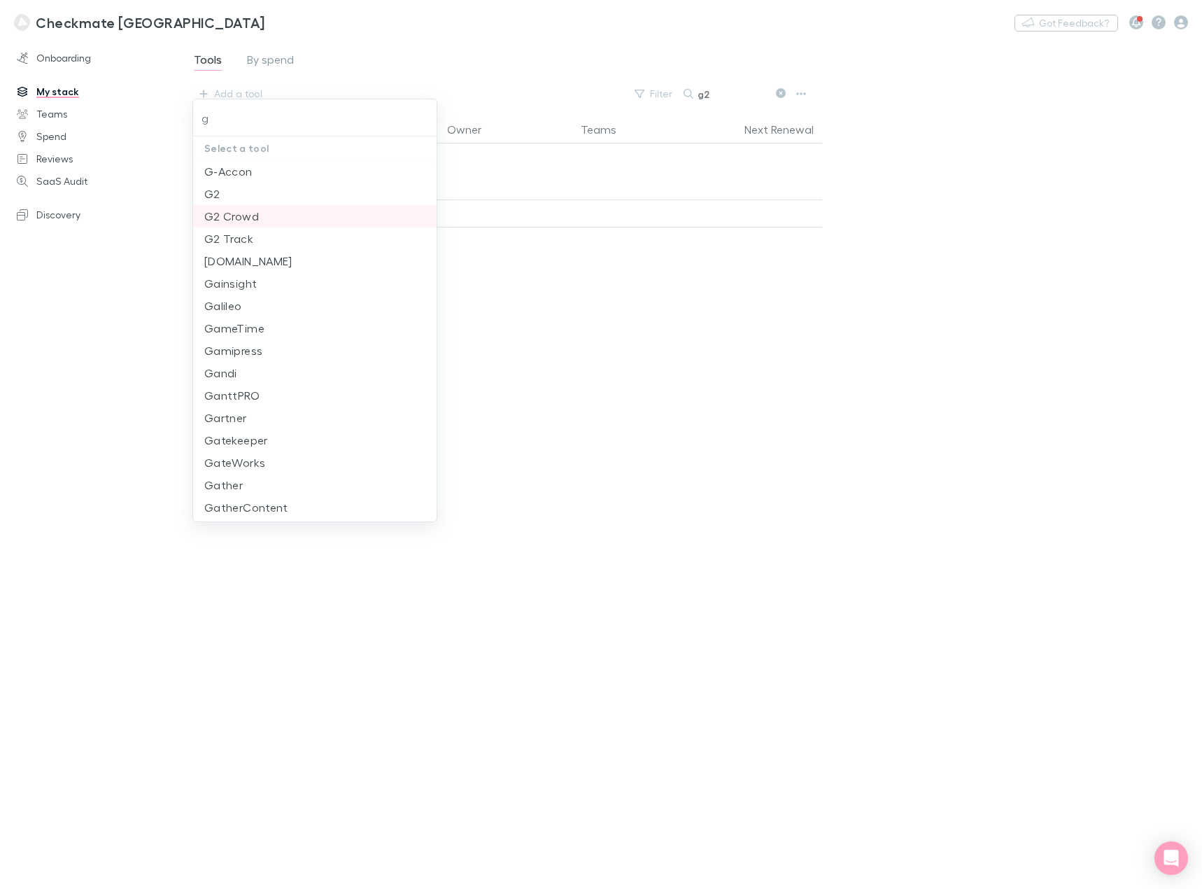
click at [260, 214] on li "G2 Crowd" at bounding box center [315, 216] width 244 height 22
type input "G2 Crowd"
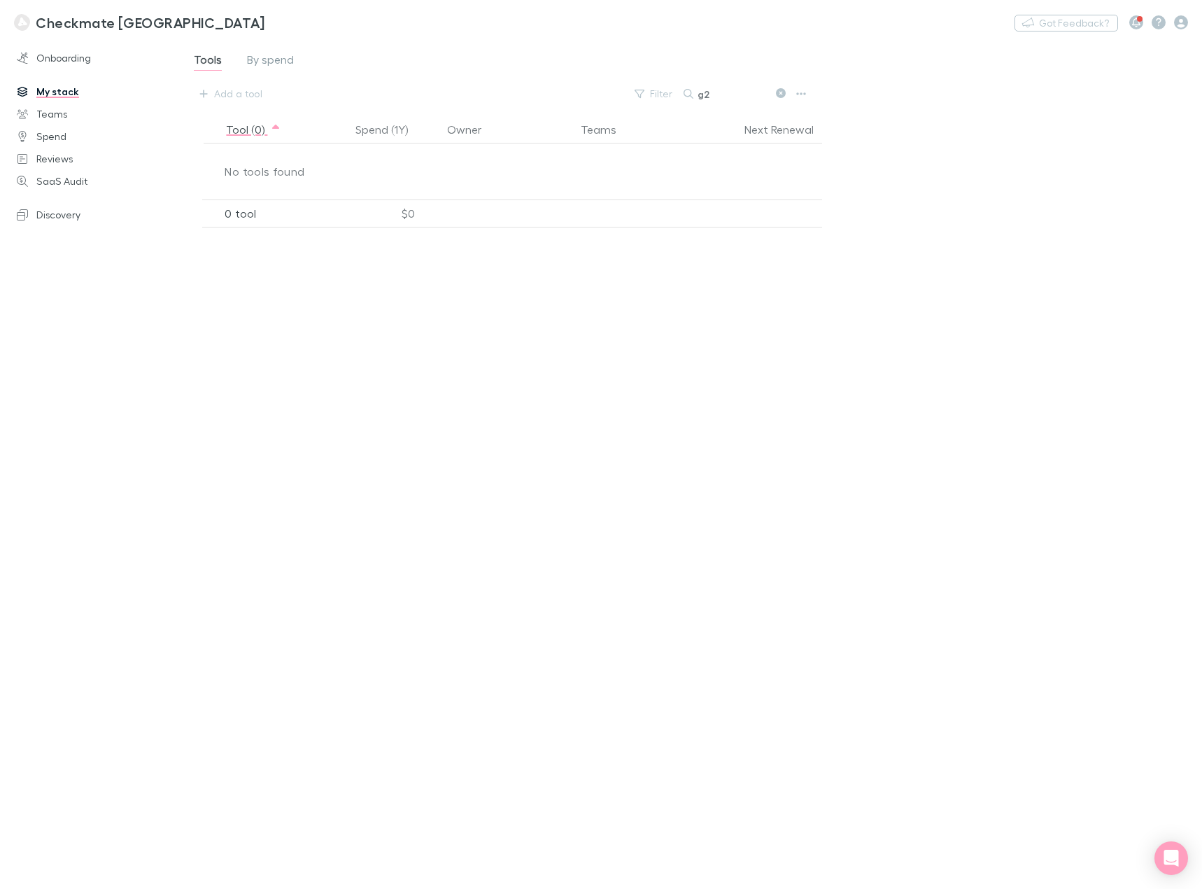
click at [734, 99] on input "g2" at bounding box center [733, 94] width 70 height 20
type input "g"
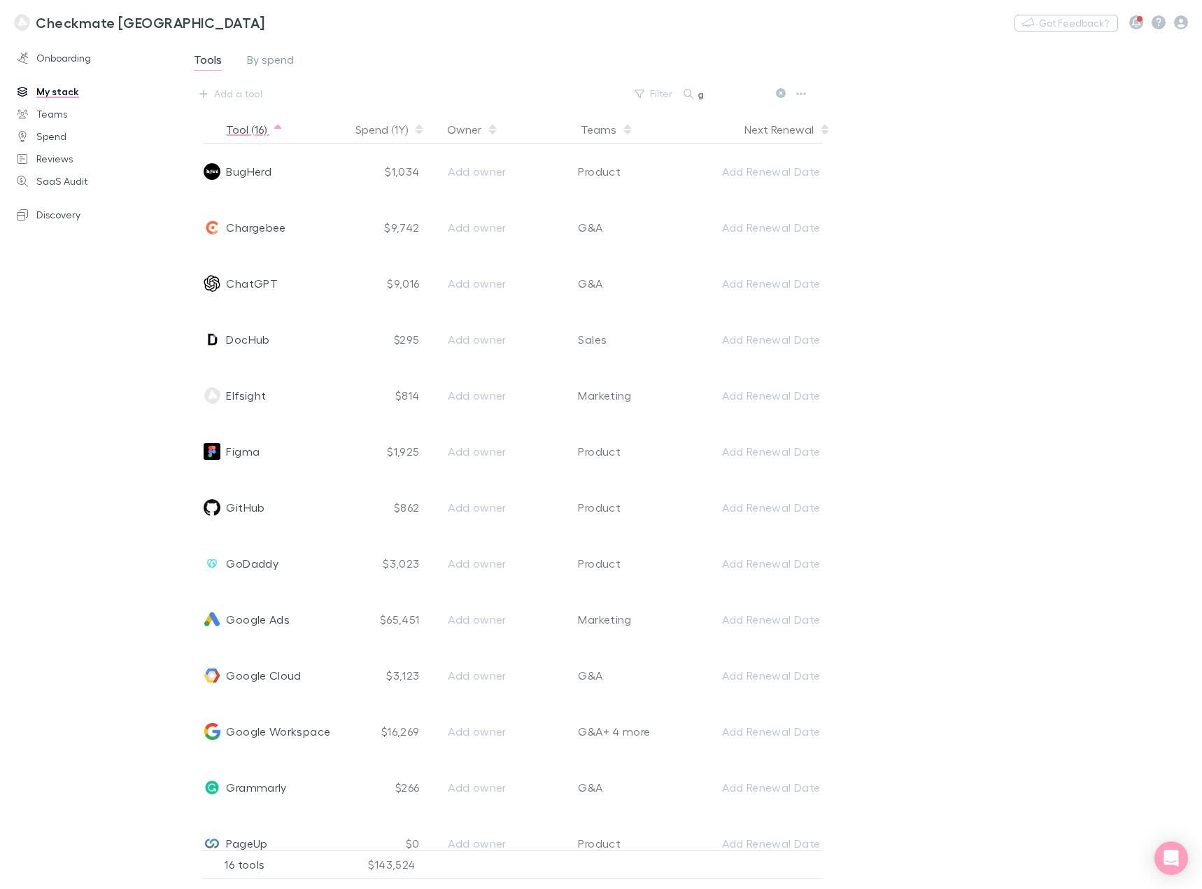
type input "g2"
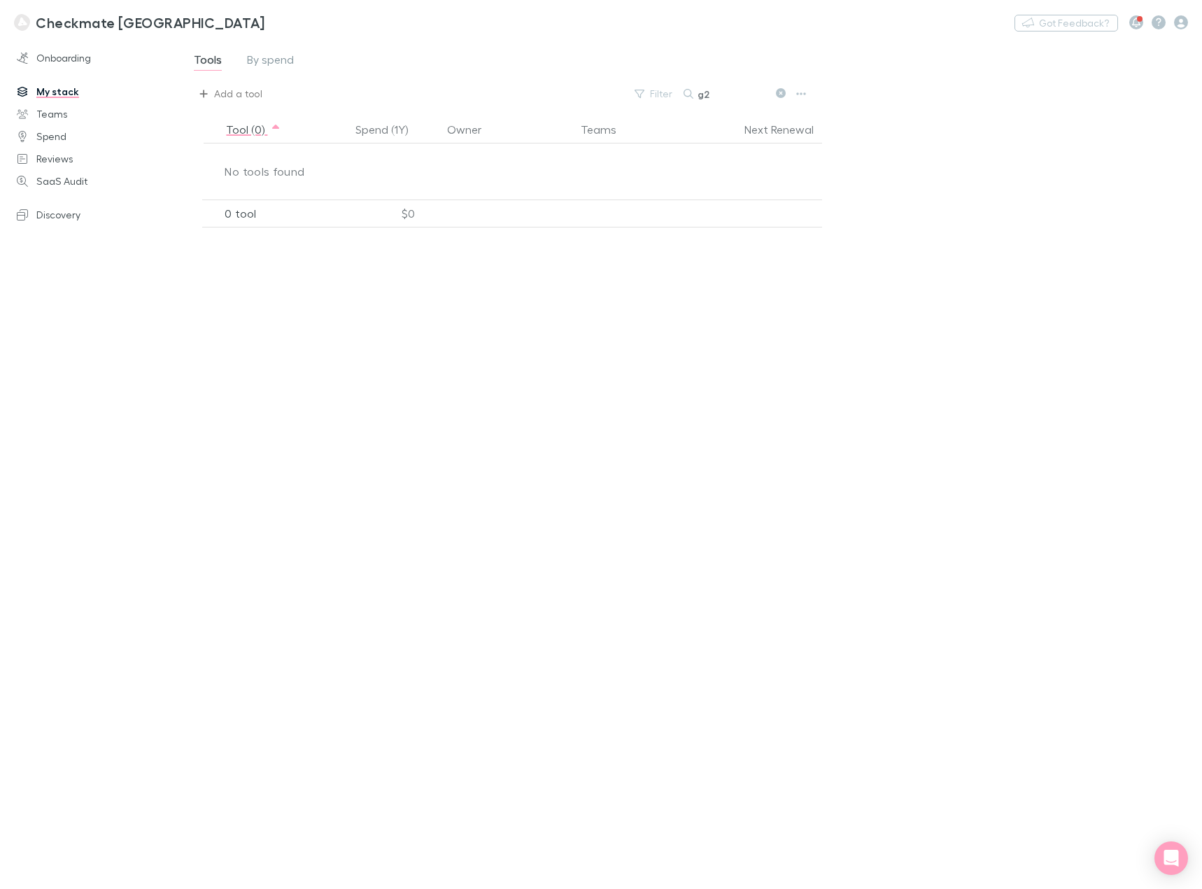
click at [254, 97] on div "Add a tool" at bounding box center [238, 93] width 48 height 17
type input "g2"
click at [781, 95] on div at bounding box center [601, 444] width 1202 height 889
click at [787, 88] on button at bounding box center [780, 93] width 17 height 13
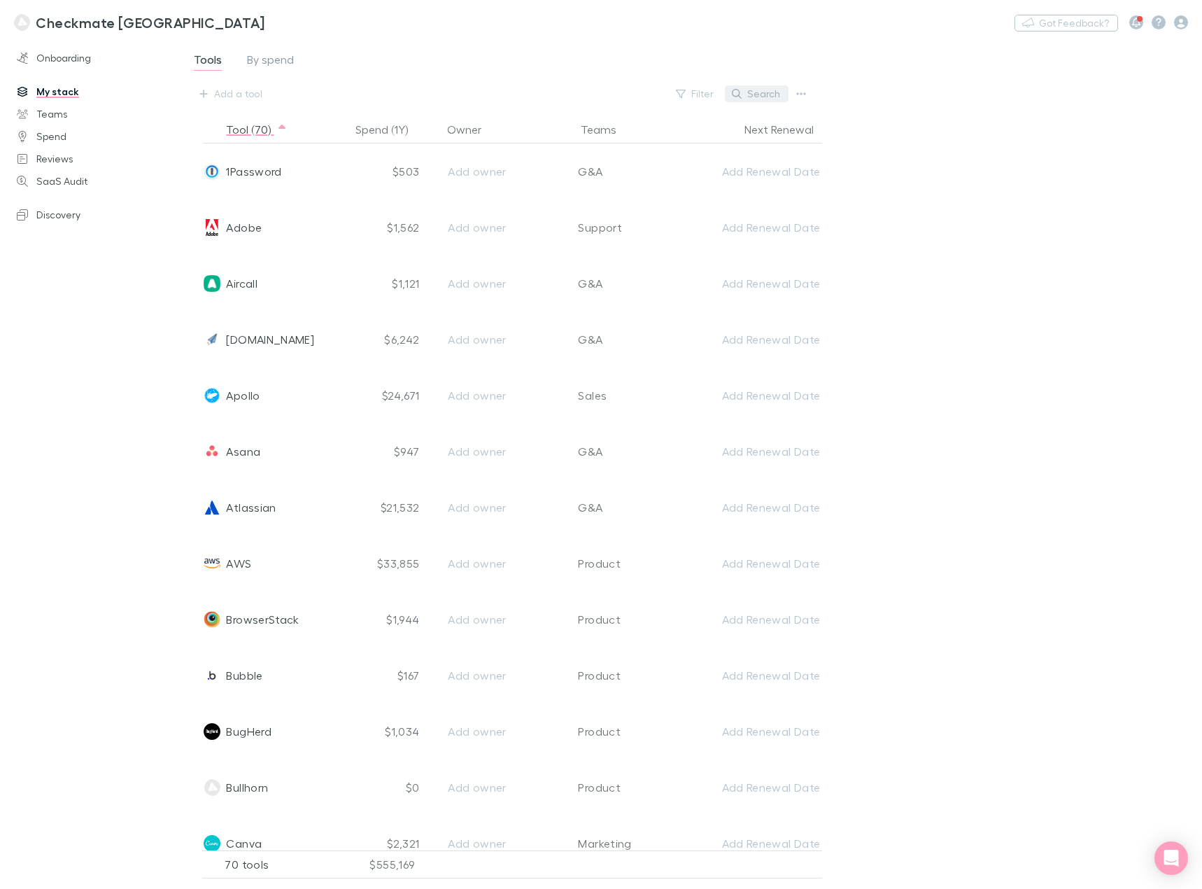
click at [750, 94] on button "Search" at bounding box center [757, 93] width 64 height 17
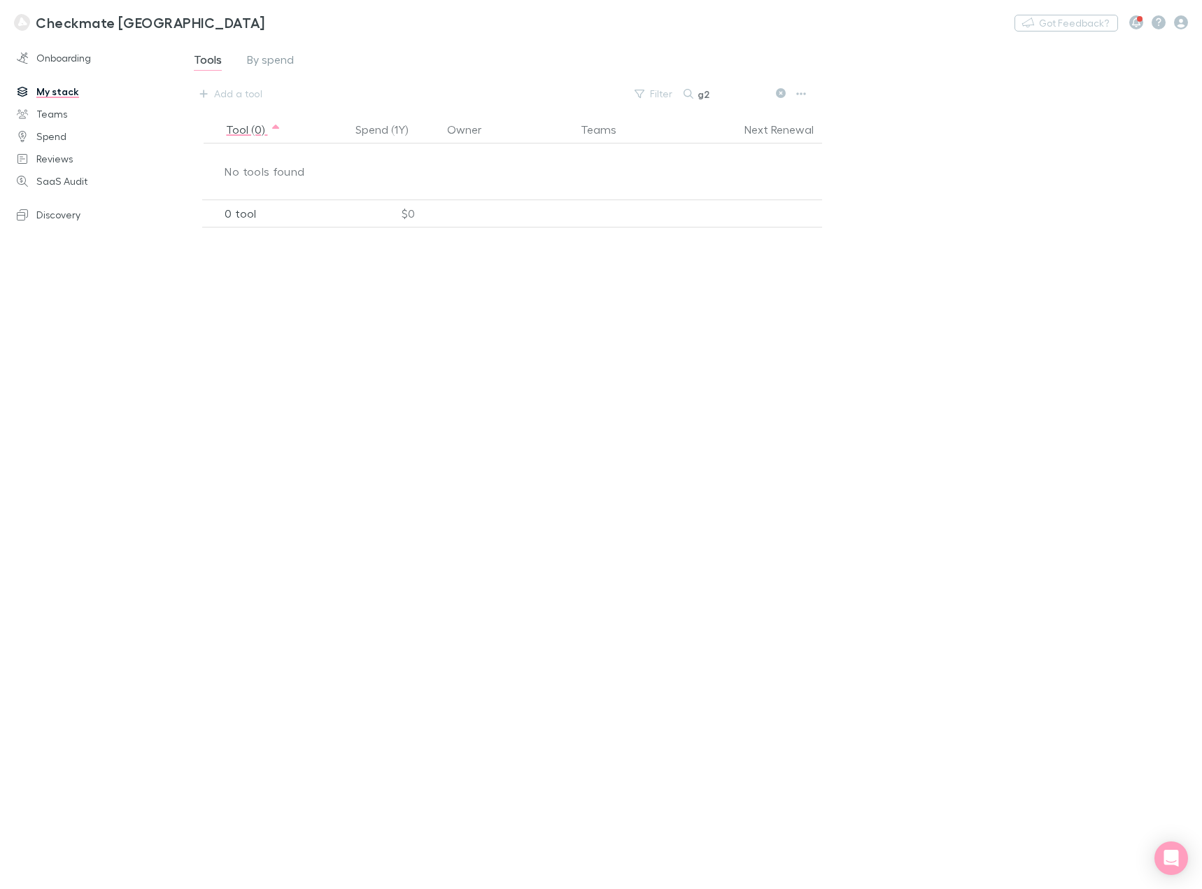
type input "g"
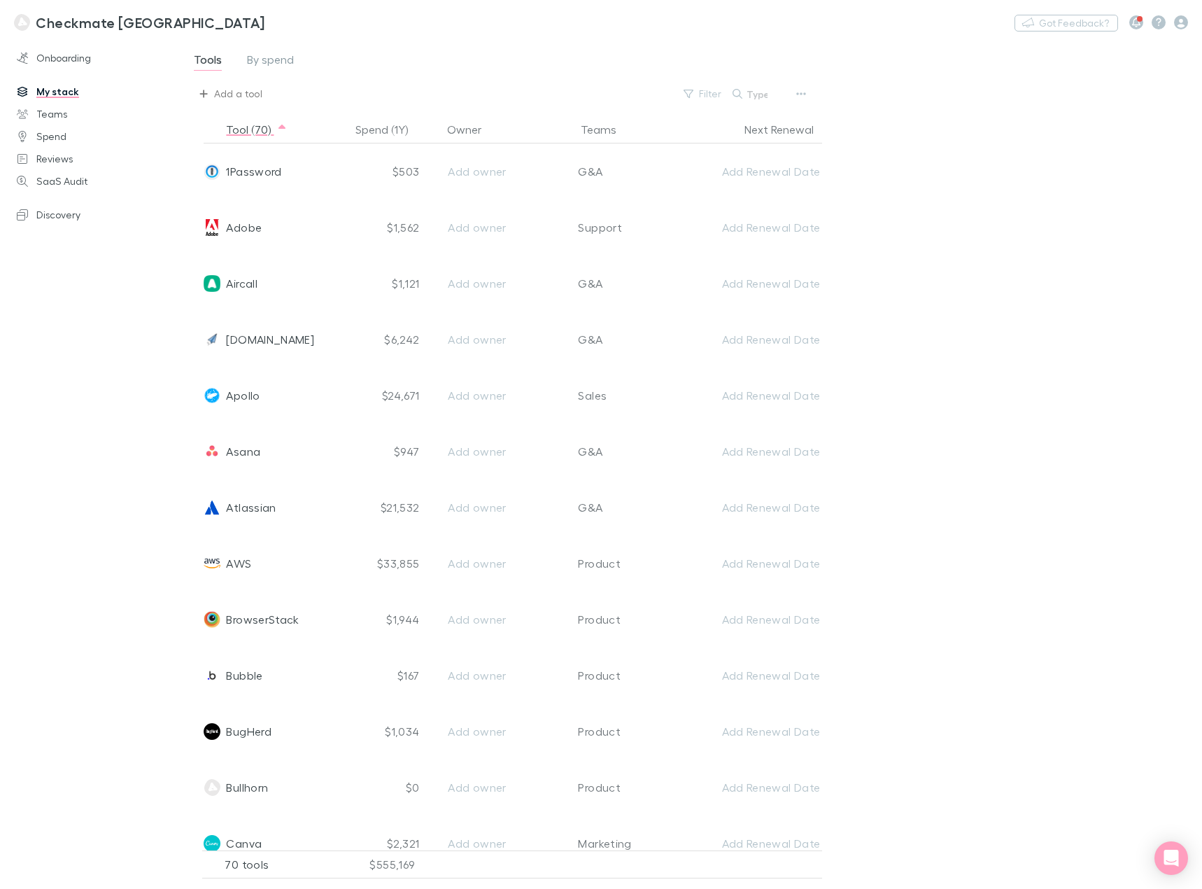
click at [251, 94] on div "Add a tool" at bounding box center [238, 93] width 48 height 17
type input "g2"
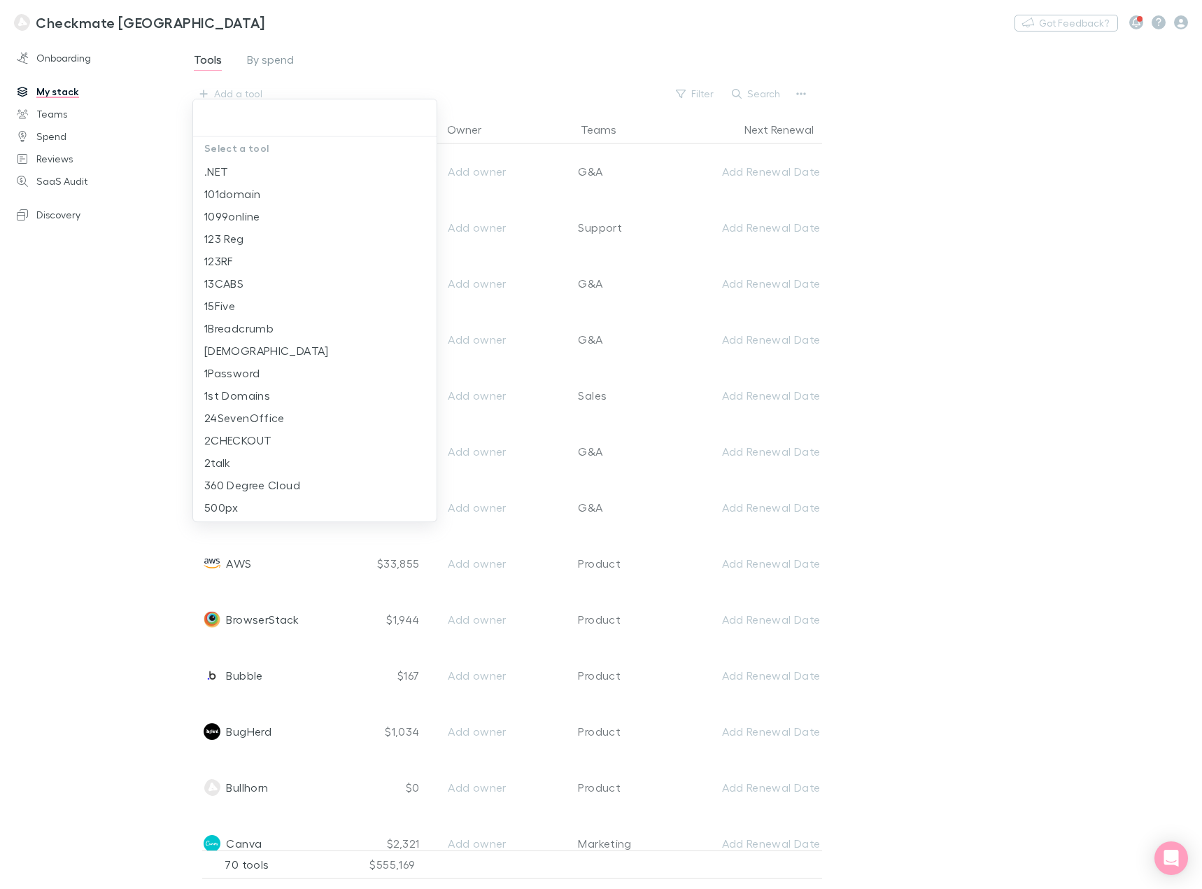
click at [962, 249] on div at bounding box center [601, 444] width 1202 height 889
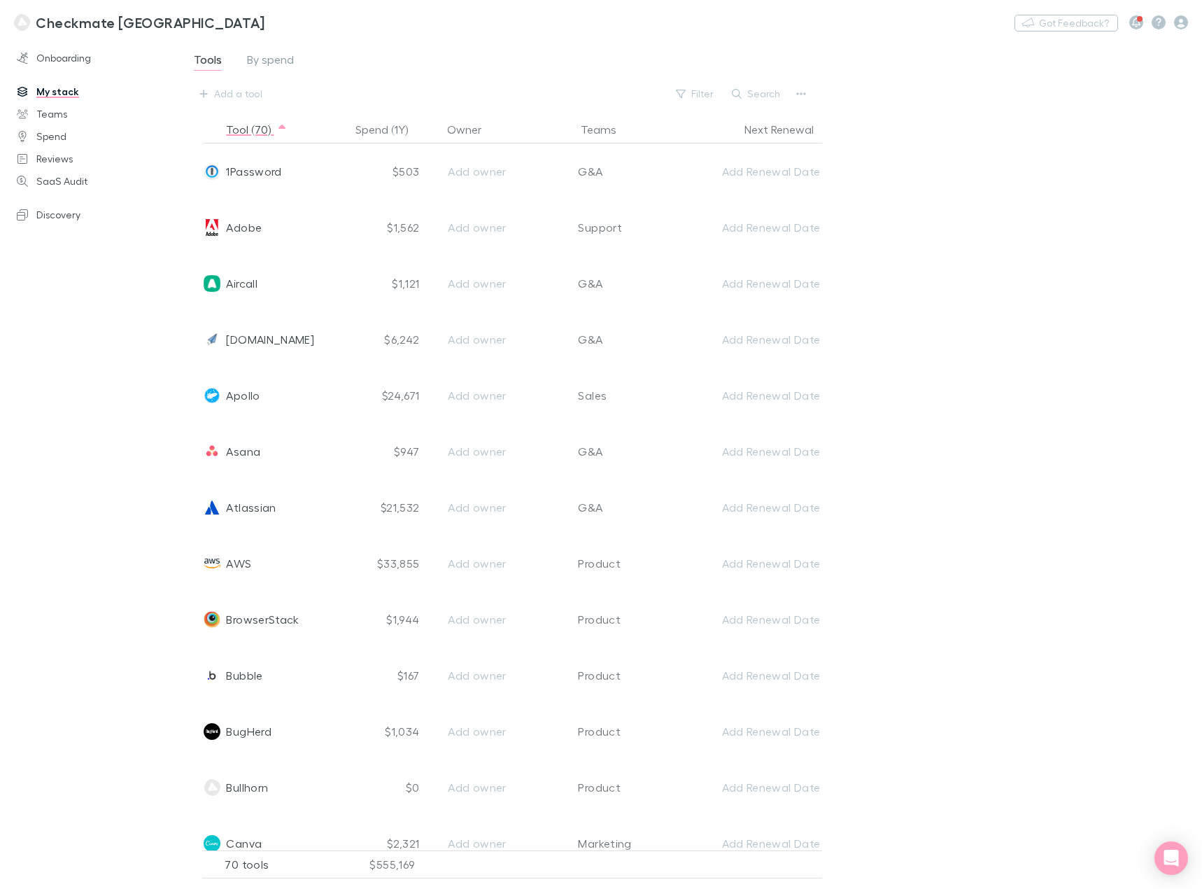
click at [283, 96] on div "Add a tool Filter Search" at bounding box center [501, 94] width 619 height 22
click at [249, 94] on div "Add a tool" at bounding box center [238, 93] width 48 height 17
click at [295, 180] on li "Blaze" at bounding box center [315, 171] width 244 height 22
type input "Blaze"
click at [762, 99] on button "Search" at bounding box center [757, 93] width 64 height 17
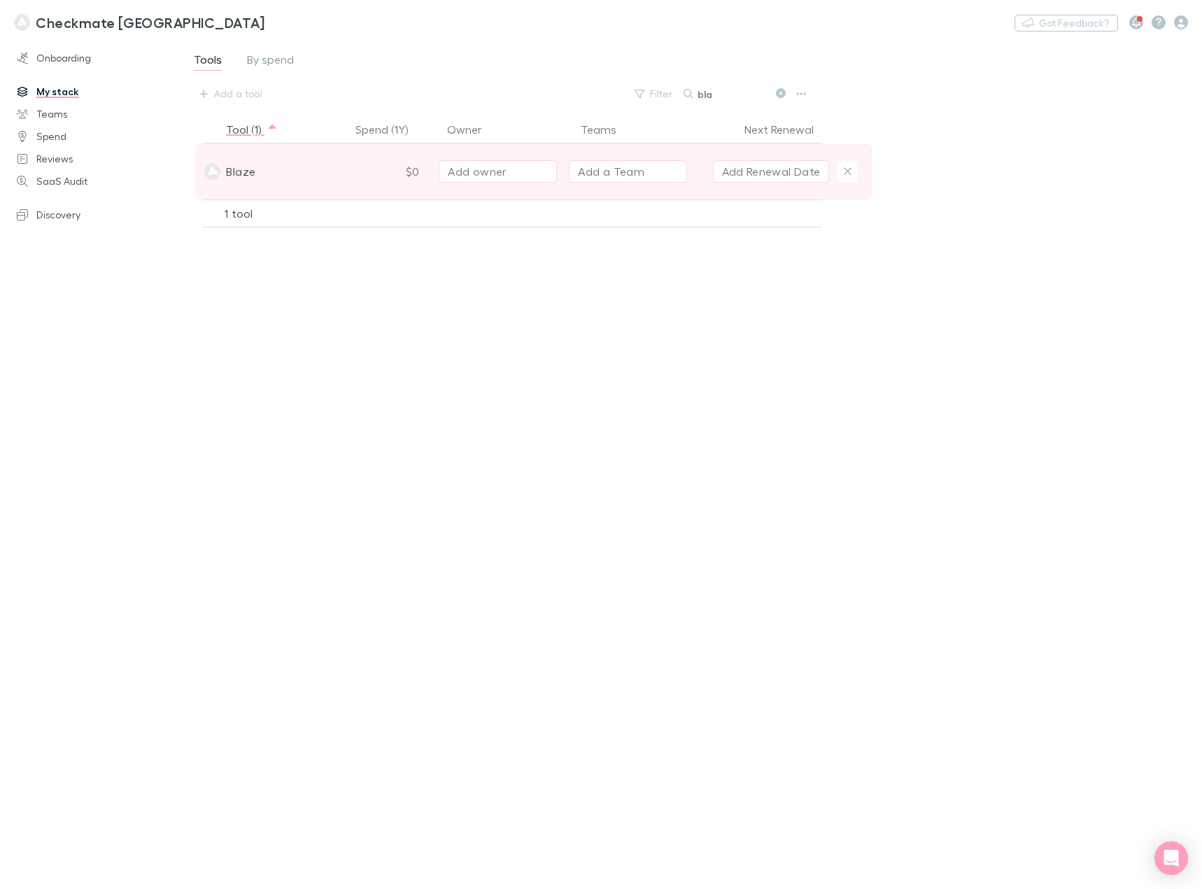
type input "bla"
click at [647, 169] on button "Add a Team" at bounding box center [628, 171] width 118 height 22
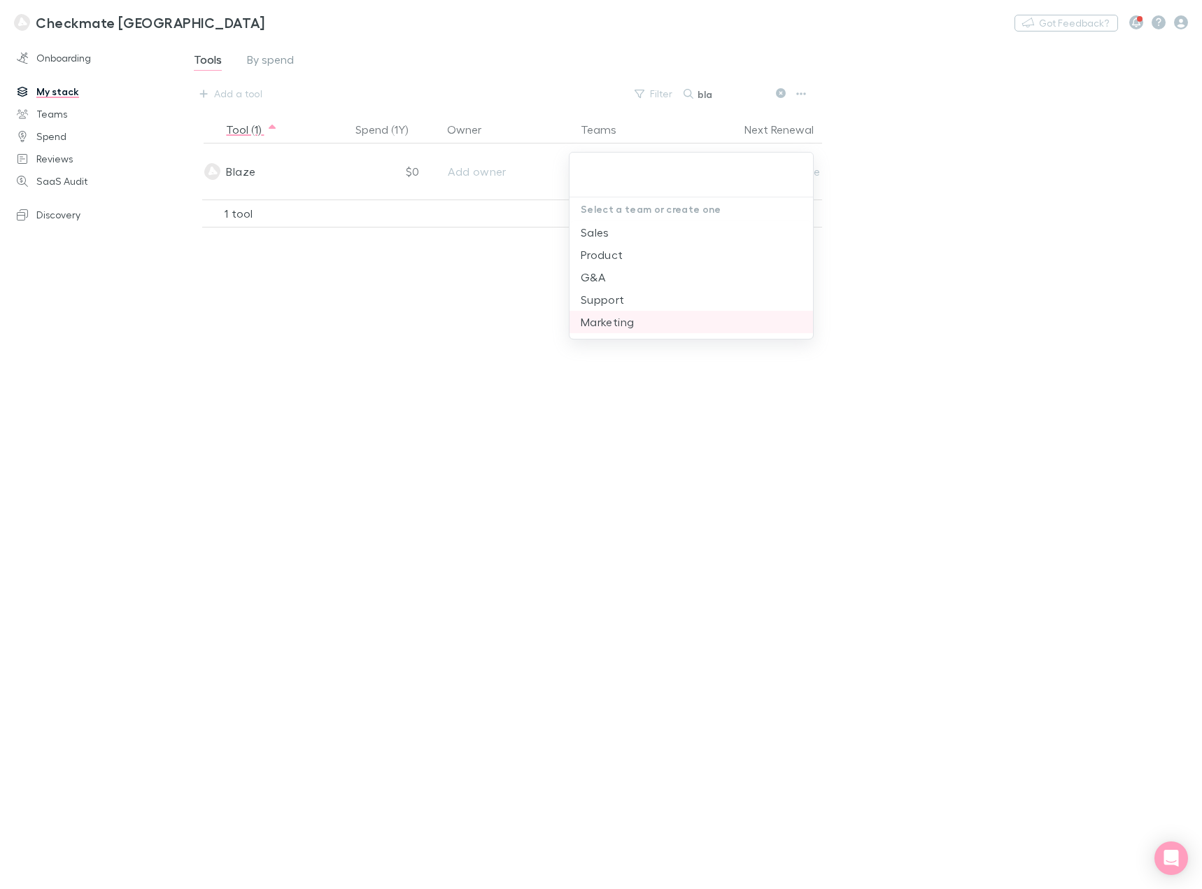
click at [638, 321] on li "Marketing" at bounding box center [692, 322] width 244 height 22
drag, startPoint x: 776, startPoint y: 94, endPoint x: 196, endPoint y: 115, distance: 579.9
click at [776, 94] on button at bounding box center [780, 93] width 17 height 13
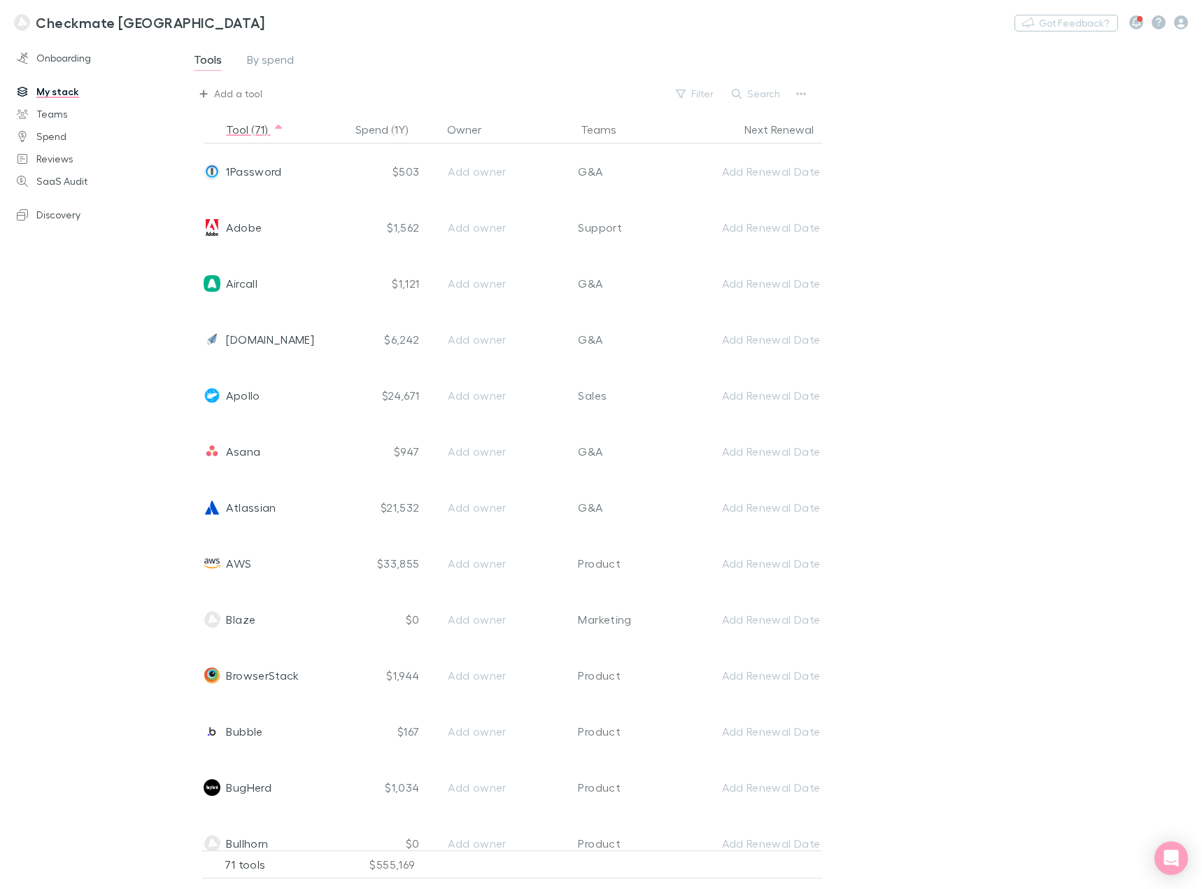
click at [241, 94] on div "Add a tool" at bounding box center [238, 93] width 48 height 17
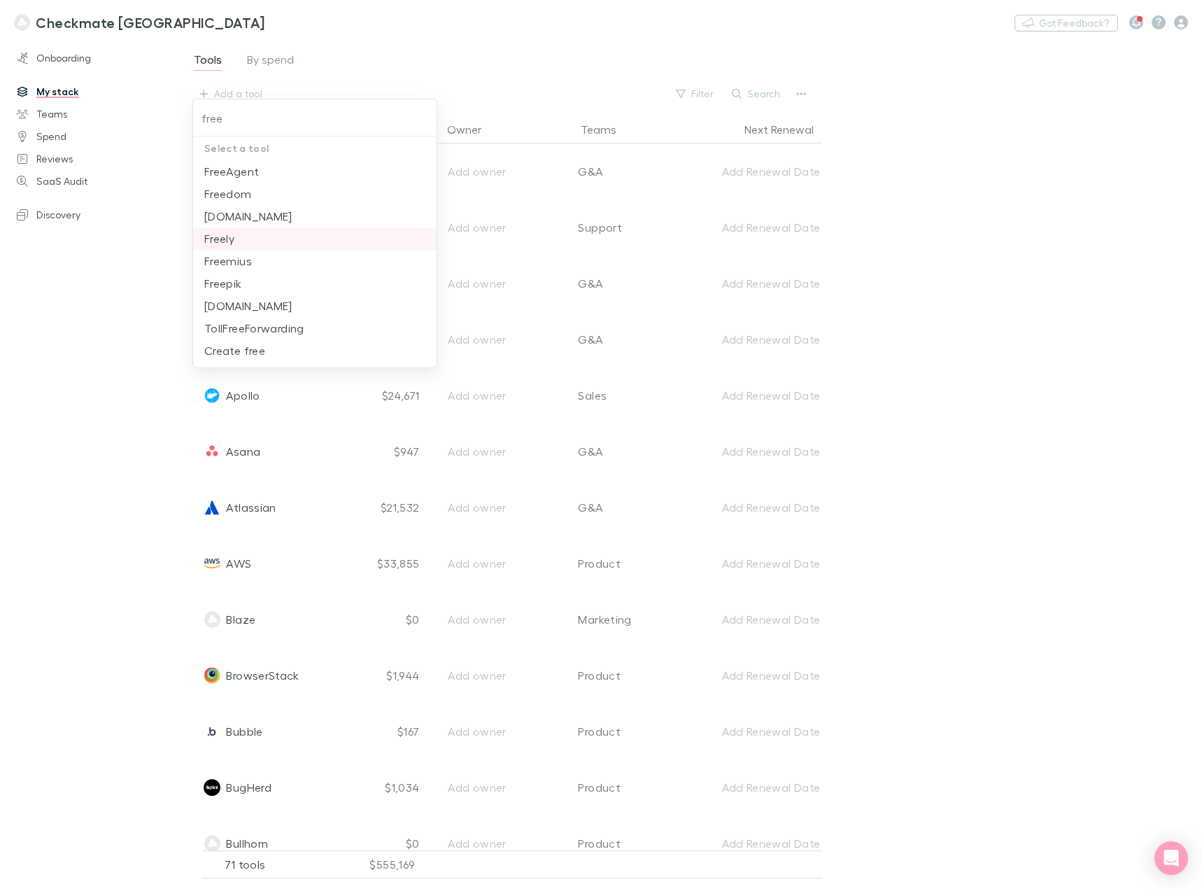
click at [279, 237] on li "Freely" at bounding box center [315, 238] width 244 height 22
type input "Freely"
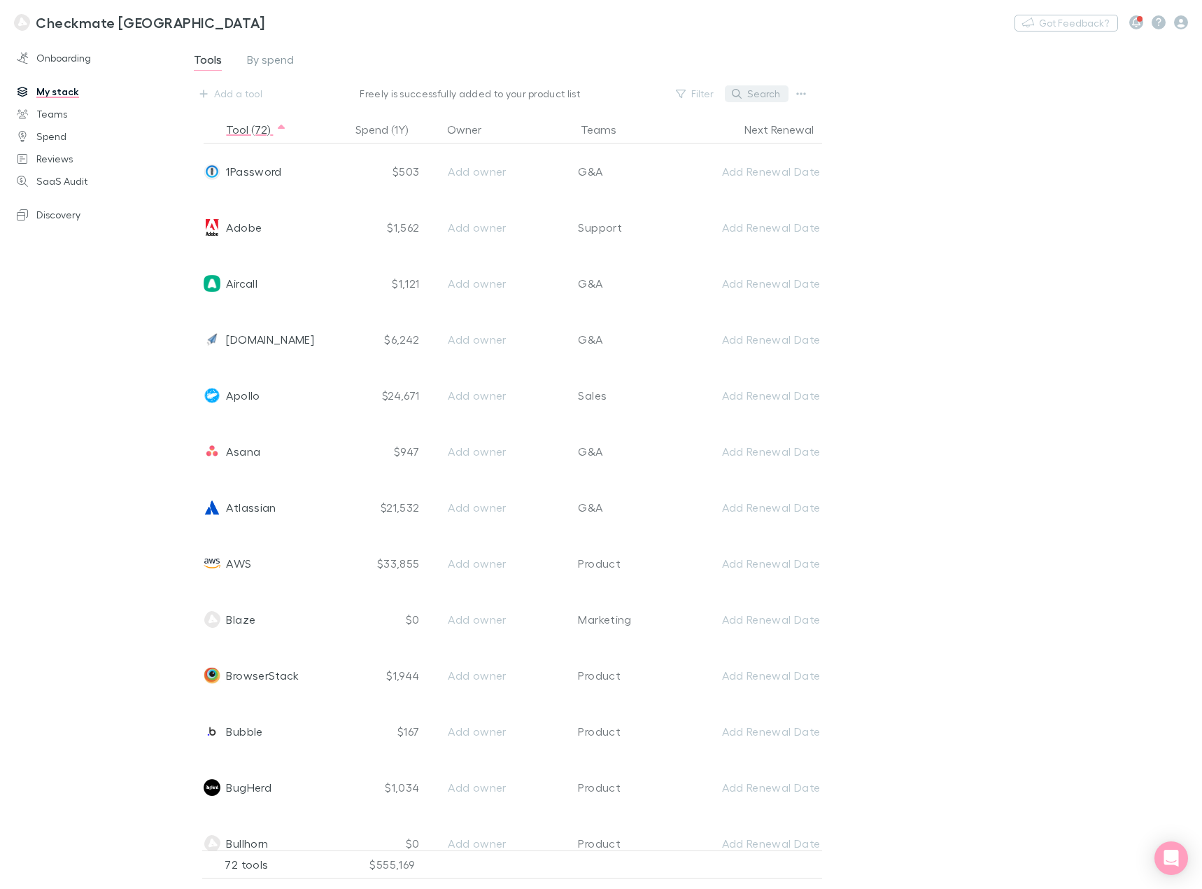
click at [769, 98] on button "Search" at bounding box center [757, 93] width 64 height 17
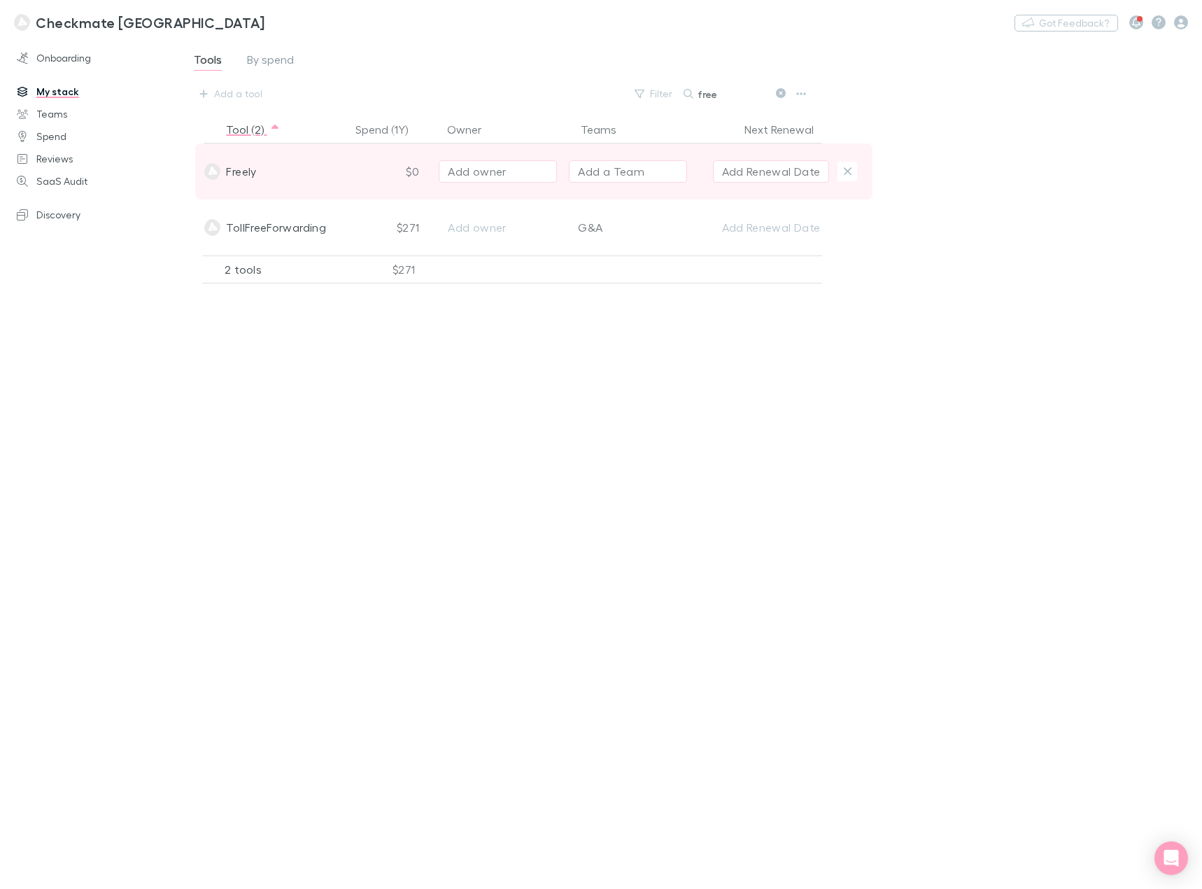
click at [639, 172] on div "Add a Team" at bounding box center [611, 171] width 66 height 17
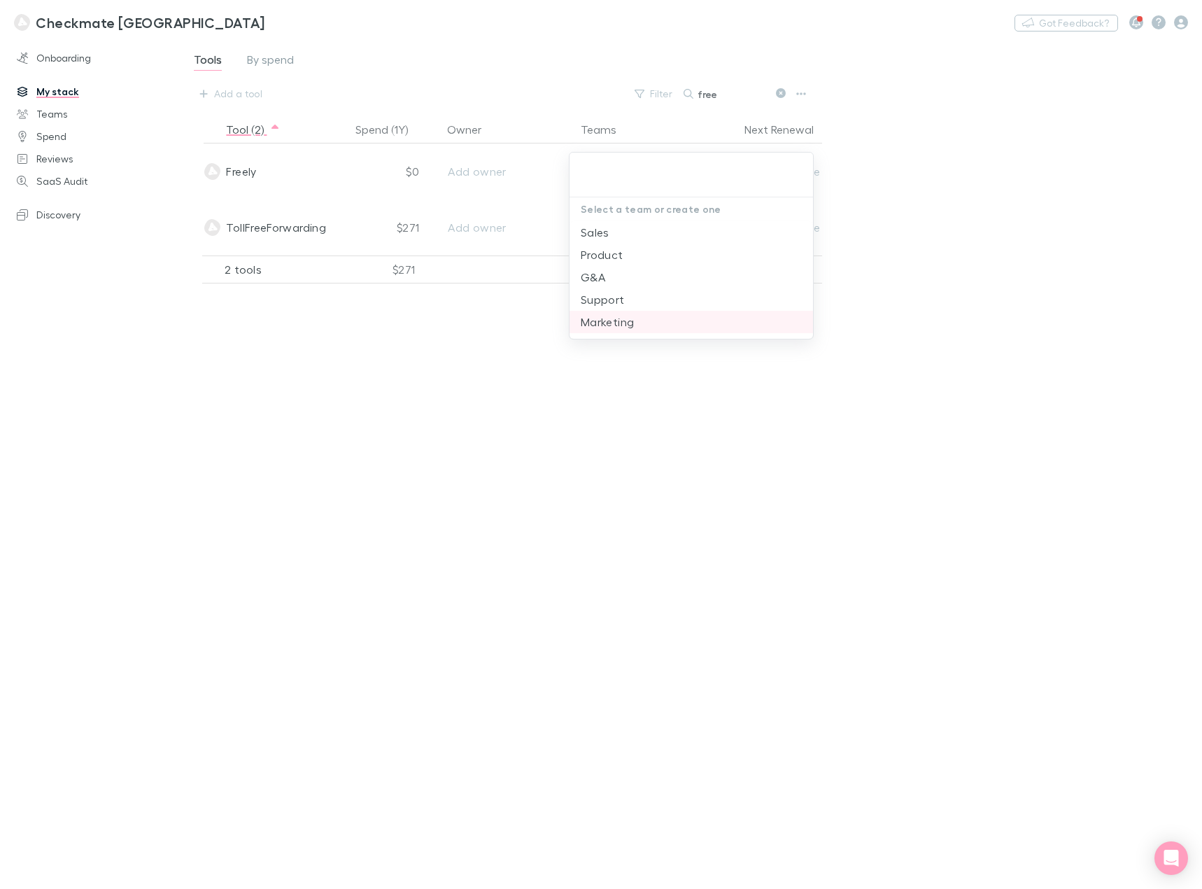
click at [647, 324] on li "Marketing" at bounding box center [692, 322] width 244 height 22
click at [909, 283] on div at bounding box center [601, 444] width 1202 height 889
click at [777, 92] on icon at bounding box center [781, 93] width 10 height 10
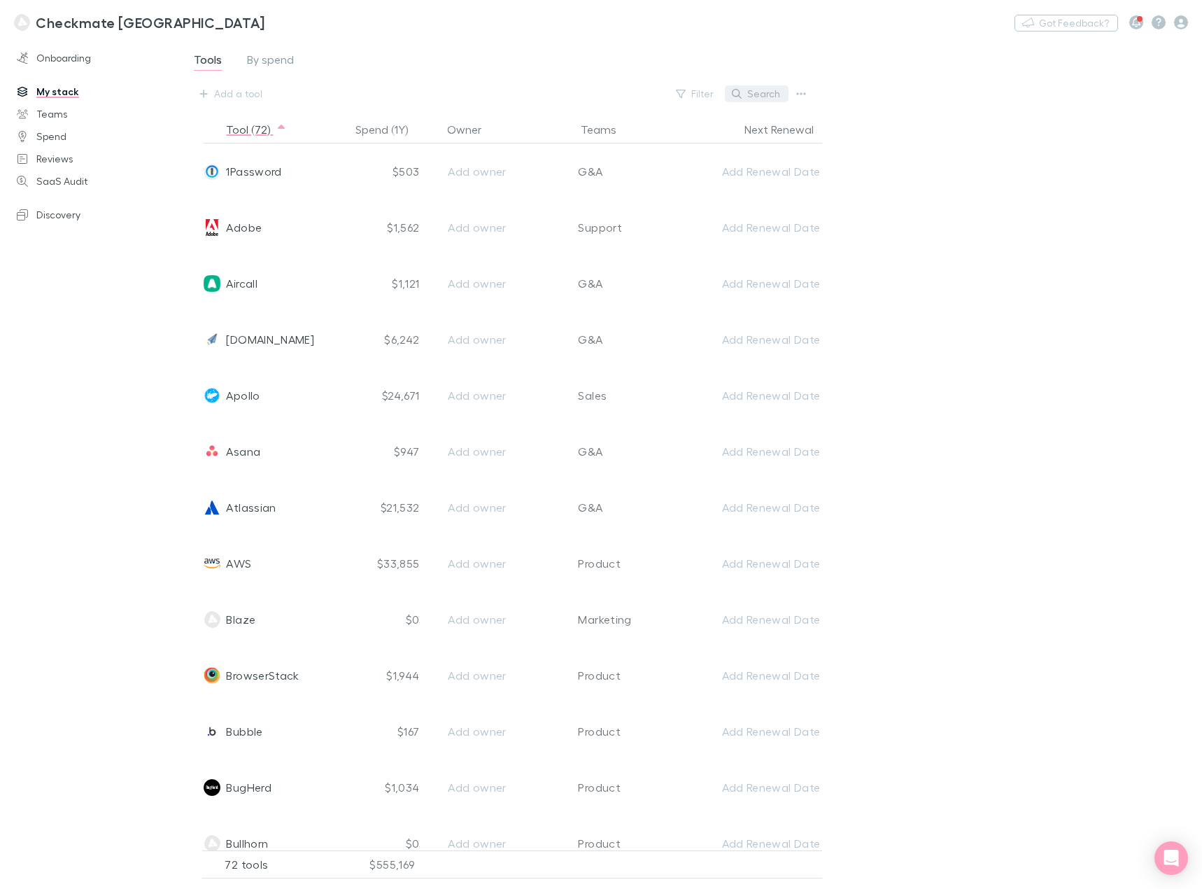
click at [753, 93] on button "Search" at bounding box center [757, 93] width 64 height 17
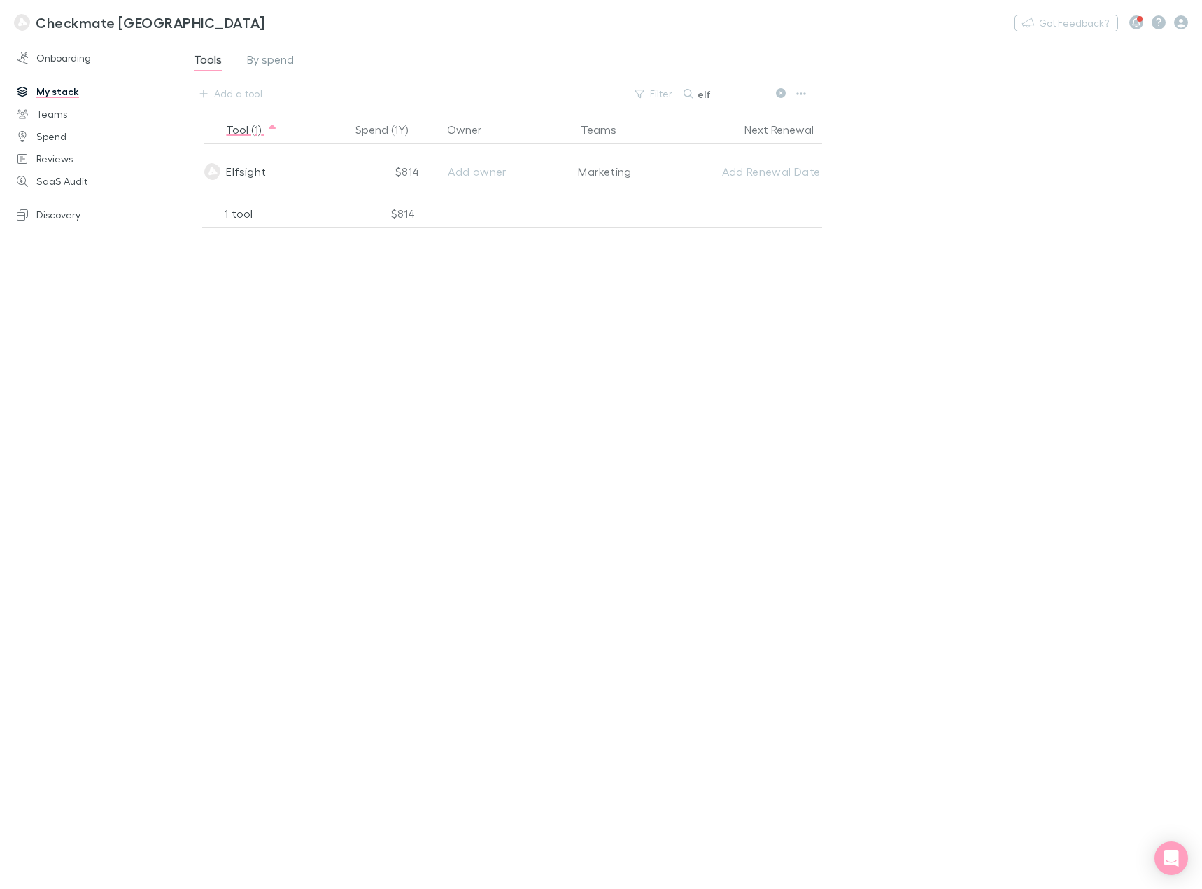
type input "elf"
click at [196, 61] on span "Tools" at bounding box center [208, 61] width 28 height 18
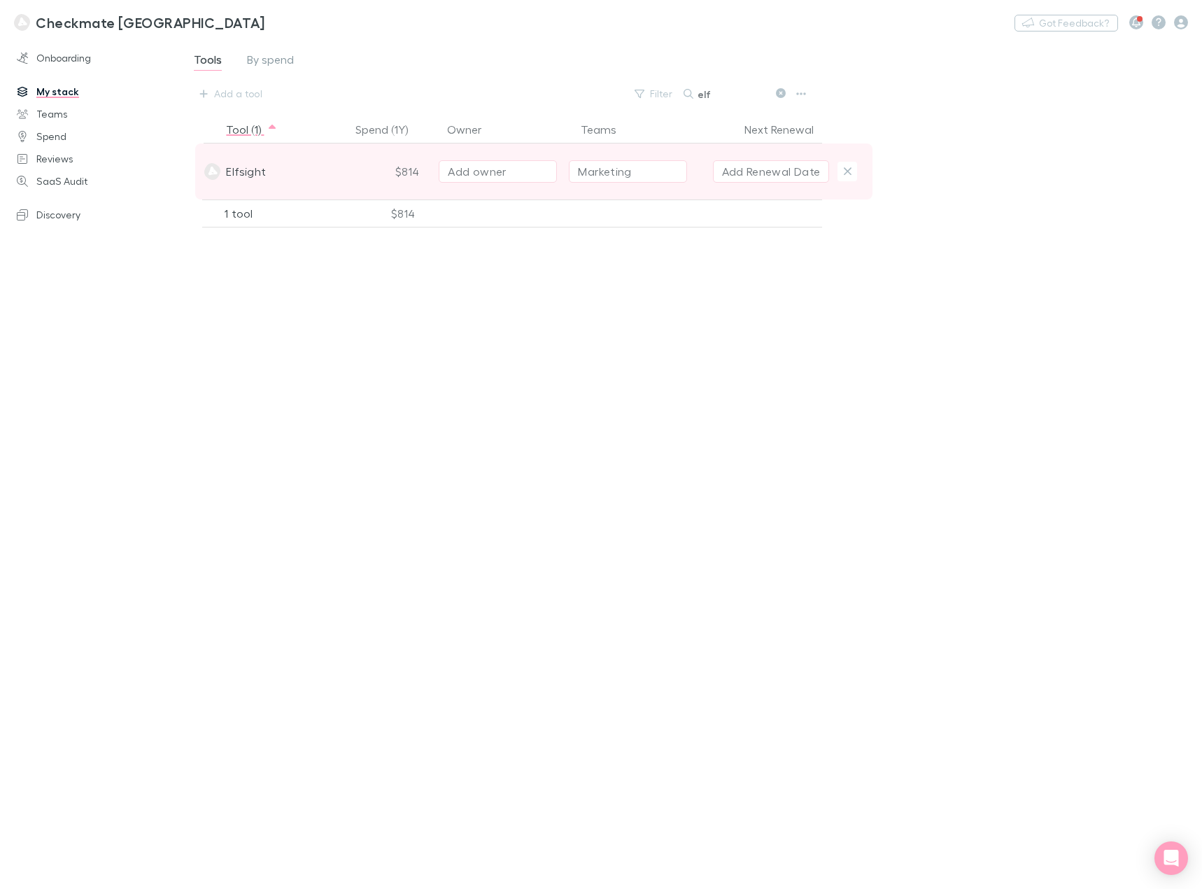
click at [295, 174] on div "Elfsight" at bounding box center [274, 171] width 141 height 56
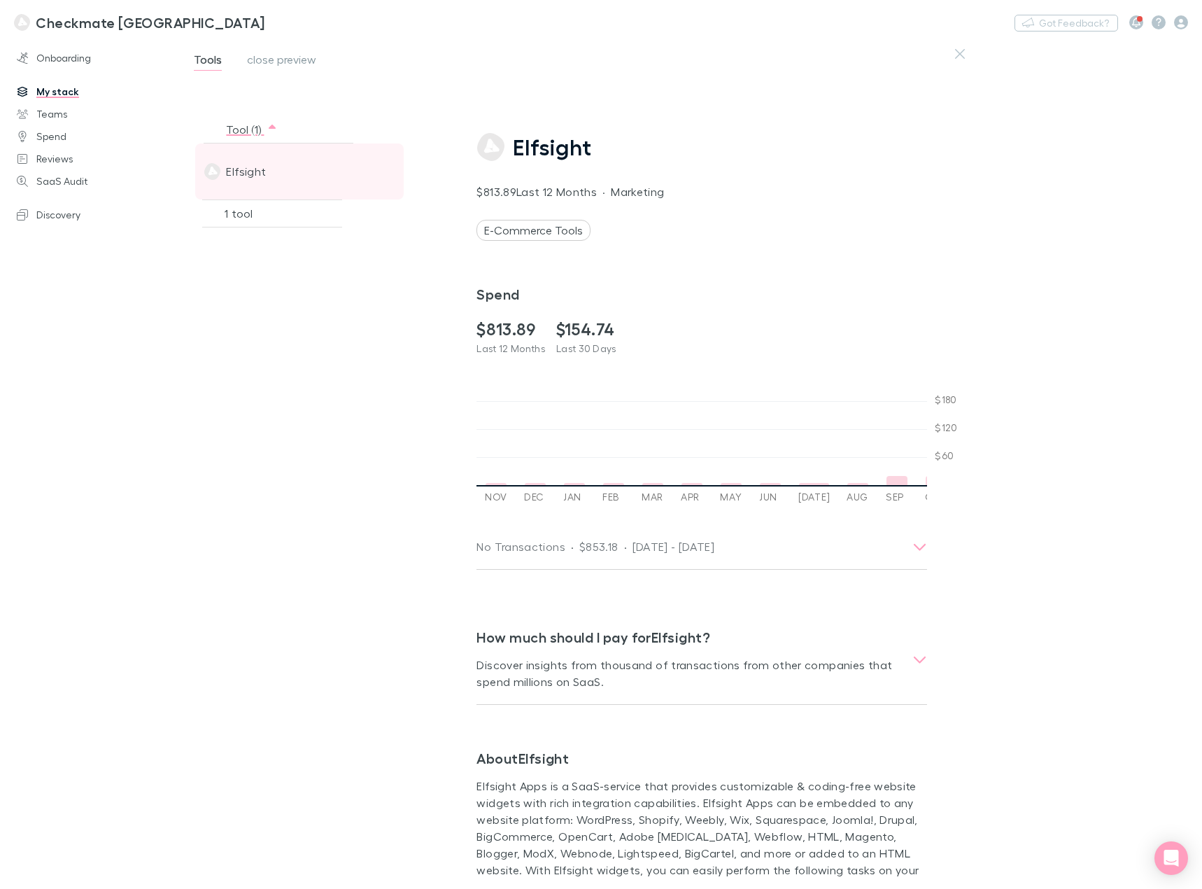
scroll to position [0, 490]
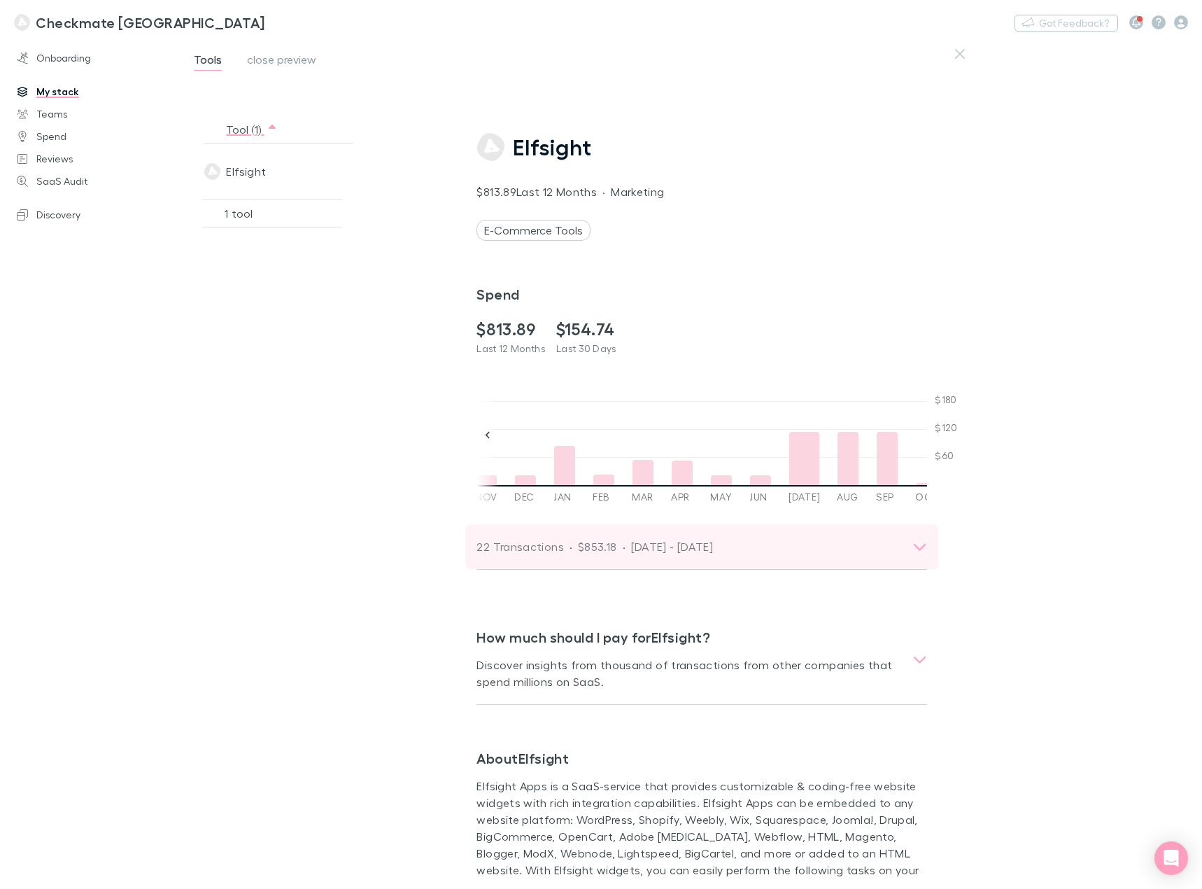
click at [857, 547] on div "22 Transactions · $853.18 · [DATE] - [DATE]" at bounding box center [689, 547] width 425 height 20
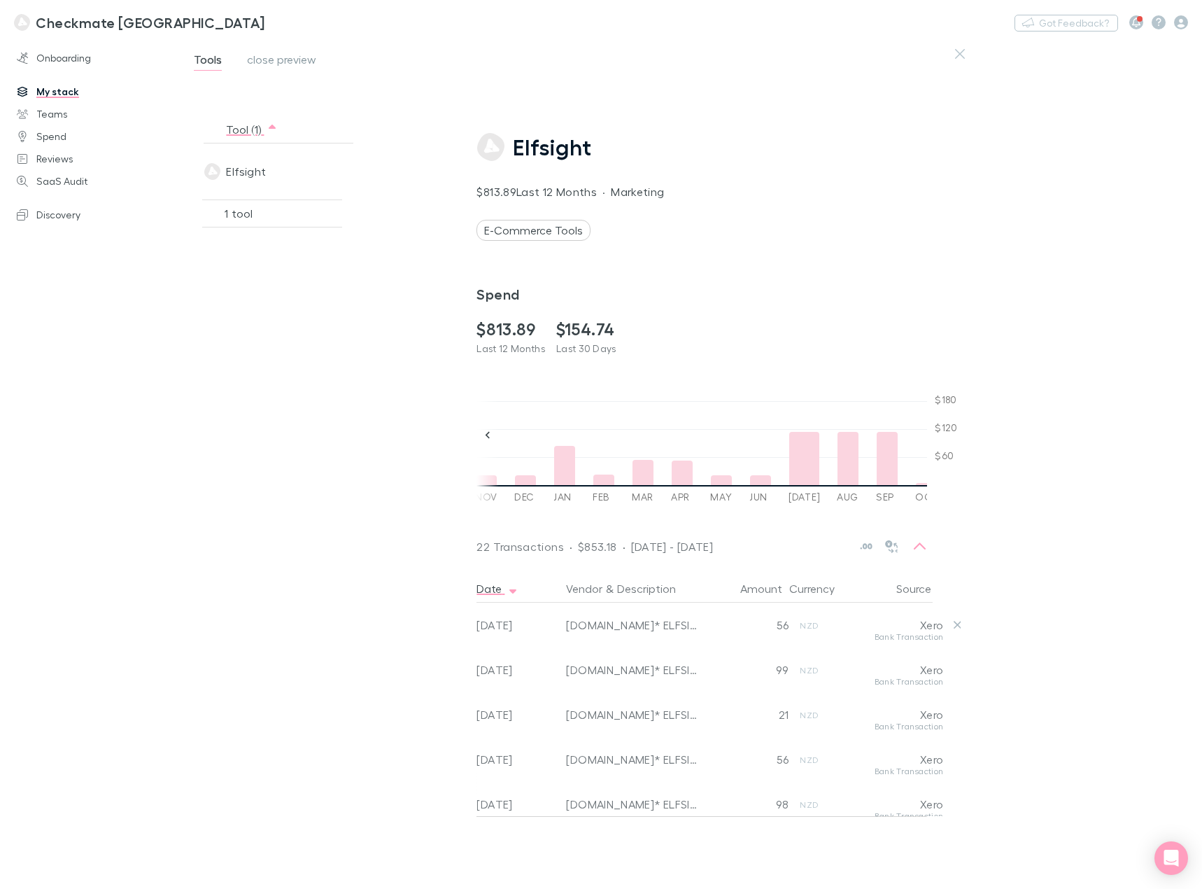
click at [918, 633] on div "Bank Transaction" at bounding box center [898, 640] width 91 height 15
click at [45, 85] on link "My stack" at bounding box center [94, 91] width 183 height 22
click at [965, 48] on button "button" at bounding box center [960, 54] width 24 height 24
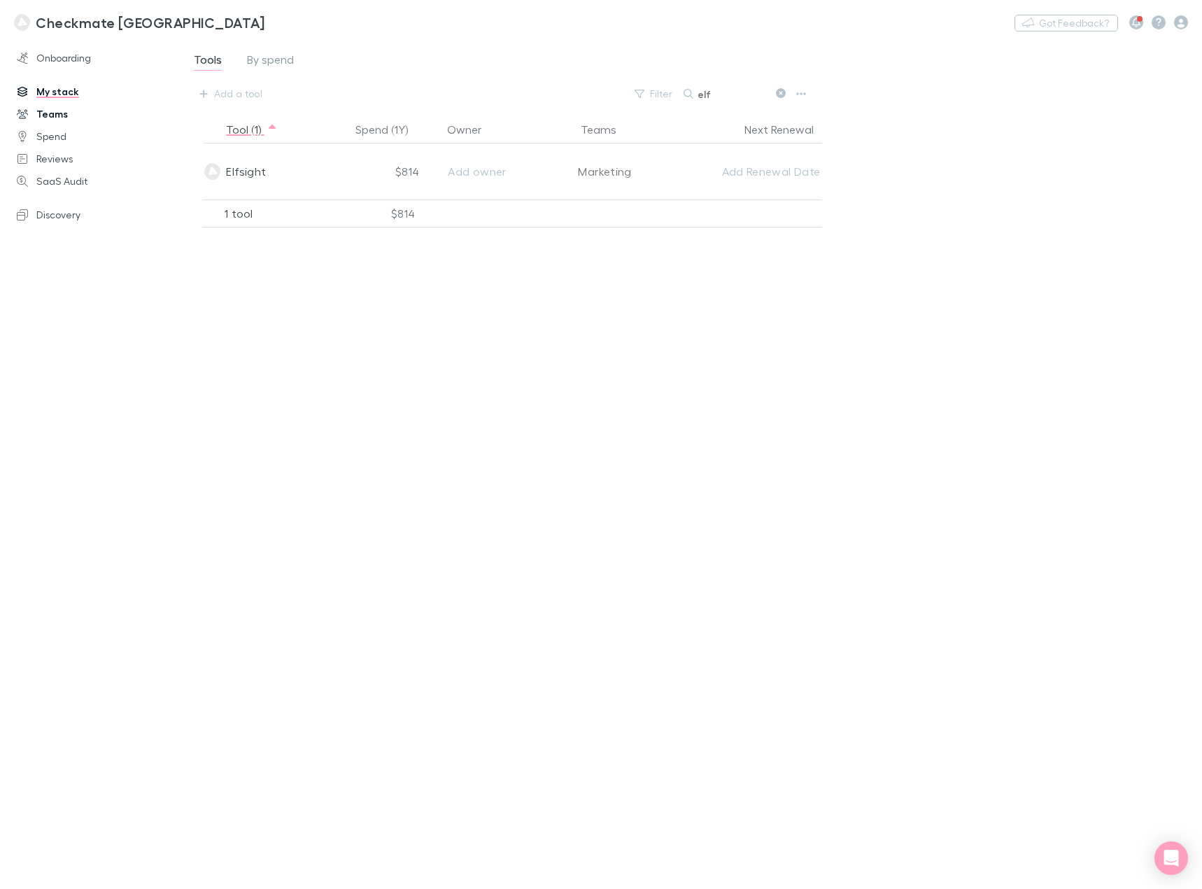
click at [36, 114] on link "Teams" at bounding box center [94, 114] width 183 height 22
click at [65, 94] on link "My stack" at bounding box center [94, 91] width 183 height 22
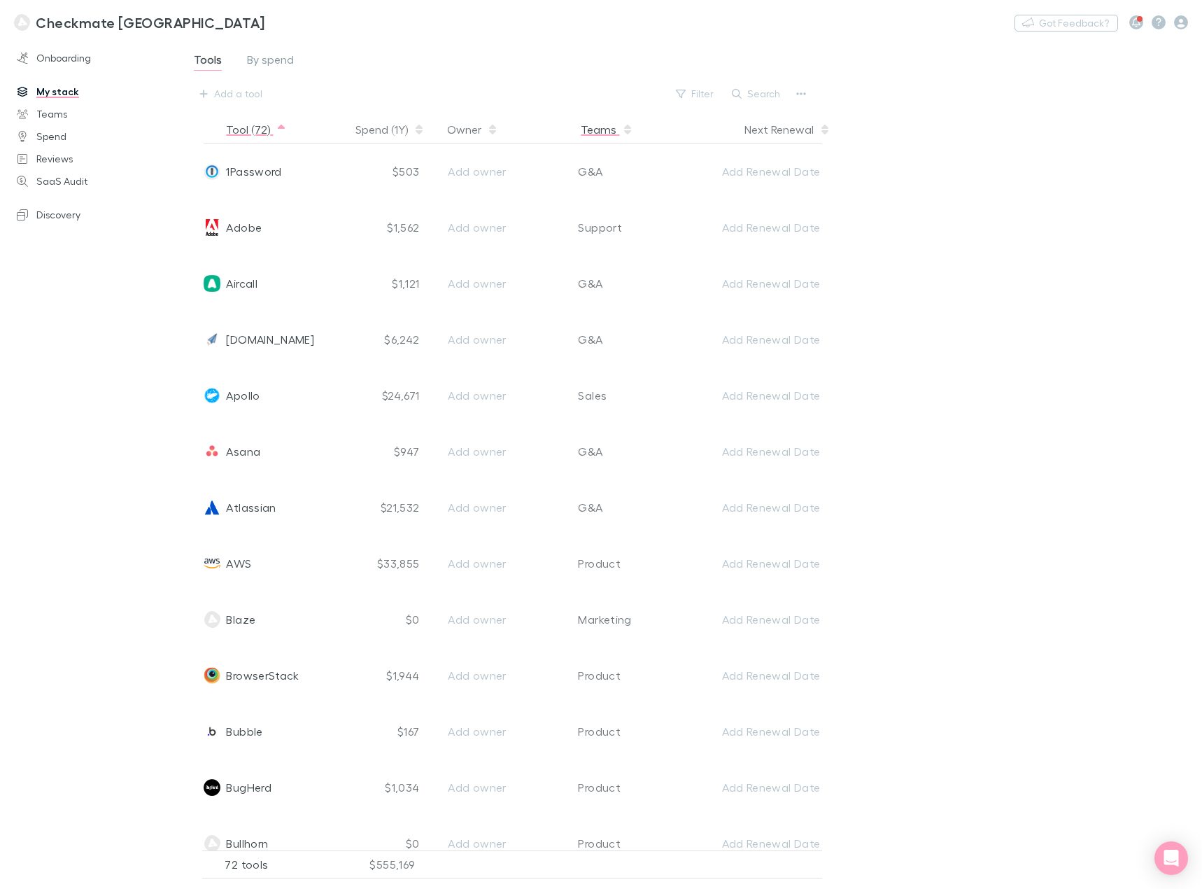
click at [601, 132] on button "Teams" at bounding box center [607, 129] width 52 height 28
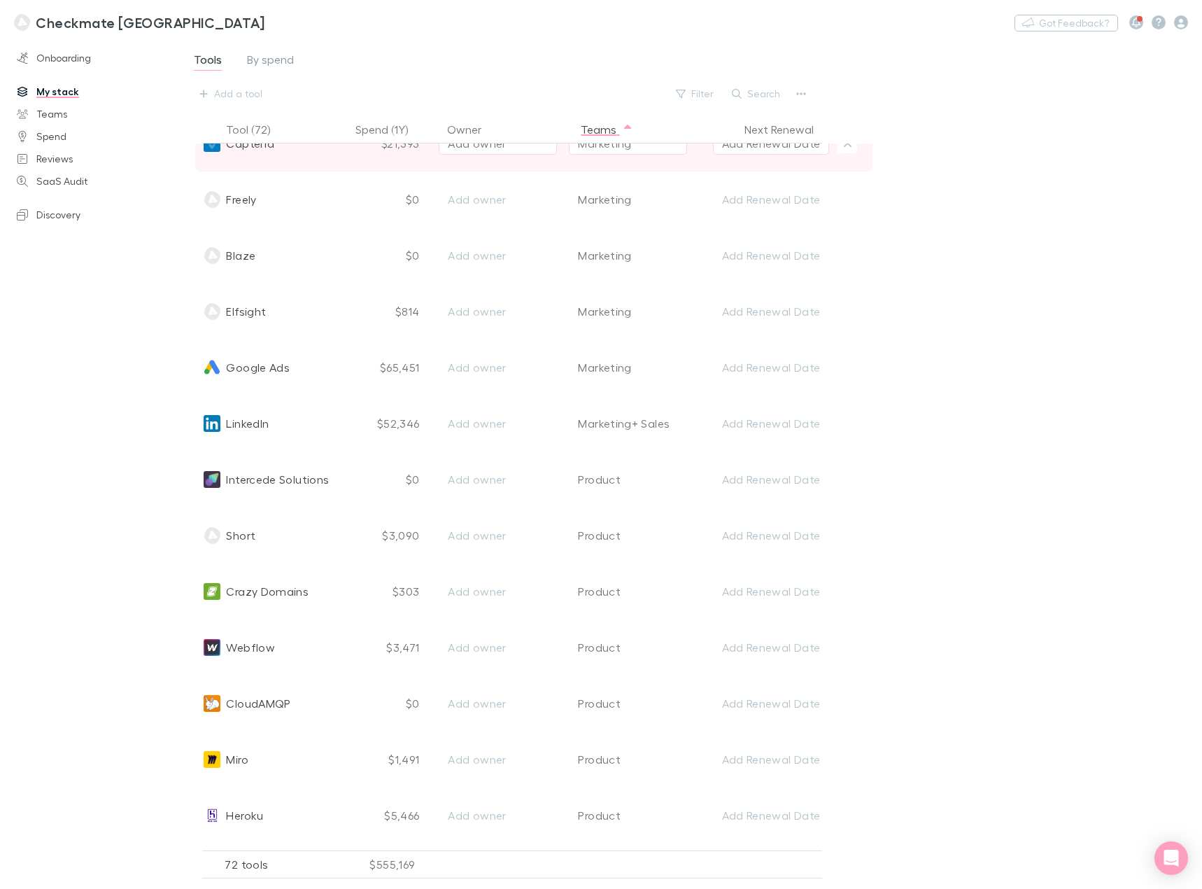
scroll to position [1330, 0]
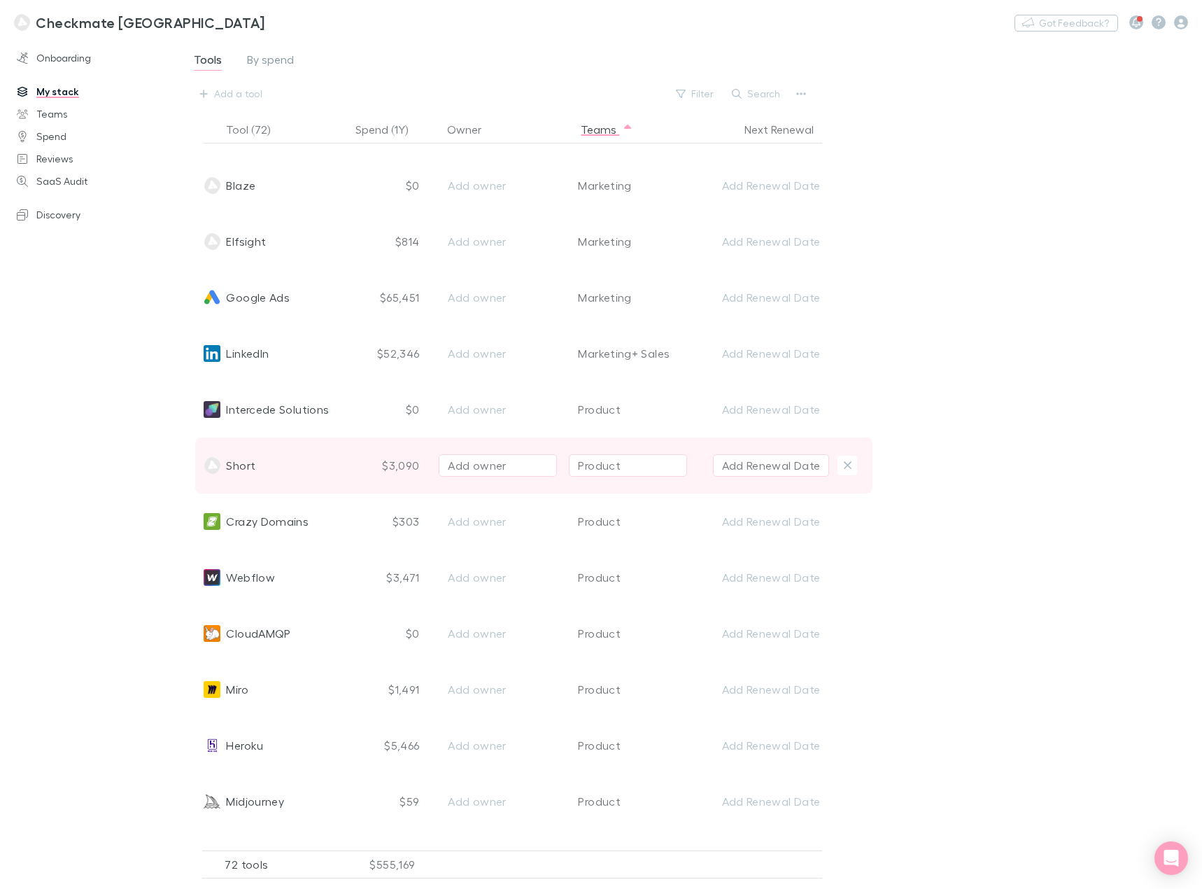
click at [307, 470] on div "Short" at bounding box center [274, 465] width 141 height 56
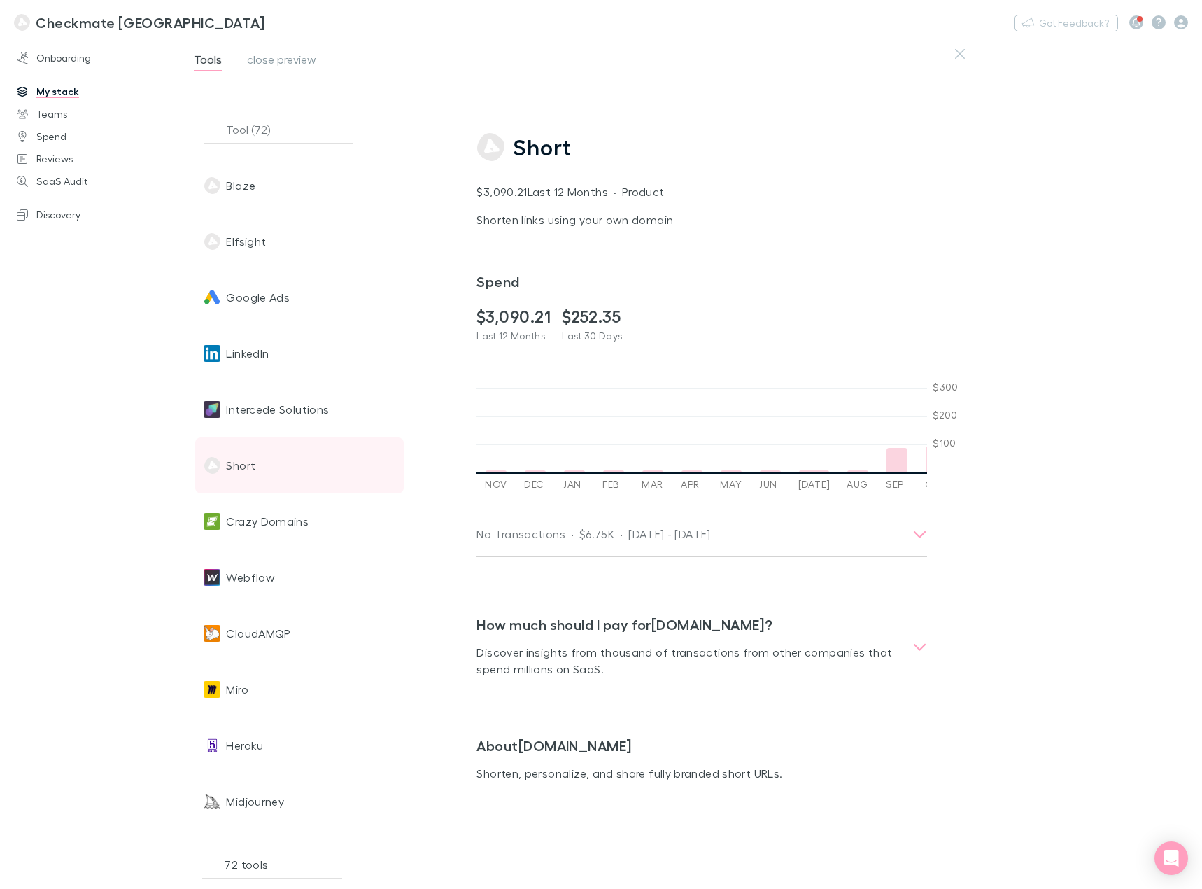
scroll to position [0, 1431]
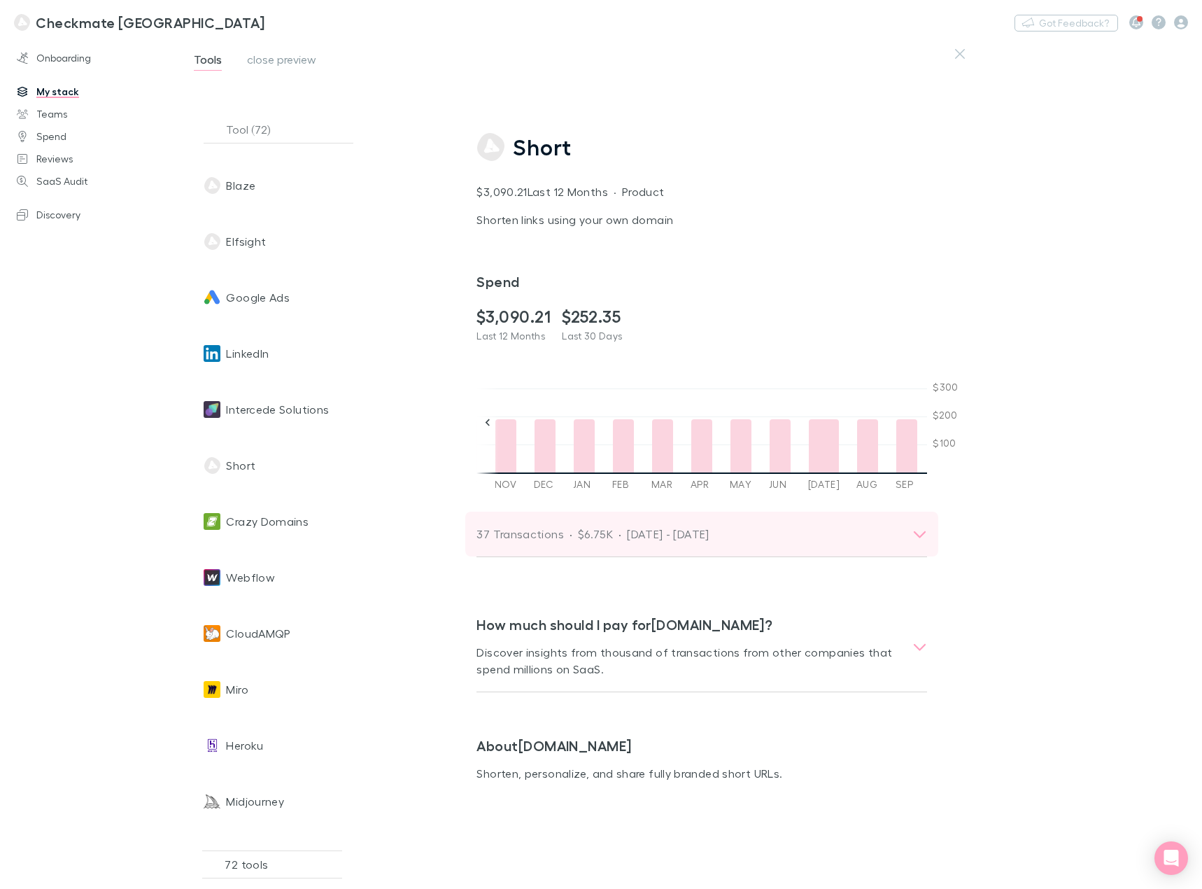
click at [815, 536] on div "37 Transactions · $6.75K · [DATE] - [DATE]" at bounding box center [689, 534] width 425 height 20
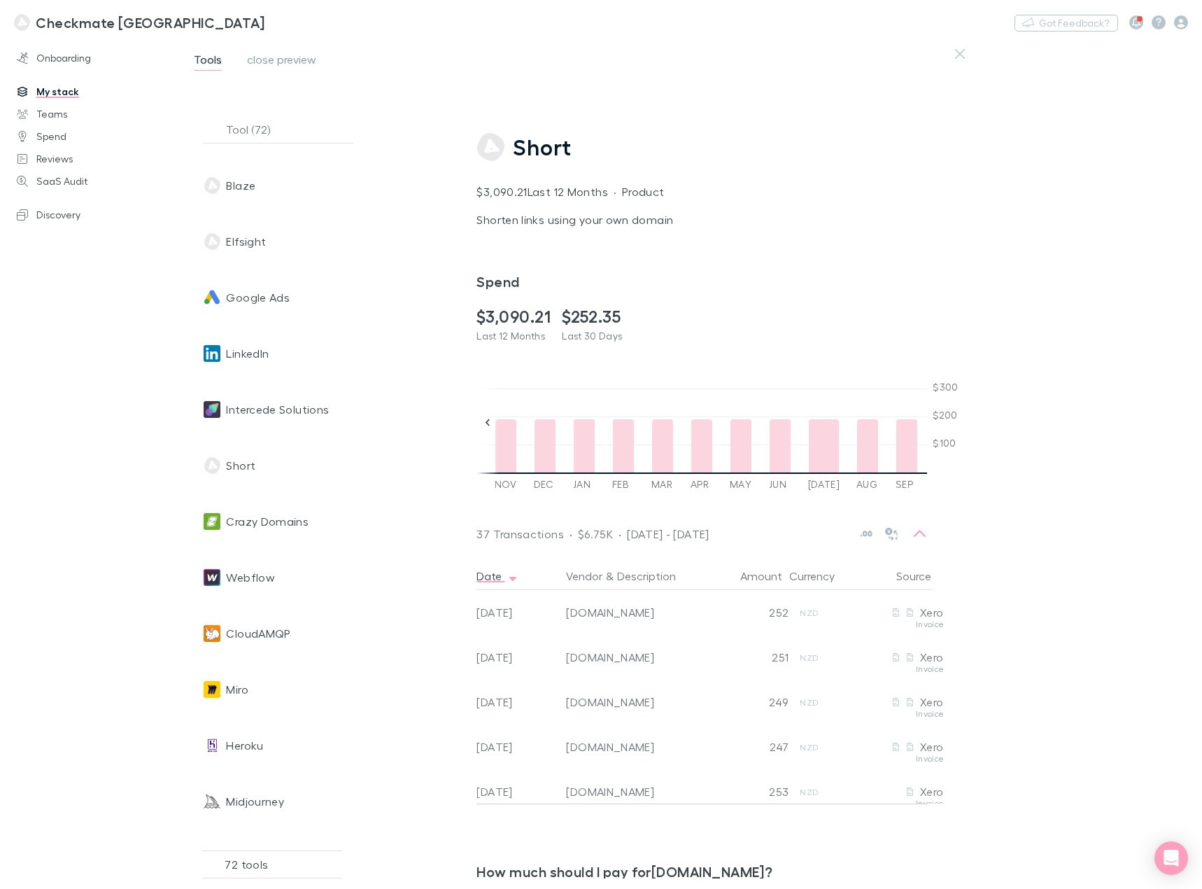
click at [1092, 517] on div "Short $3,090.21 Last 12 Months · Product Shorten links using your own domain Sp…" at bounding box center [833, 464] width 759 height 850
click at [960, 51] on icon "button" at bounding box center [960, 53] width 10 height 11
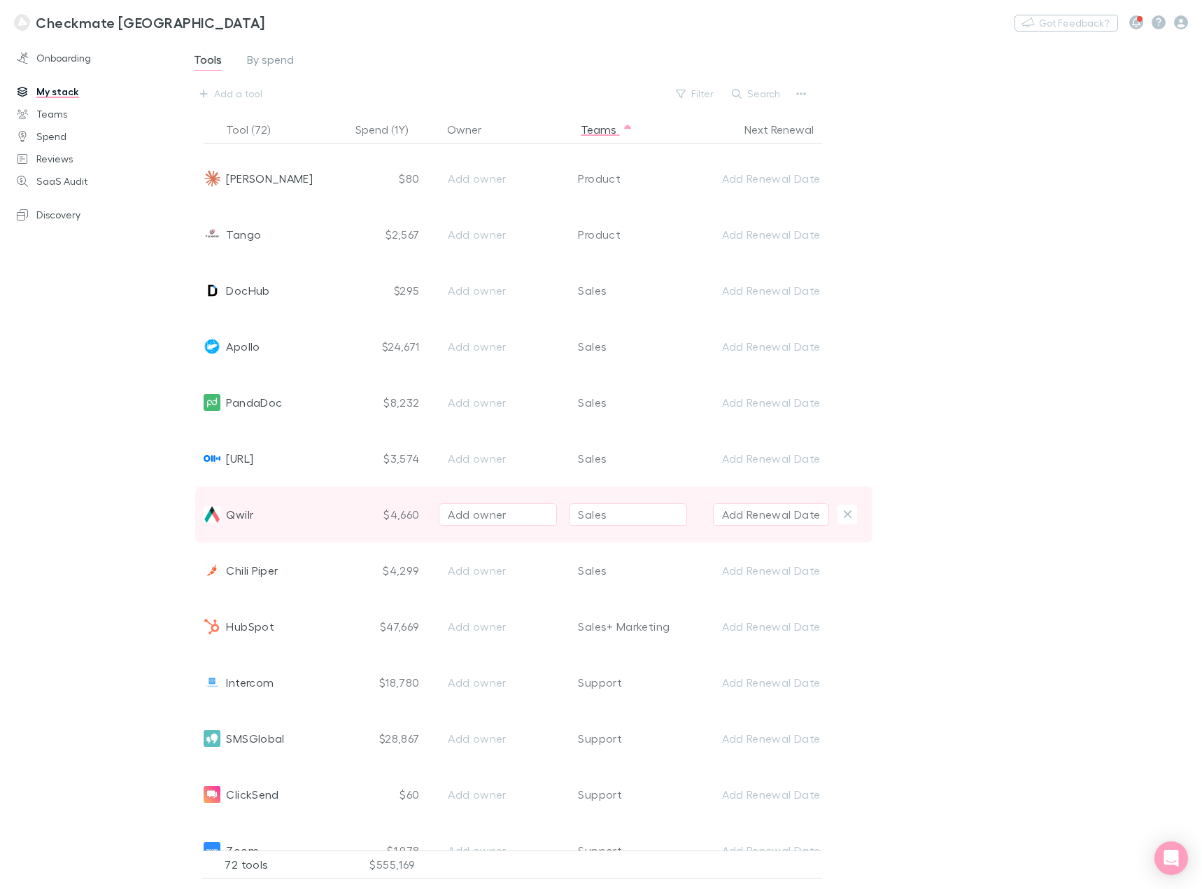
scroll to position [3150, 0]
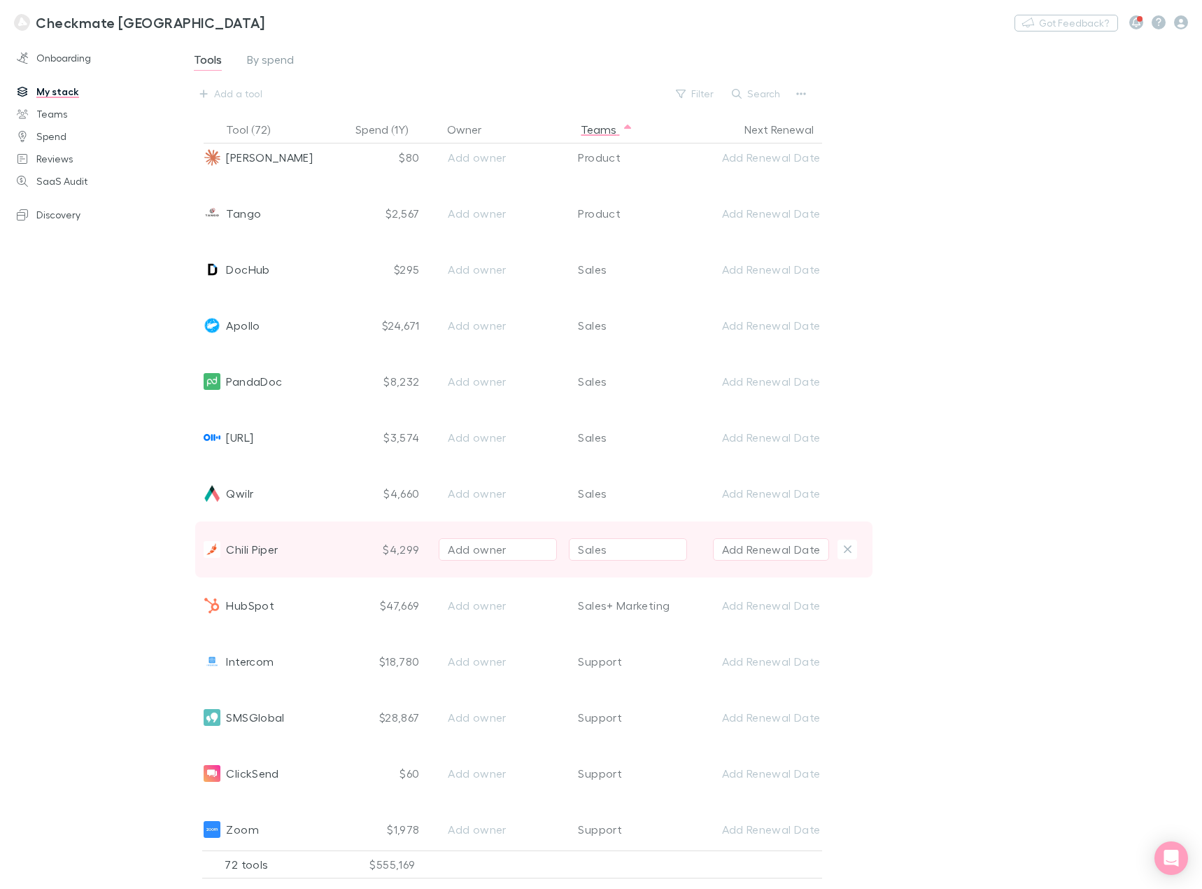
click at [615, 549] on button "Sales" at bounding box center [628, 549] width 118 height 22
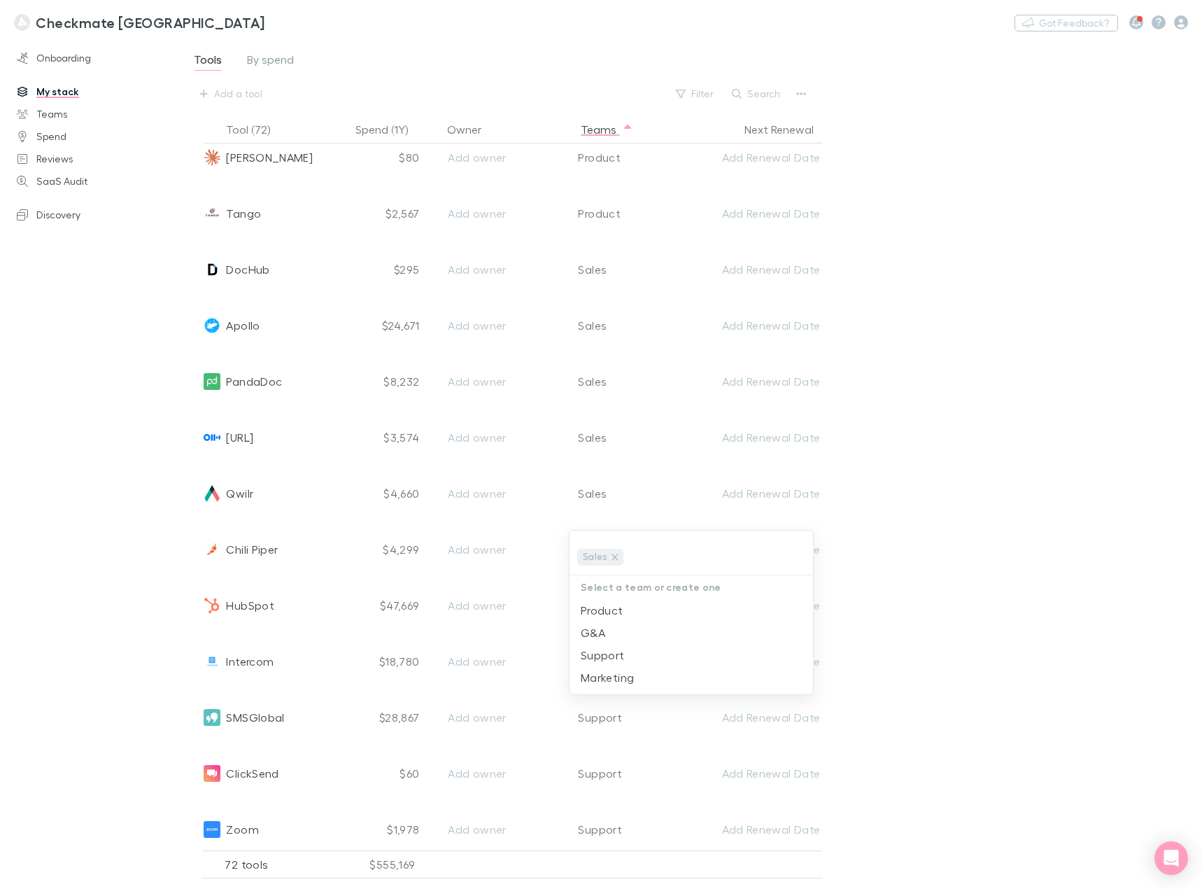
click at [918, 544] on div at bounding box center [601, 444] width 1202 height 889
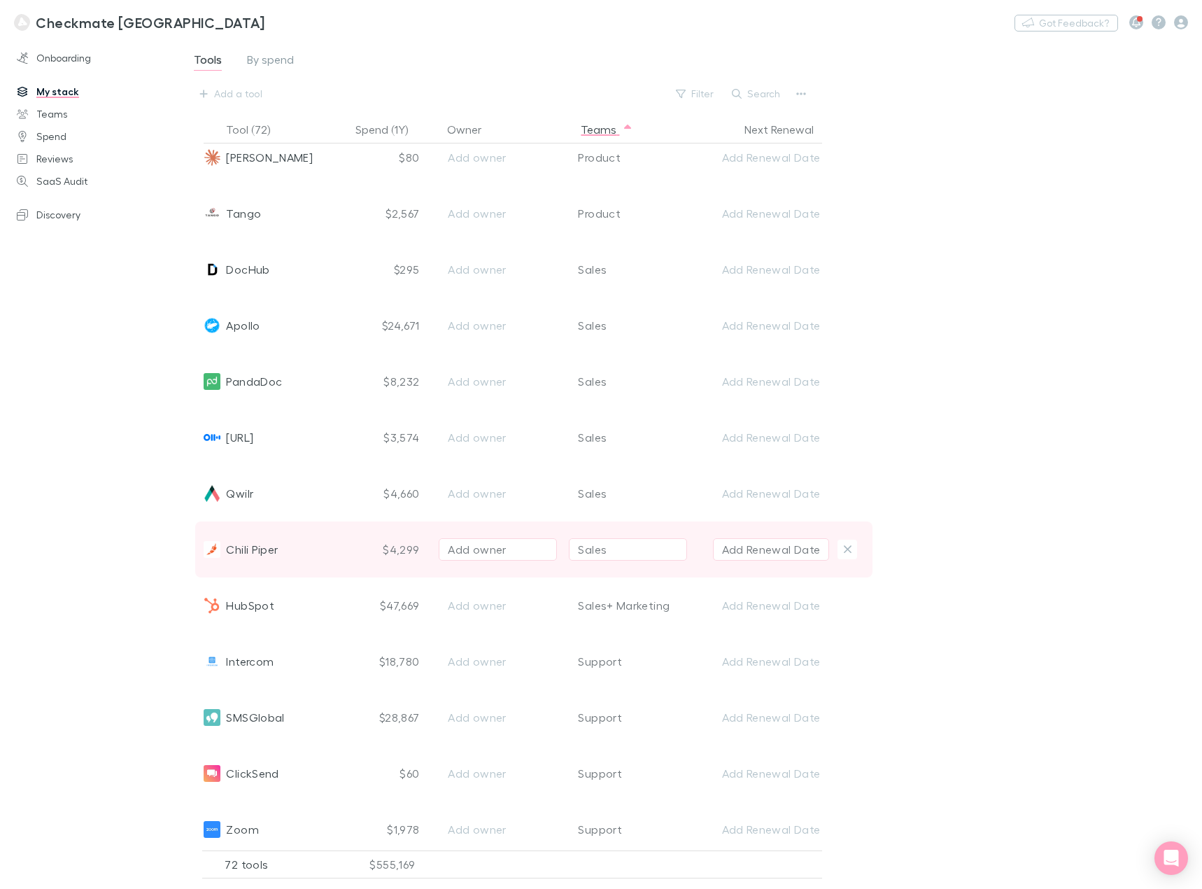
click at [281, 554] on div "Chili Piper" at bounding box center [274, 549] width 141 height 56
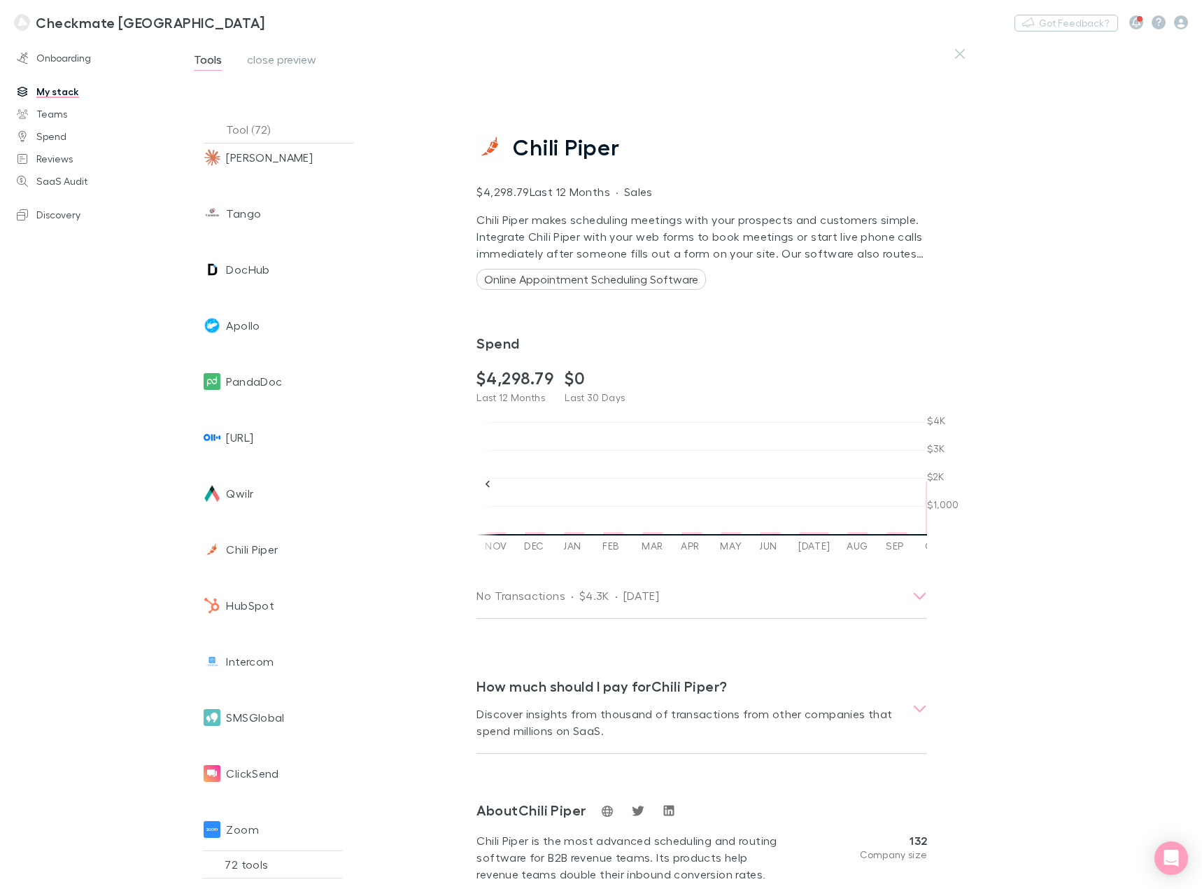
scroll to position [0, 490]
click at [1062, 578] on div "Chili Piper $4,298.79 Last 12 Months · Sales Chili Piper makes scheduling meeti…" at bounding box center [833, 464] width 759 height 850
click at [489, 489] on icon at bounding box center [488, 484] width 14 height 14
click at [924, 482] on div at bounding box center [916, 485] width 22 height 134
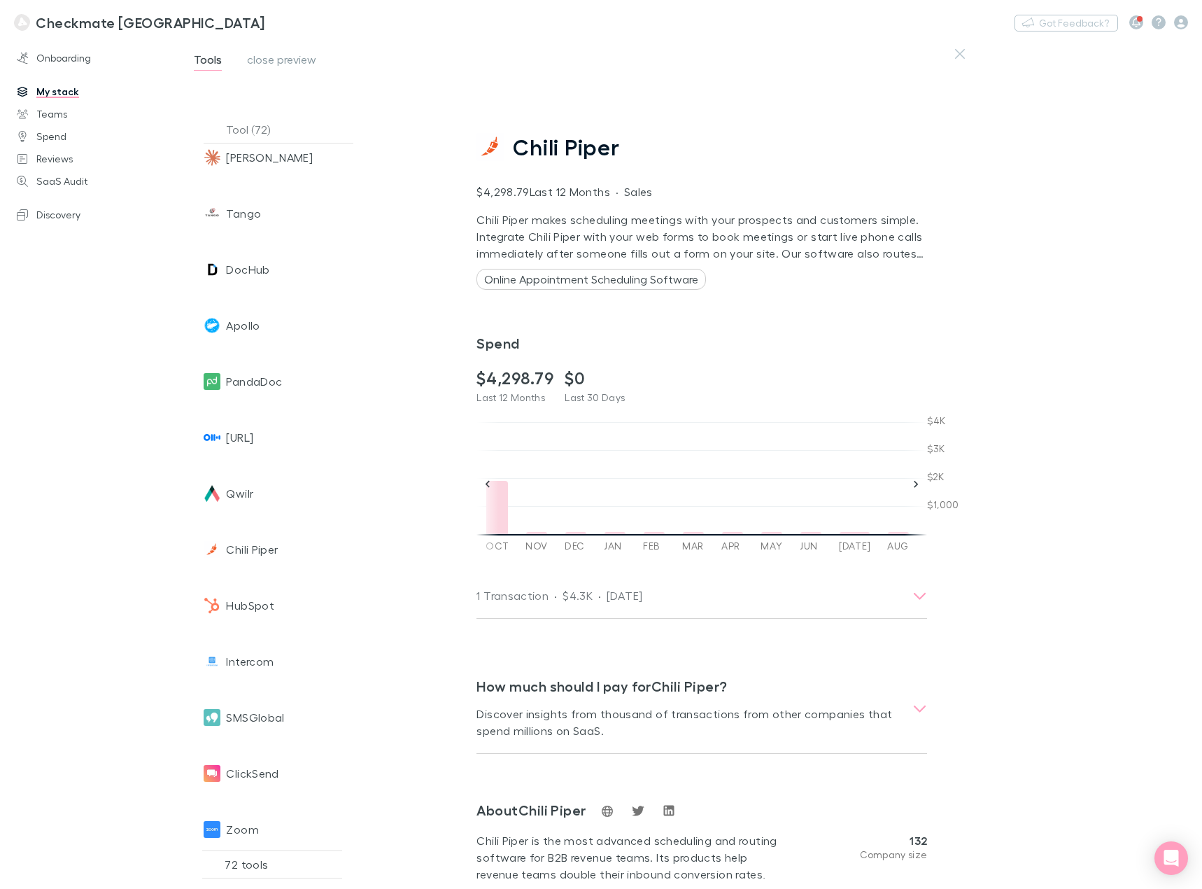
scroll to position [0, 490]
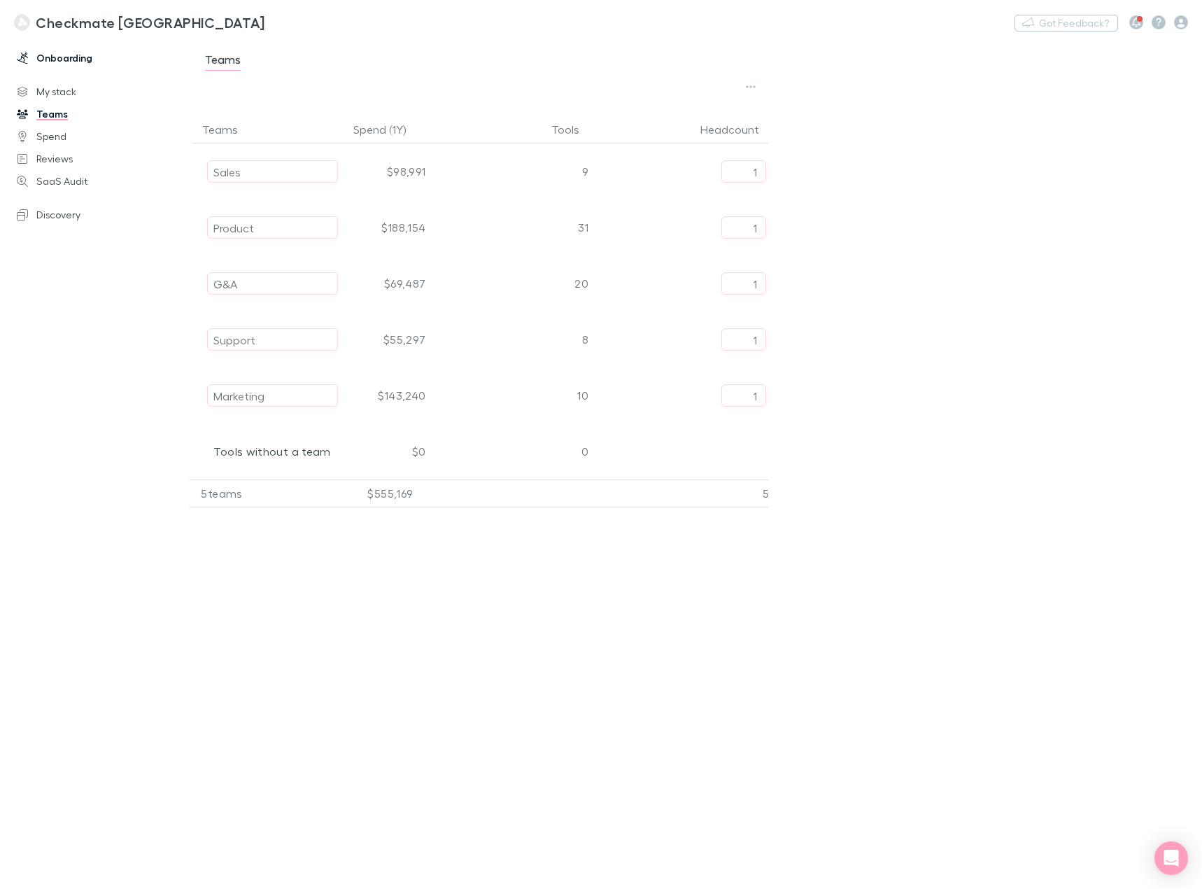
click at [73, 62] on link "Onboarding" at bounding box center [94, 58] width 183 height 22
